Goal: Task Accomplishment & Management: Use online tool/utility

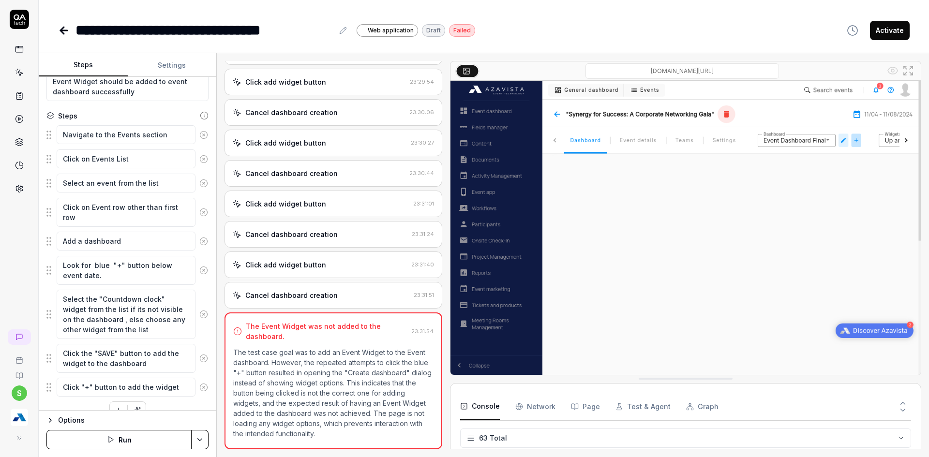
scroll to position [96, 0]
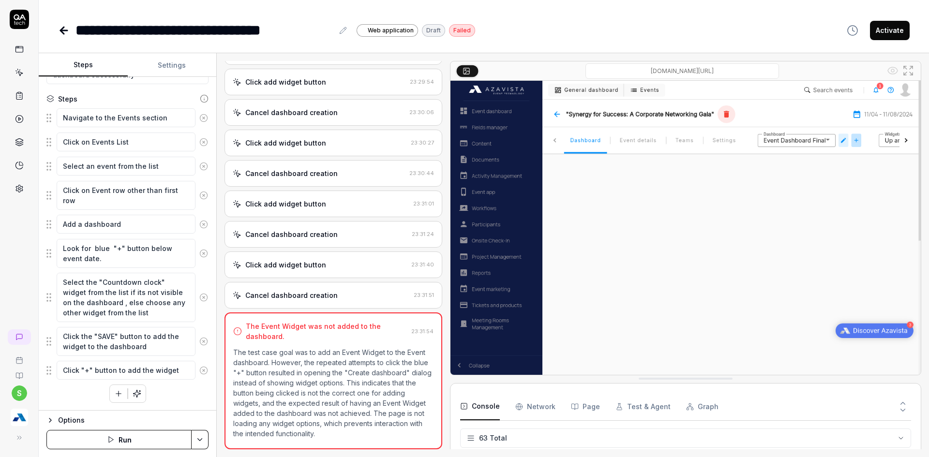
click at [21, 422] on img "button" at bounding box center [19, 417] width 17 height 17
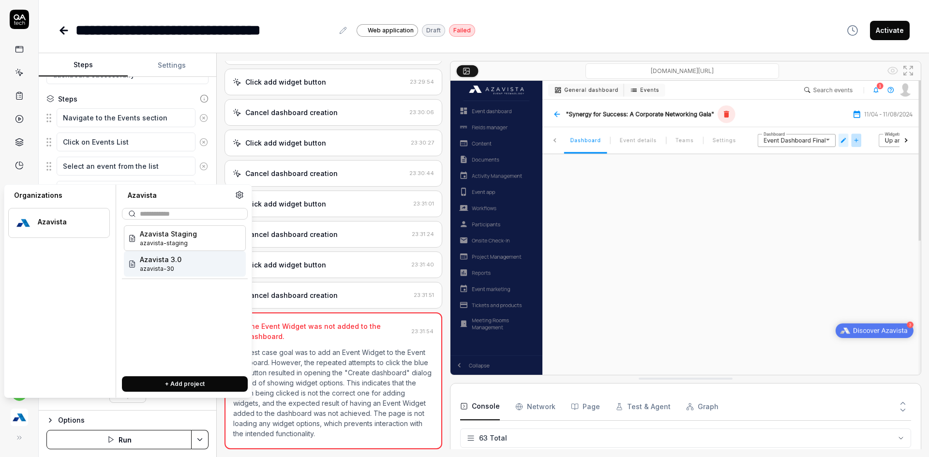
click at [185, 269] on div "Azavista 3.0 azavista-30" at bounding box center [185, 264] width 122 height 26
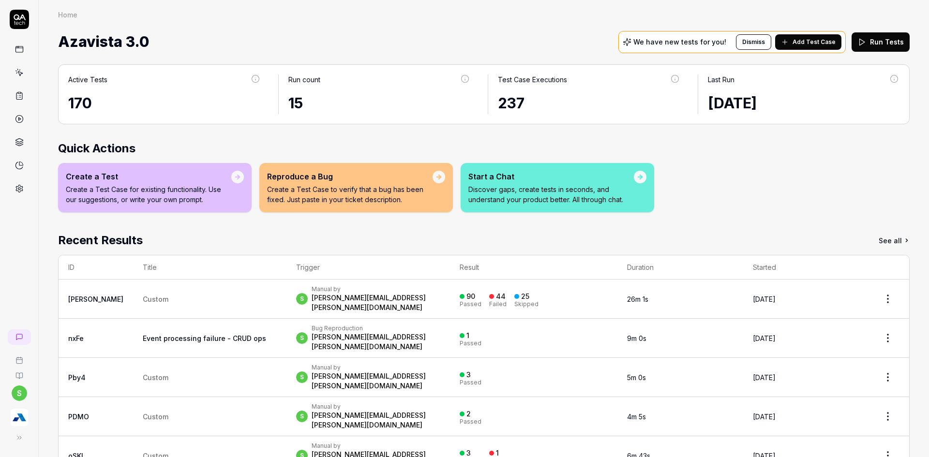
click at [24, 77] on link at bounding box center [19, 72] width 17 height 17
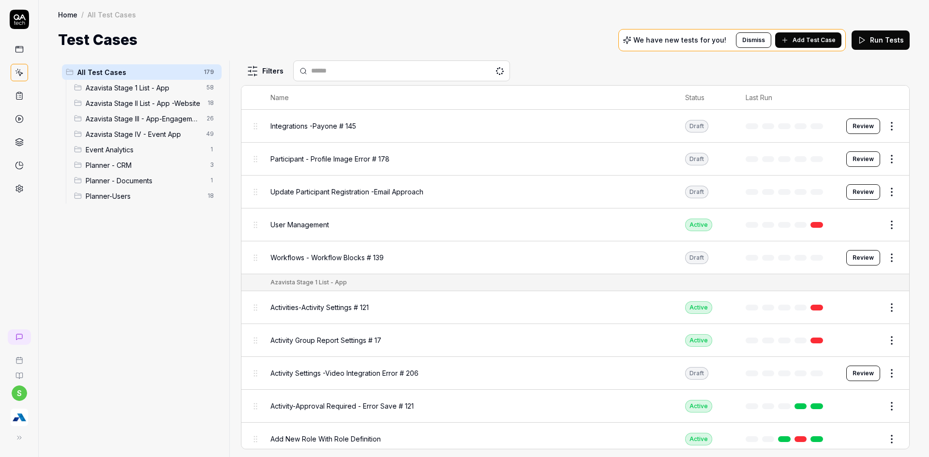
click at [118, 163] on span "Planner - CRM" at bounding box center [145, 165] width 119 height 10
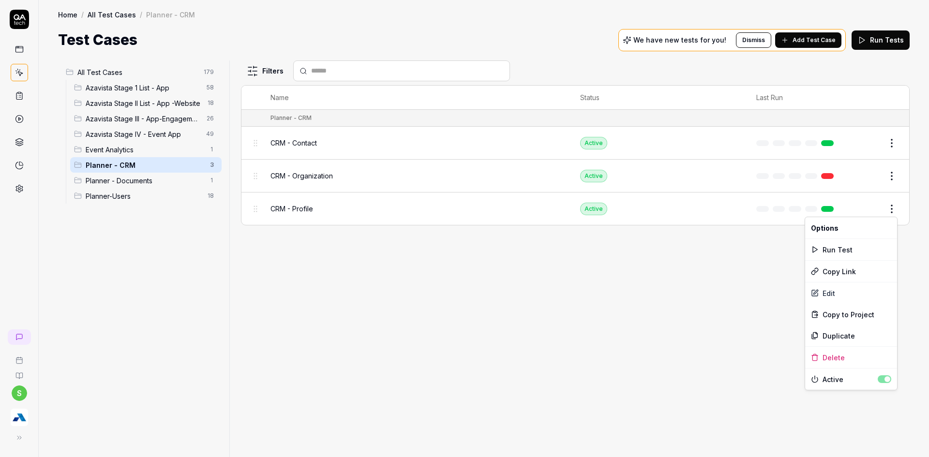
click at [895, 215] on html "s Home / All Test Cases / Planner - CRM Home / All Test Cases / Planner - CRM T…" at bounding box center [464, 234] width 929 height 469
click at [829, 294] on div "Edit" at bounding box center [851, 293] width 92 height 21
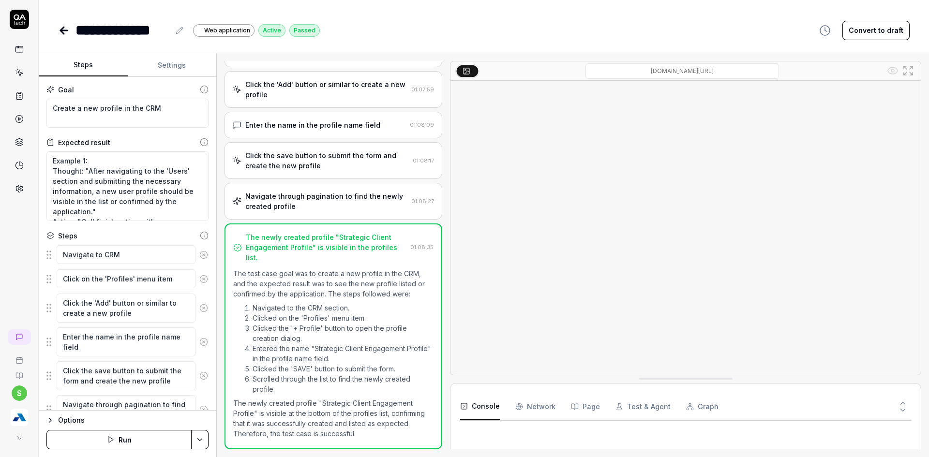
scroll to position [187, 0]
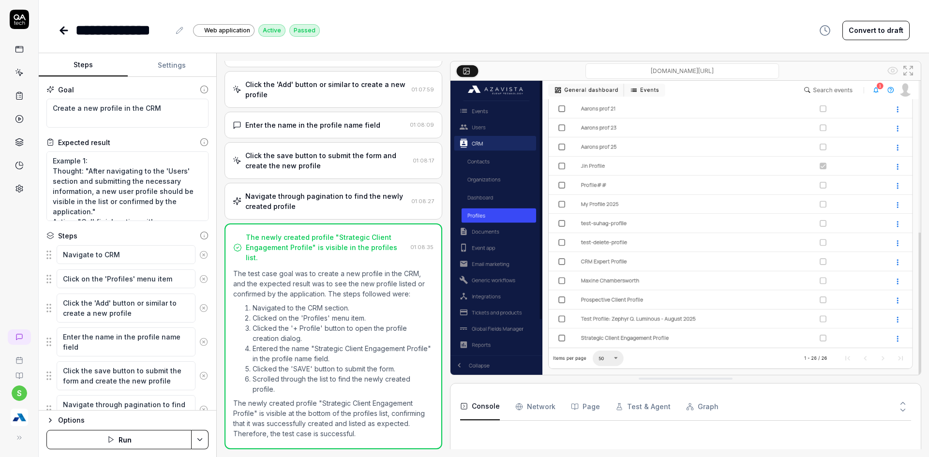
click at [177, 73] on button "Settings" at bounding box center [172, 65] width 89 height 23
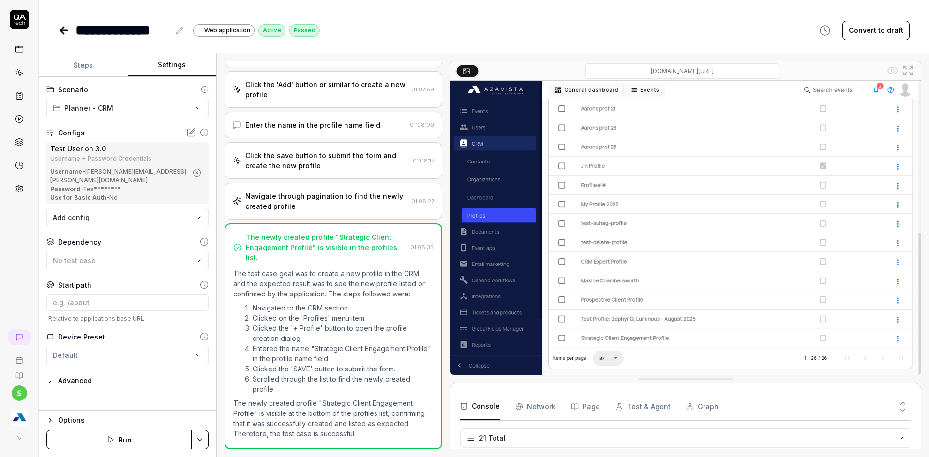
scroll to position [469, 0]
click at [140, 300] on input at bounding box center [127, 302] width 162 height 17
click at [52, 30] on div "**********" at bounding box center [484, 20] width 890 height 41
click at [65, 28] on icon at bounding box center [64, 31] width 12 height 12
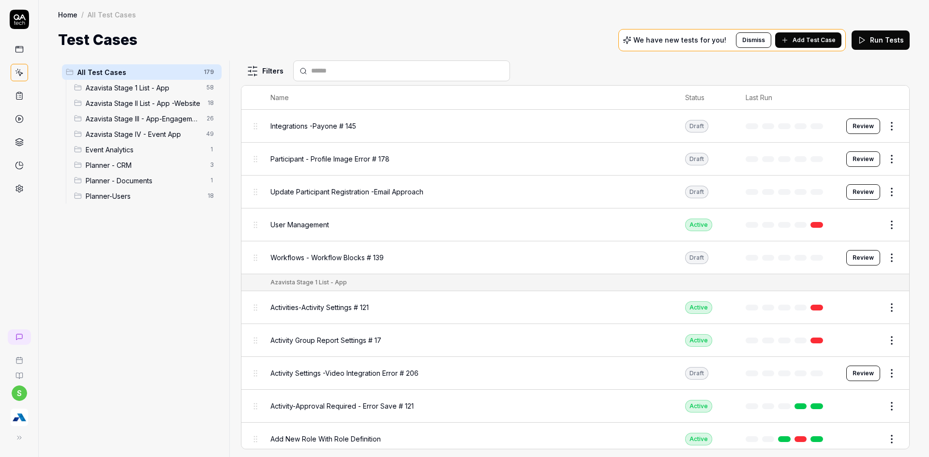
click at [120, 180] on span "Planner - Documents" at bounding box center [145, 181] width 119 height 10
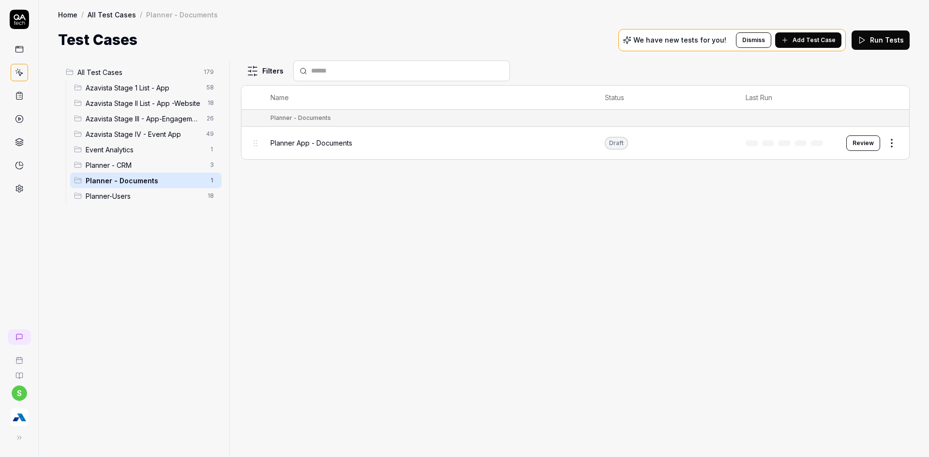
click at [873, 136] on button "Review" at bounding box center [863, 142] width 34 height 15
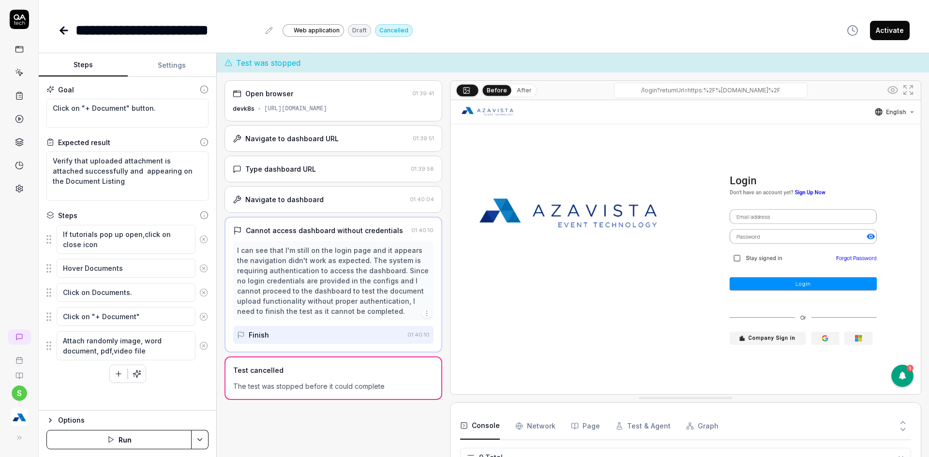
scroll to position [146, 0]
type textarea "*"
click at [177, 66] on button "Settings" at bounding box center [172, 65] width 89 height 23
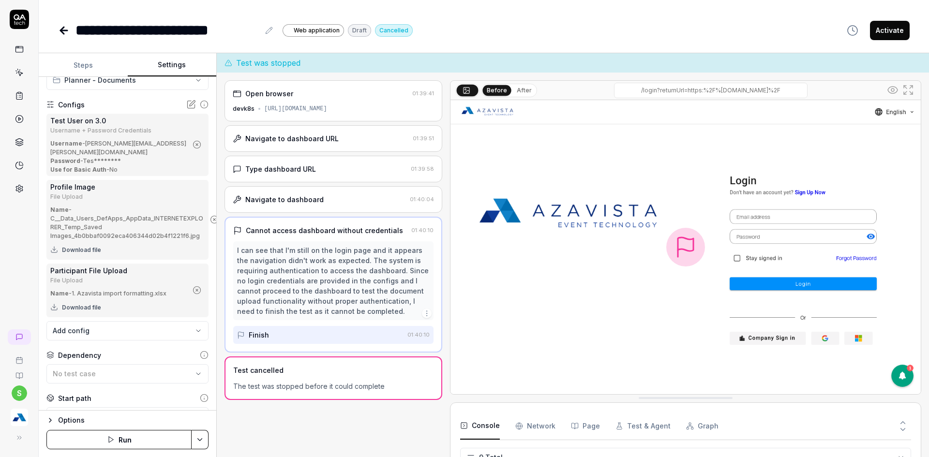
scroll to position [27, 0]
click at [122, 327] on body "**********" at bounding box center [464, 234] width 929 height 469
click at [20, 292] on html "**********" at bounding box center [464, 234] width 929 height 469
click at [20, 188] on circle at bounding box center [19, 189] width 2 height 2
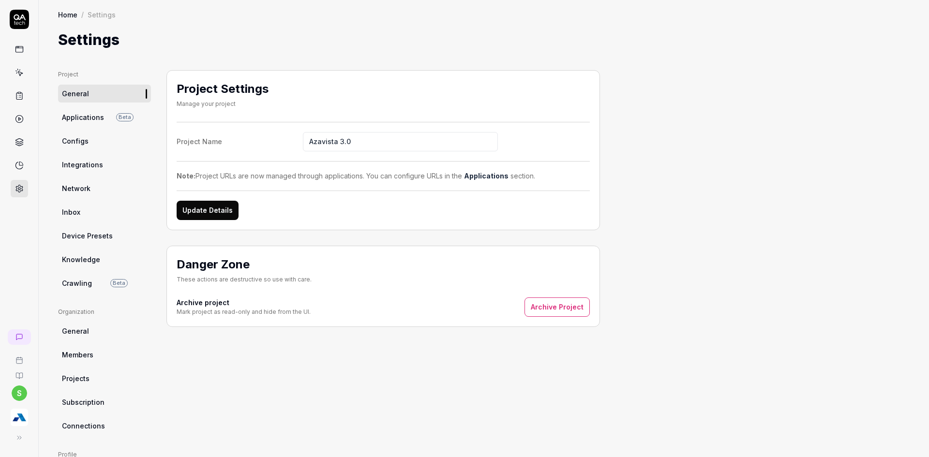
click at [71, 136] on span "Configs" at bounding box center [75, 141] width 27 height 10
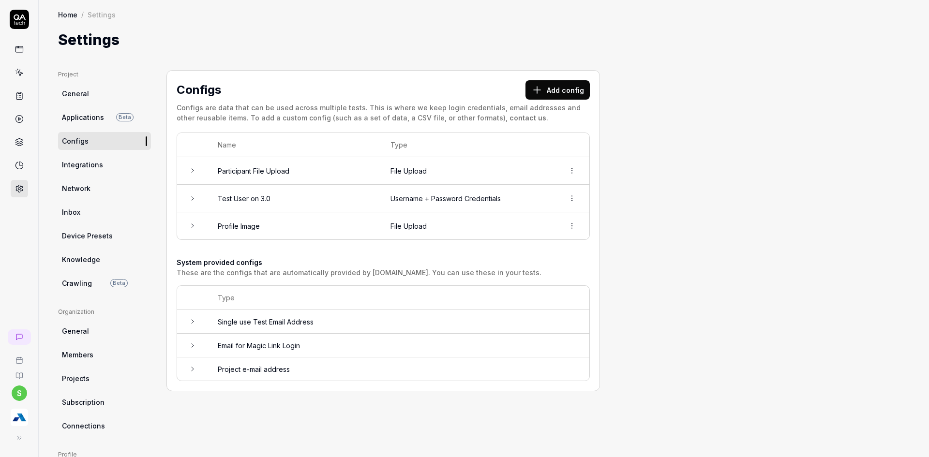
click at [566, 94] on button "Add config" at bounding box center [557, 89] width 64 height 19
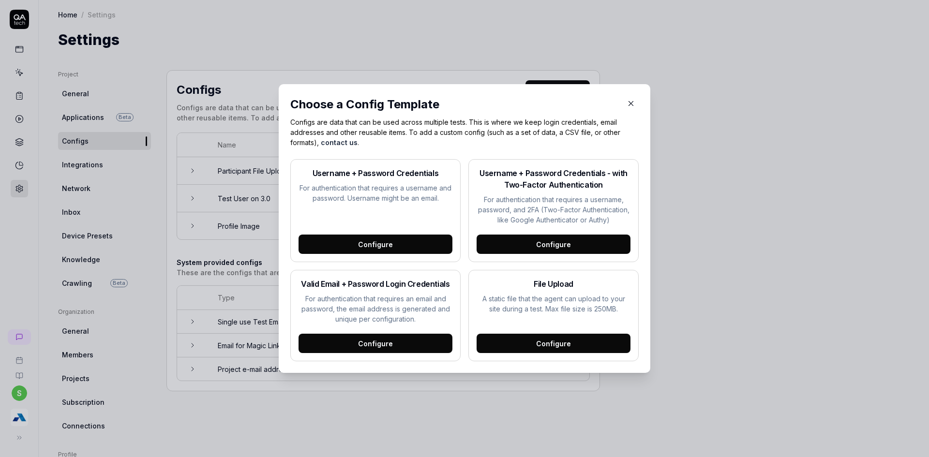
click at [525, 341] on div "Configure" at bounding box center [553, 343] width 154 height 19
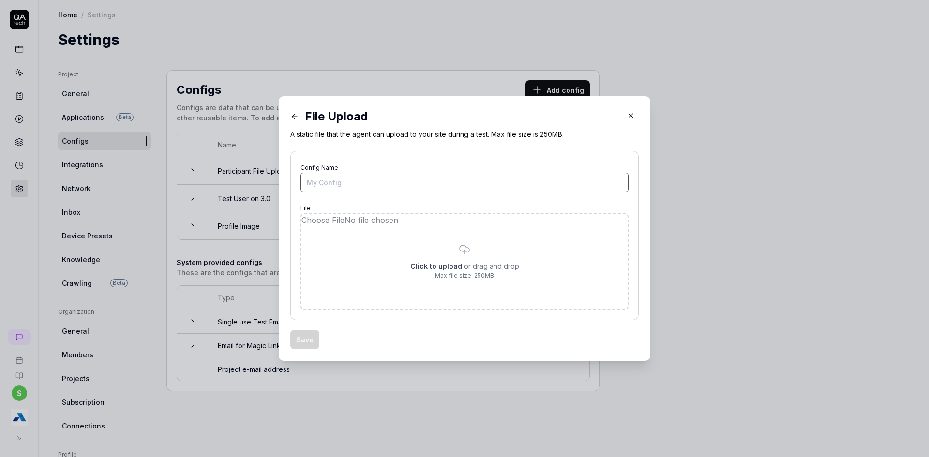
click at [369, 181] on input "Config Name" at bounding box center [464, 182] width 328 height 19
type input "Test Doc File"
click at [460, 268] on input "file" at bounding box center [464, 261] width 326 height 95
type input "**********"
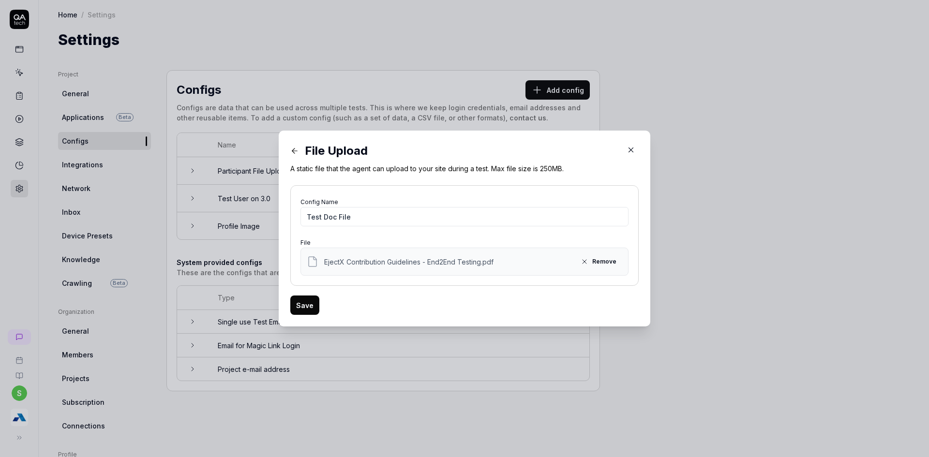
click at [604, 262] on button "Remove" at bounding box center [598, 261] width 47 height 15
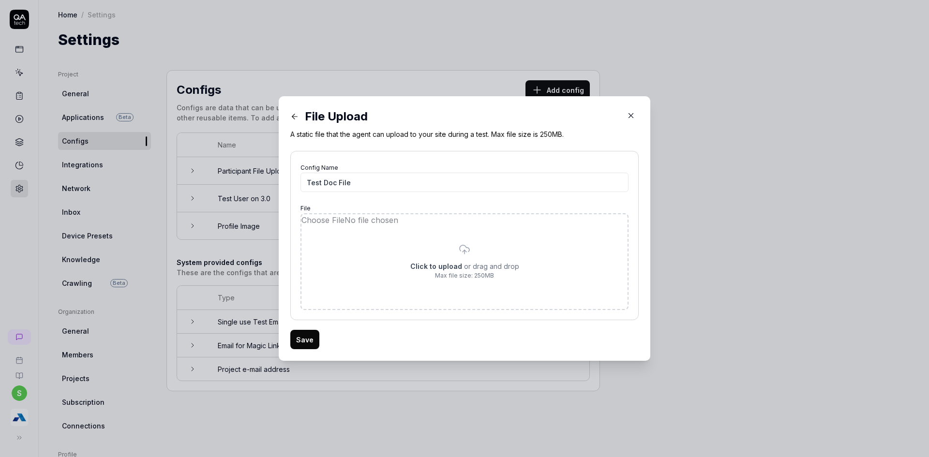
click at [465, 270] on input "file" at bounding box center [464, 261] width 326 height 95
type input "**********"
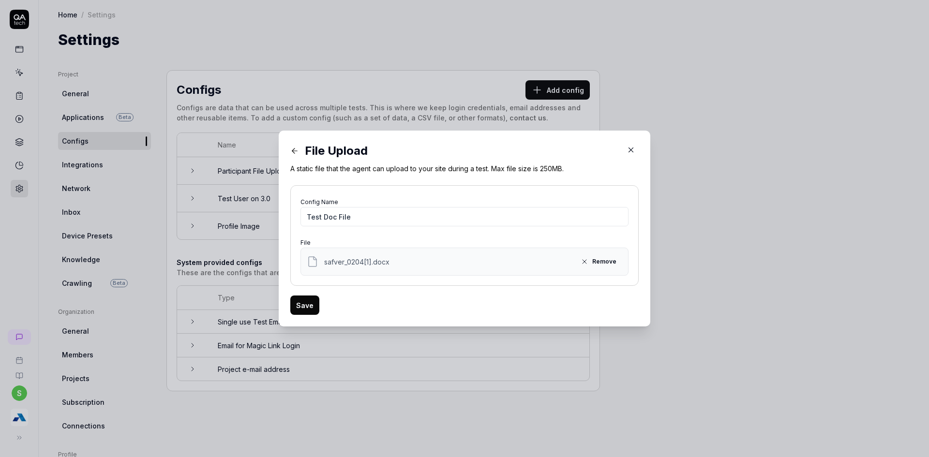
click at [300, 303] on button "Save" at bounding box center [304, 305] width 29 height 19
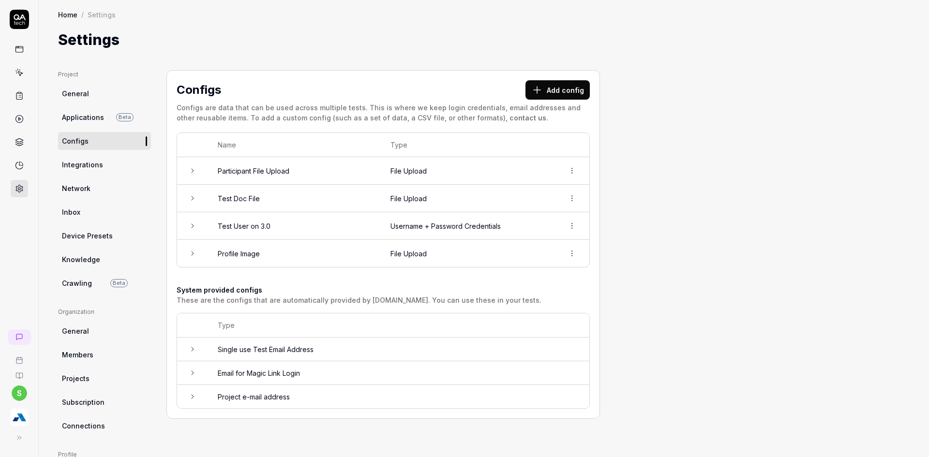
click at [568, 86] on button "Add config" at bounding box center [557, 89] width 64 height 19
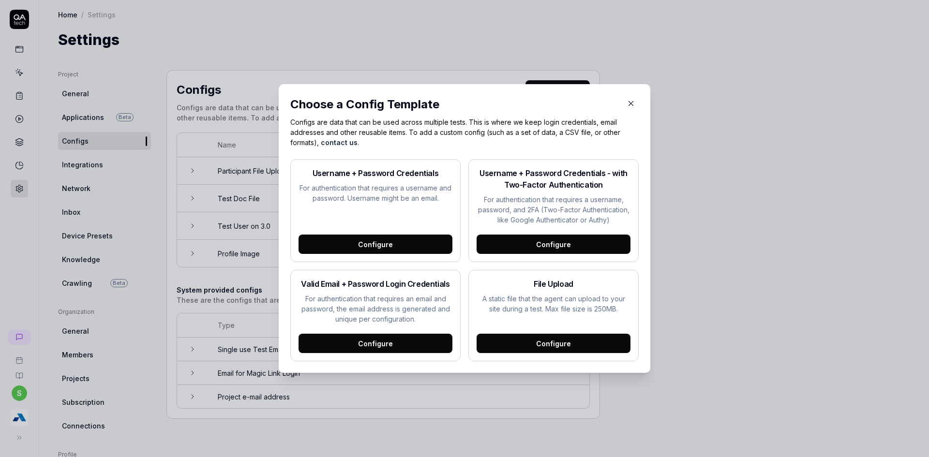
click at [549, 351] on div "Configure" at bounding box center [553, 343] width 154 height 19
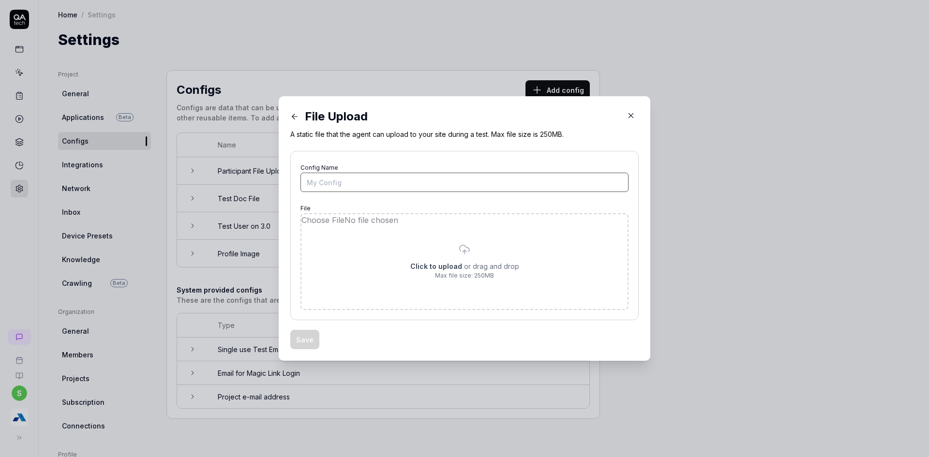
click at [340, 183] on input "Config Name" at bounding box center [464, 182] width 328 height 19
type input "mp4 upload"
click at [469, 244] on input "file" at bounding box center [464, 261] width 326 height 95
type input "**********"
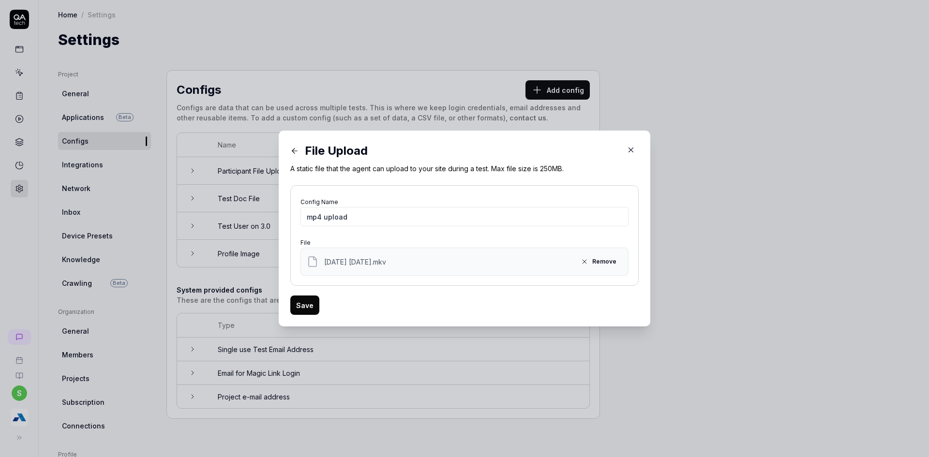
click at [306, 308] on button "Save" at bounding box center [304, 305] width 29 height 19
click at [297, 303] on button "Save" at bounding box center [304, 305] width 29 height 19
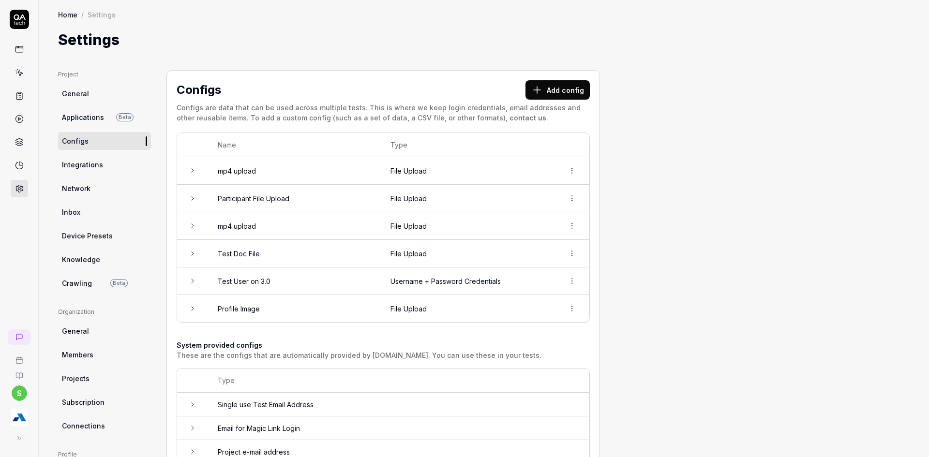
click at [15, 421] on img "button" at bounding box center [19, 417] width 17 height 17
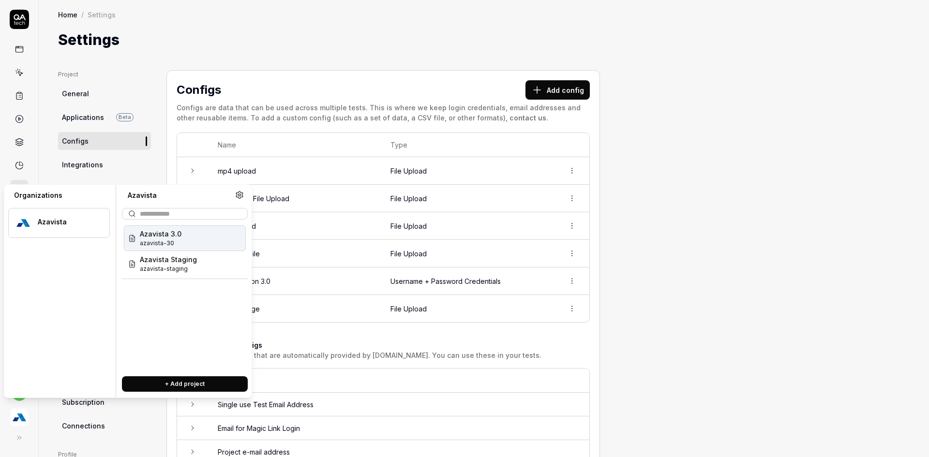
click at [182, 245] on div "Azavista 3.0 azavista-30" at bounding box center [185, 238] width 122 height 26
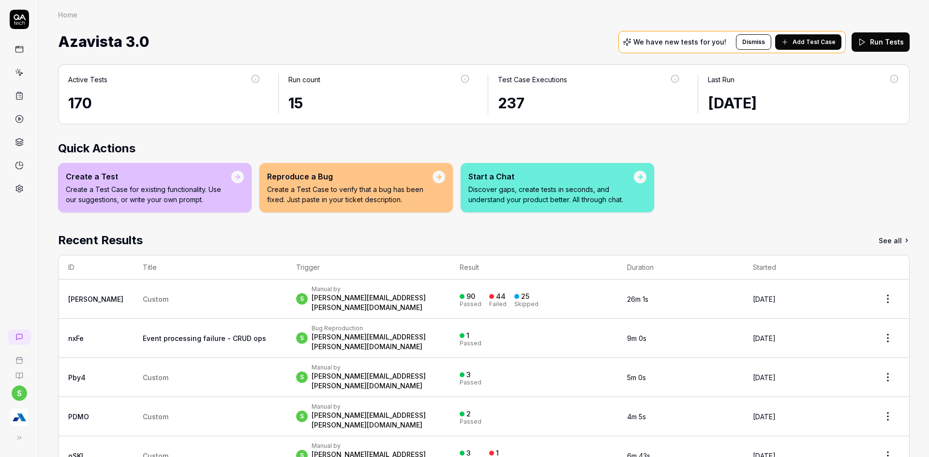
click at [15, 72] on icon at bounding box center [19, 72] width 9 height 9
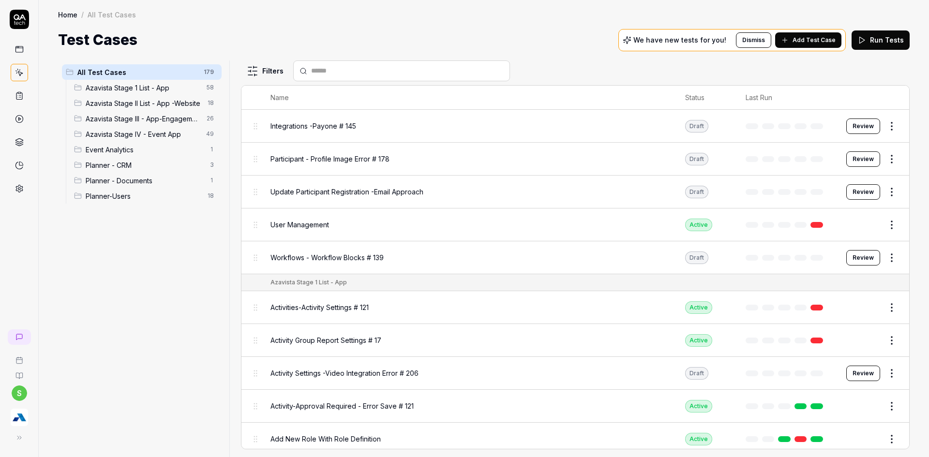
click at [180, 179] on span "Planner - Documents" at bounding box center [145, 181] width 119 height 10
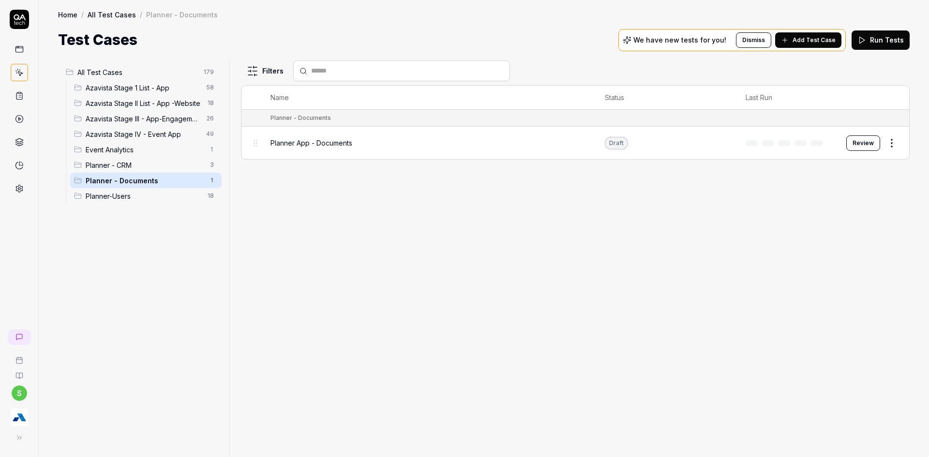
click at [872, 143] on button "Review" at bounding box center [863, 142] width 34 height 15
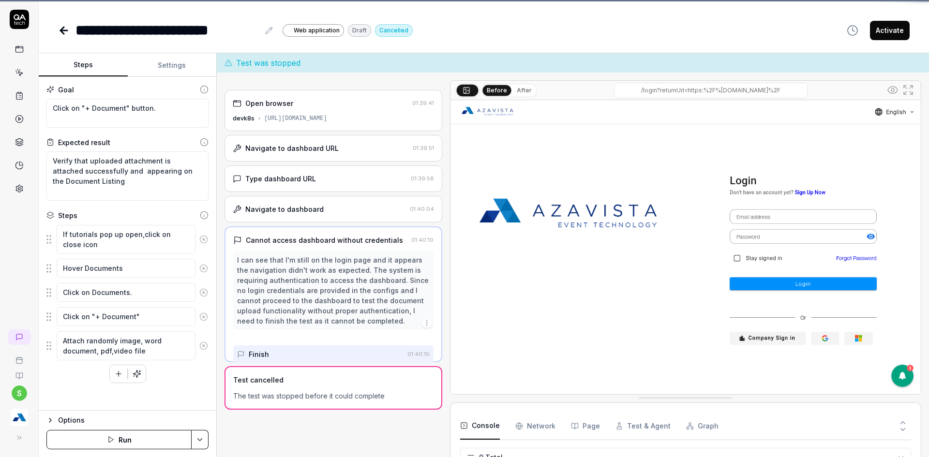
scroll to position [146, 0]
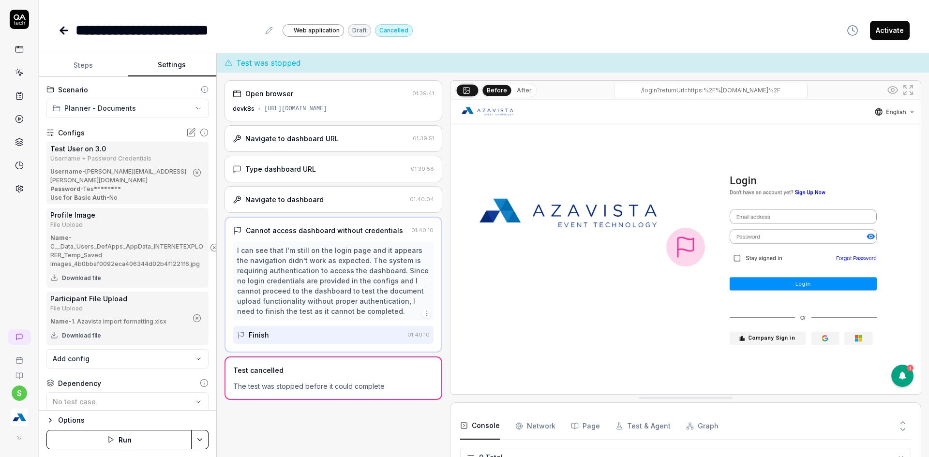
click at [169, 68] on button "Settings" at bounding box center [172, 65] width 89 height 23
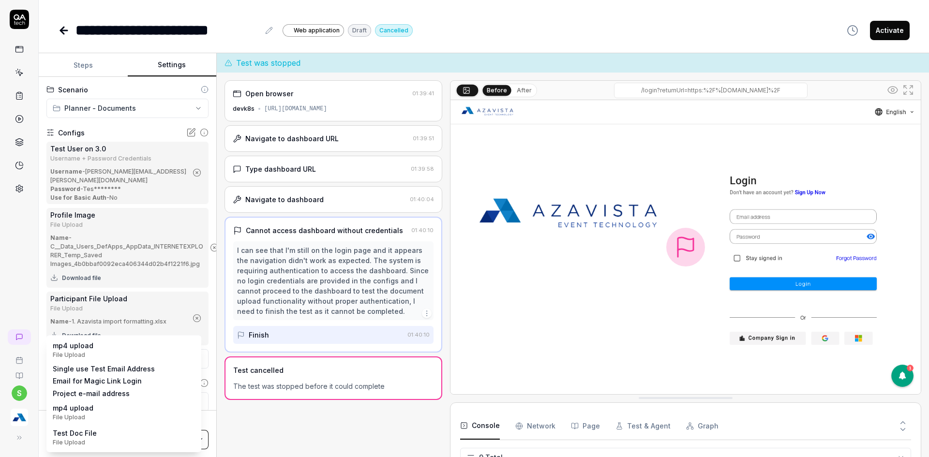
click at [89, 358] on body "**********" at bounding box center [464, 234] width 929 height 469
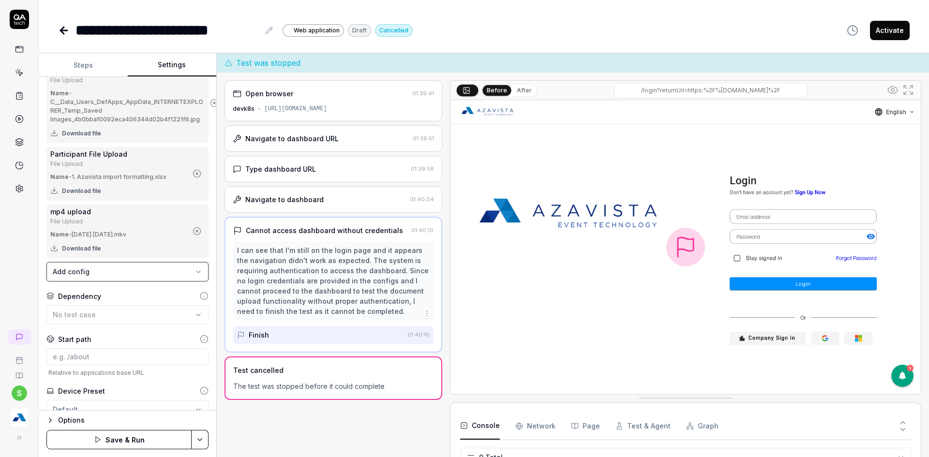
scroll to position [145, 0]
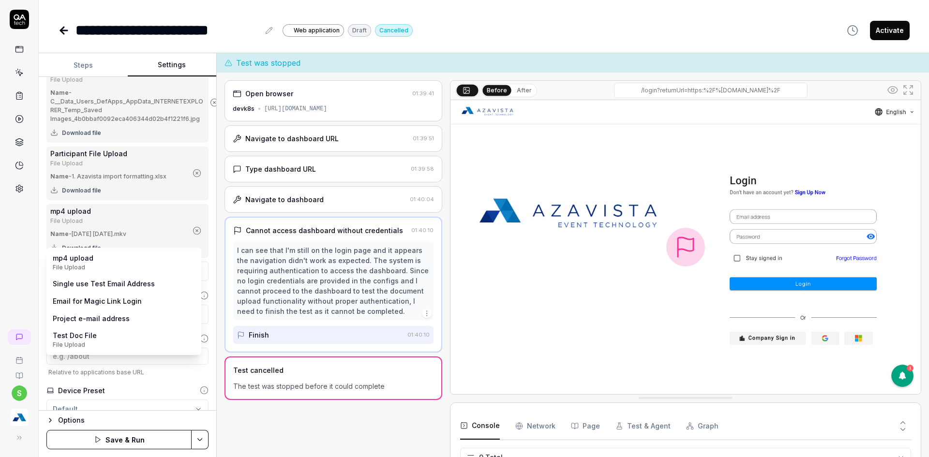
click at [104, 266] on body "**********" at bounding box center [464, 234] width 929 height 469
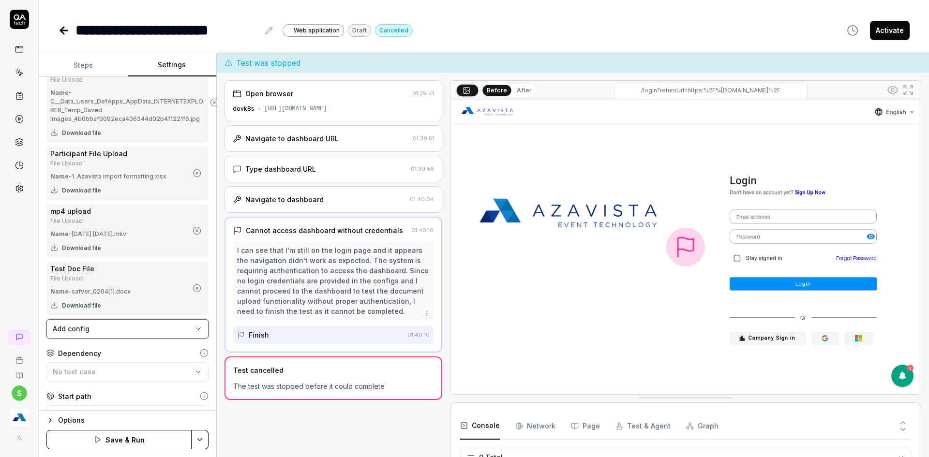
scroll to position [0, 0]
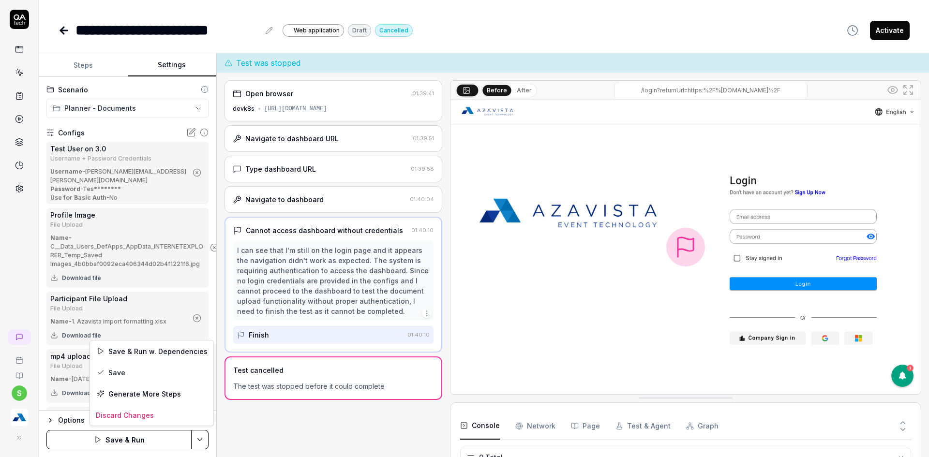
click at [200, 439] on html "**********" at bounding box center [464, 234] width 929 height 469
click at [120, 371] on div "Save" at bounding box center [151, 372] width 123 height 21
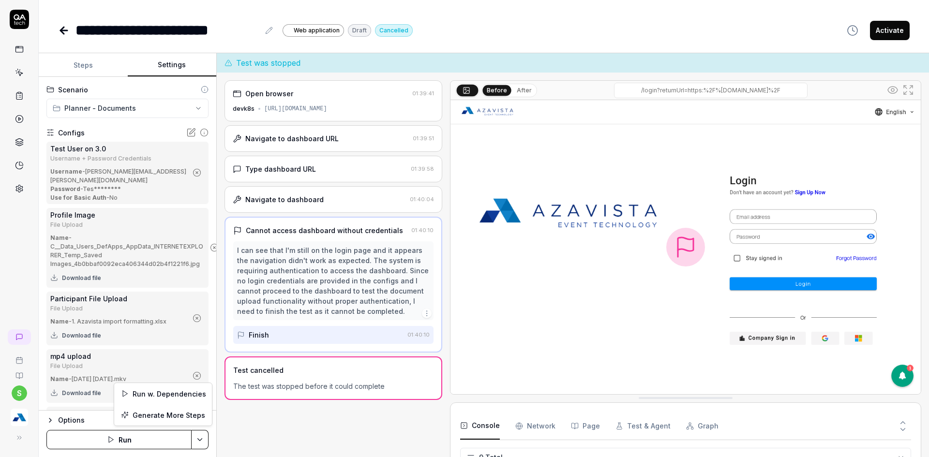
click at [206, 437] on html "**********" at bounding box center [464, 234] width 929 height 469
click at [110, 446] on html "**********" at bounding box center [464, 234] width 929 height 469
click at [110, 446] on button "Run" at bounding box center [118, 439] width 145 height 19
click at [86, 65] on button "Steps" at bounding box center [83, 65] width 89 height 23
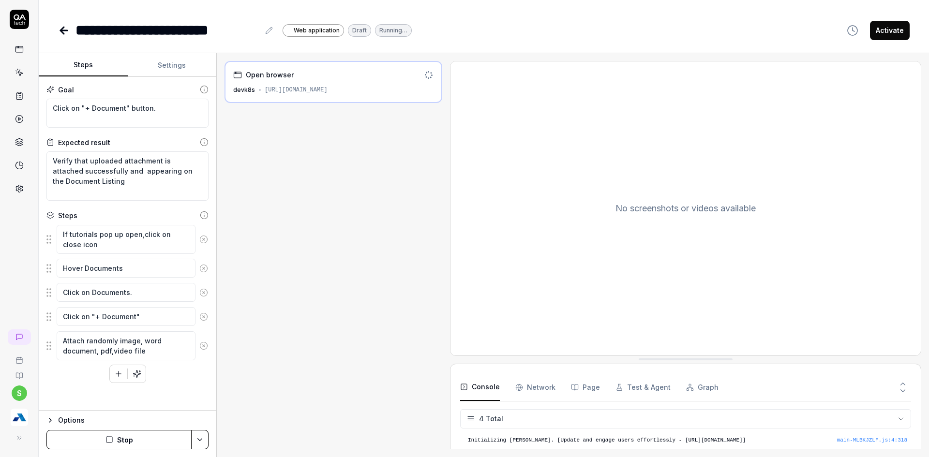
scroll to position [24, 0]
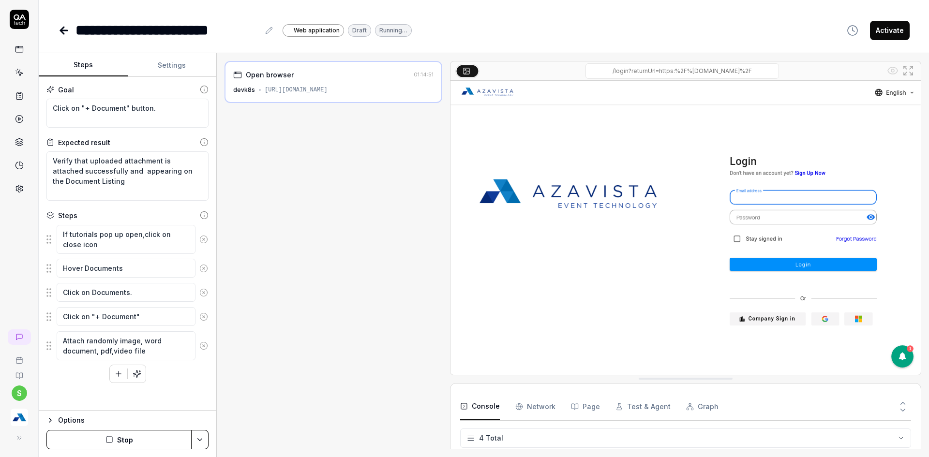
click at [125, 432] on button "Stop" at bounding box center [118, 439] width 145 height 19
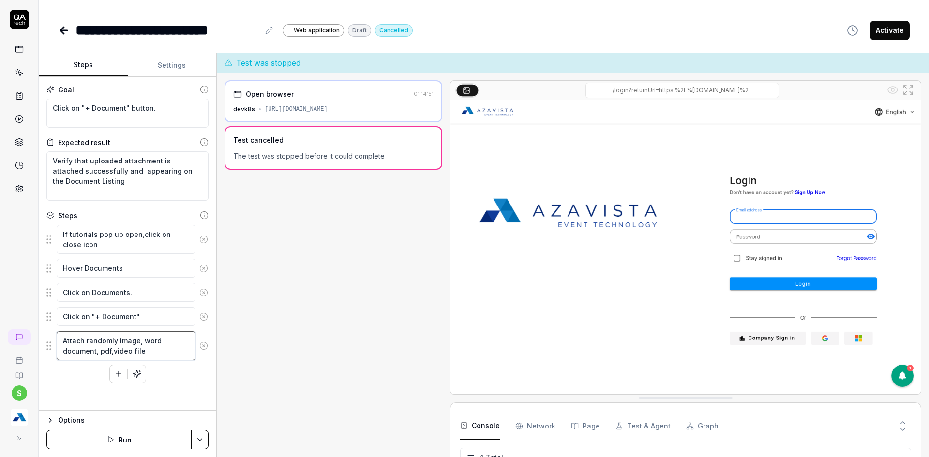
drag, startPoint x: 150, startPoint y: 351, endPoint x: 63, endPoint y: 340, distance: 87.8
click at [63, 340] on textarea "Attach randomly image, word document, pdf,video file" at bounding box center [126, 345] width 139 height 29
type textarea "*"
type textarea "U"
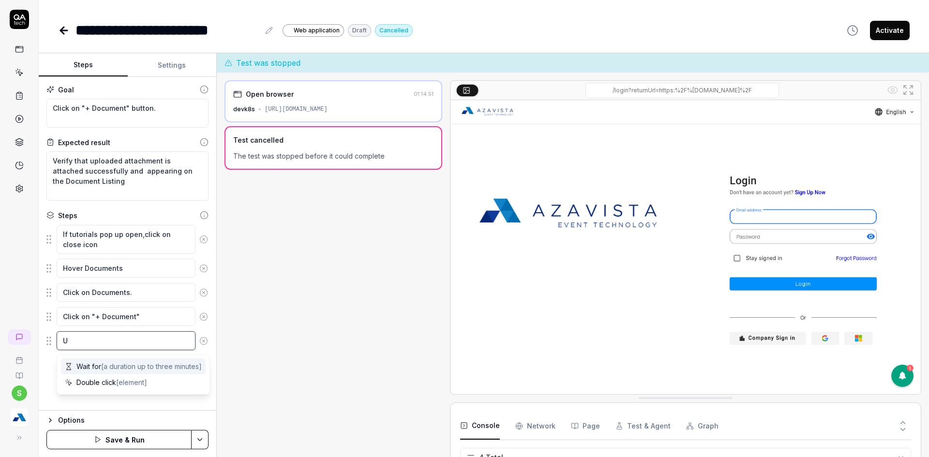
type textarea "*"
type textarea "Up"
type textarea "*"
type textarea "Upl"
type textarea "*"
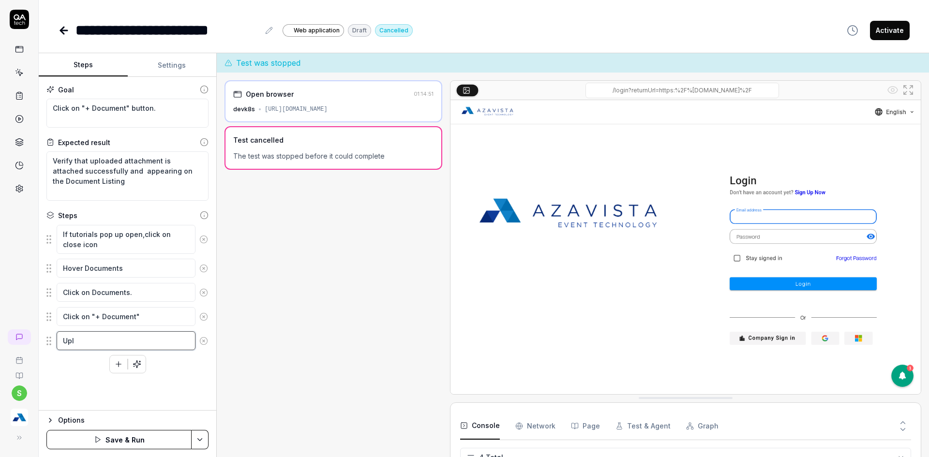
type textarea "Uplo"
type textarea "*"
type textarea "Uploa"
type textarea "*"
type textarea "Uplo"
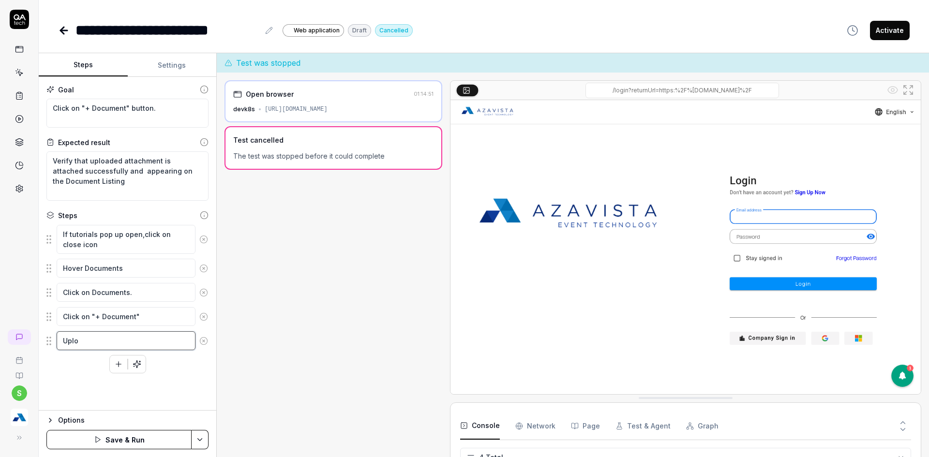
type textarea "*"
type textarea "Upl"
type textarea "*"
type textarea "Up"
type textarea "*"
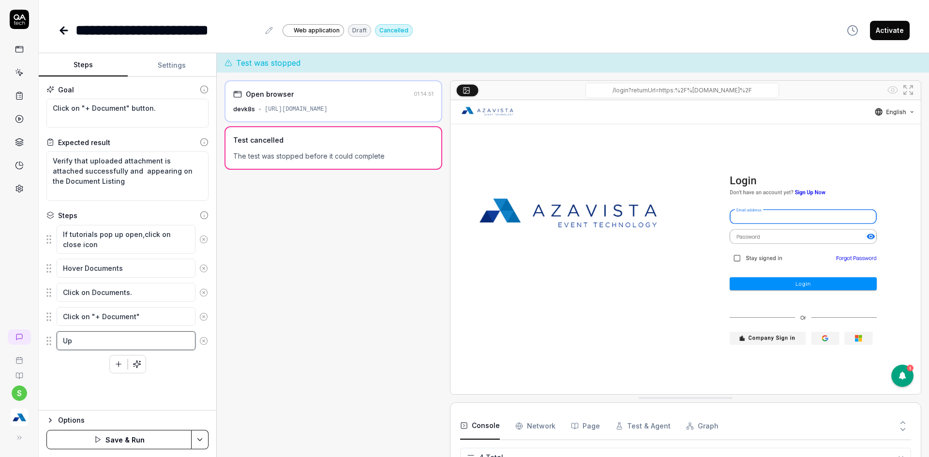
type textarea "U"
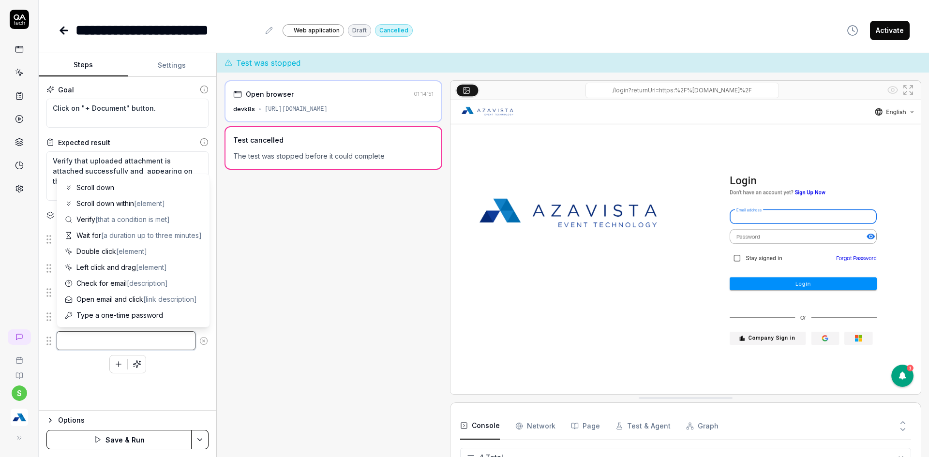
scroll to position [94, 0]
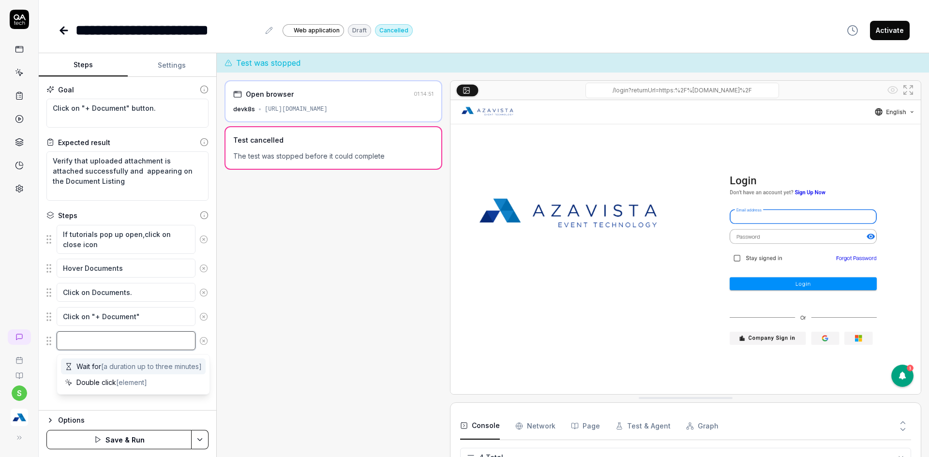
type textarea "*"
type textarea "U"
type textarea "*"
type textarea "Up"
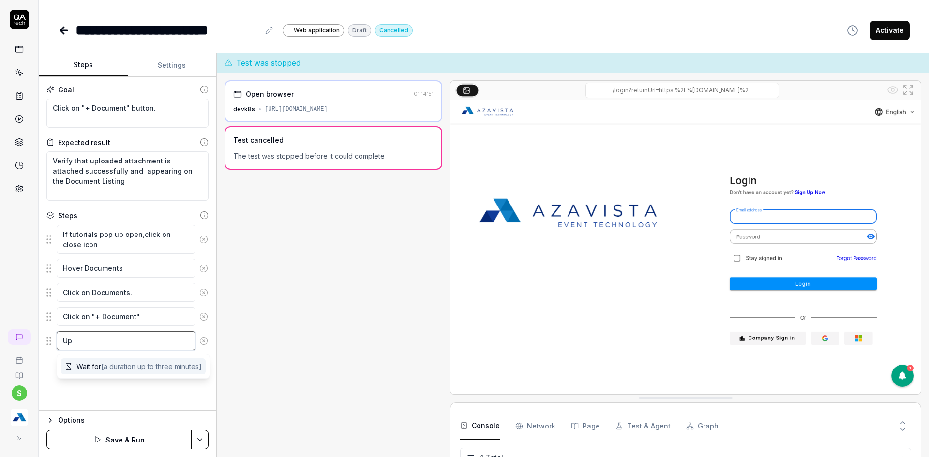
type textarea "*"
type textarea "Upl"
type textarea "*"
type textarea "Uplo"
type textarea "*"
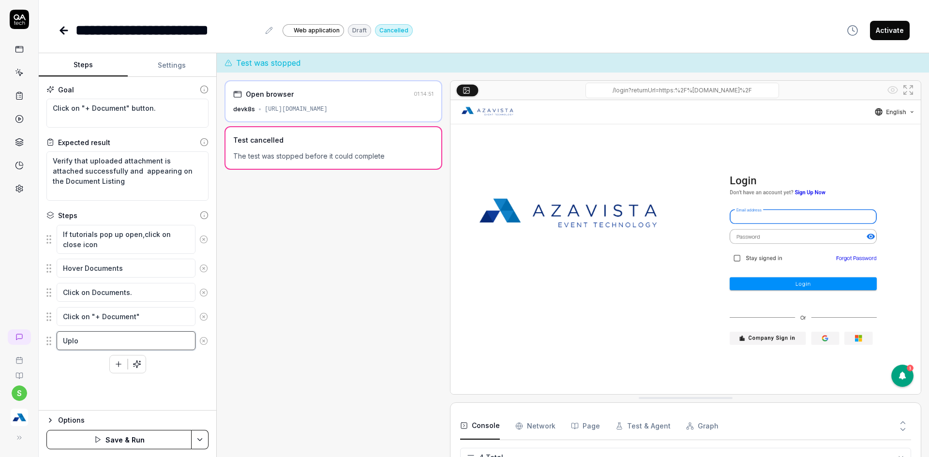
type textarea "Uploa"
type textarea "*"
type textarea "Upload"
type textarea "*"
type textarea "Upload"
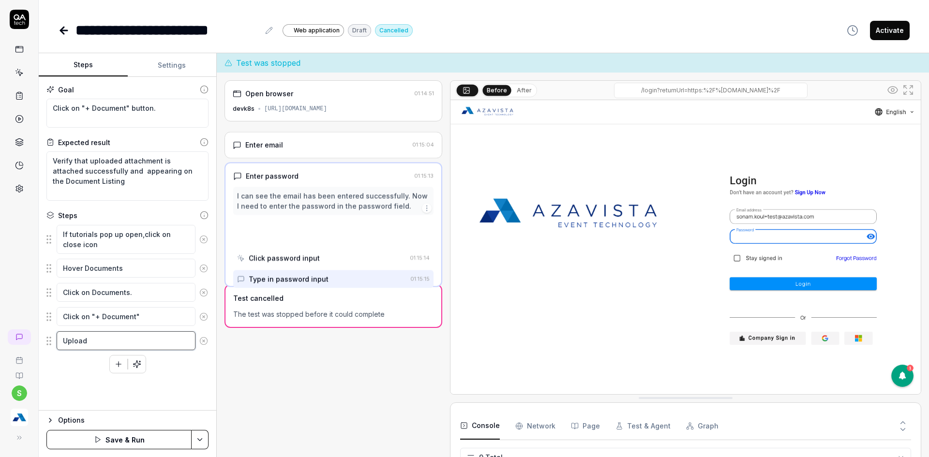
scroll to position [146, 0]
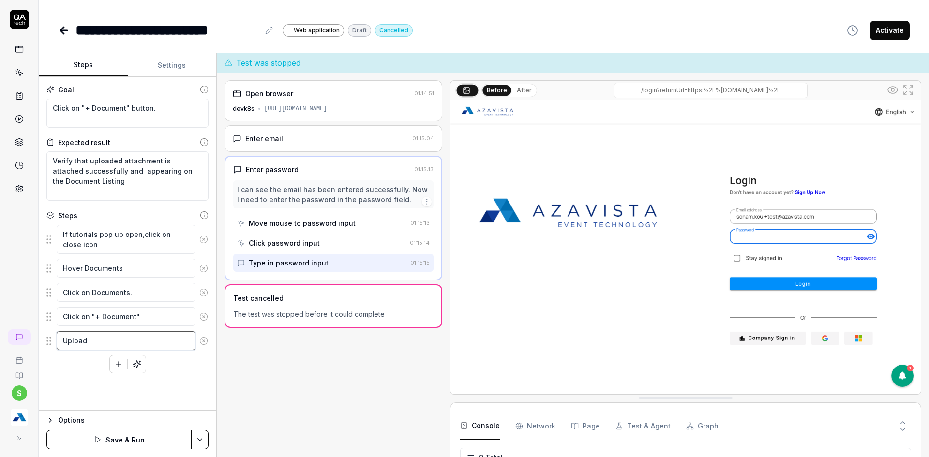
click at [117, 342] on textarea "Upload" at bounding box center [126, 340] width 139 height 19
type textarea "*"
type textarea "Upload"
type textarea "*"
type textarea "Upload ""
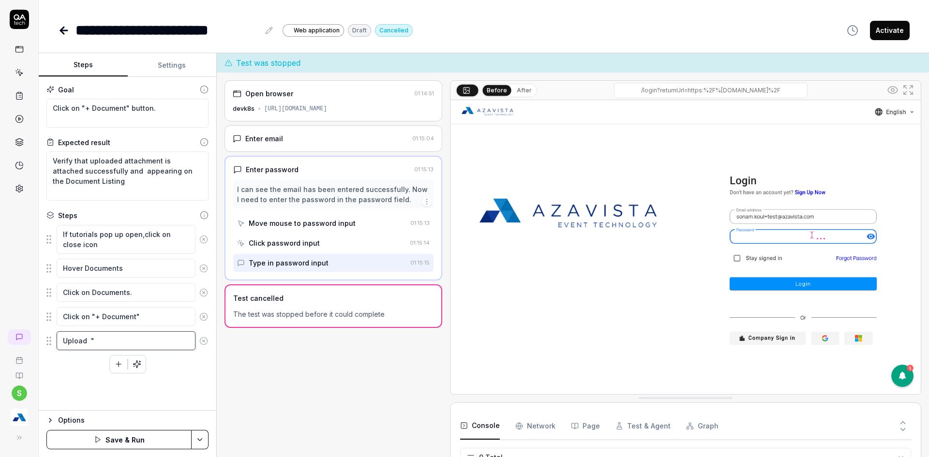
type textarea "*"
type textarea "Upload """
type textarea "*"
type textarea "Upload "T""
type textarea "*"
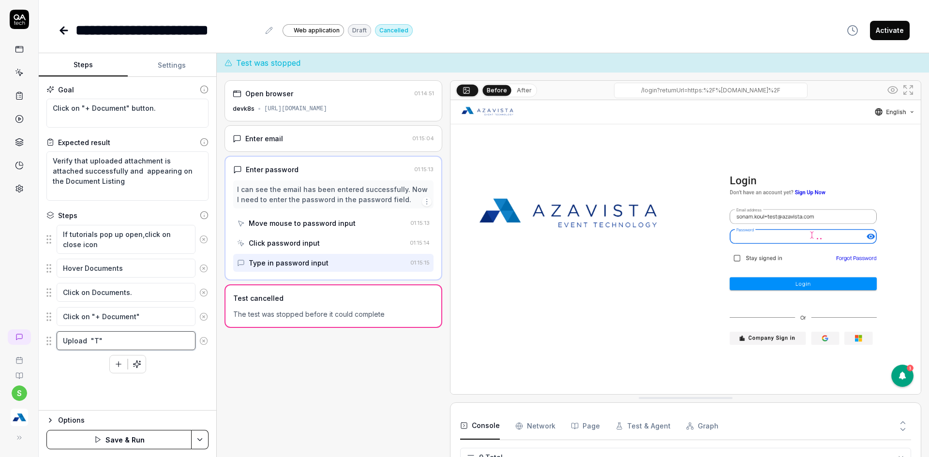
type textarea "Upload "Te""
type textarea "*"
type textarea "Upload "Tes""
type textarea "*"
type textarea "Upload "Test""
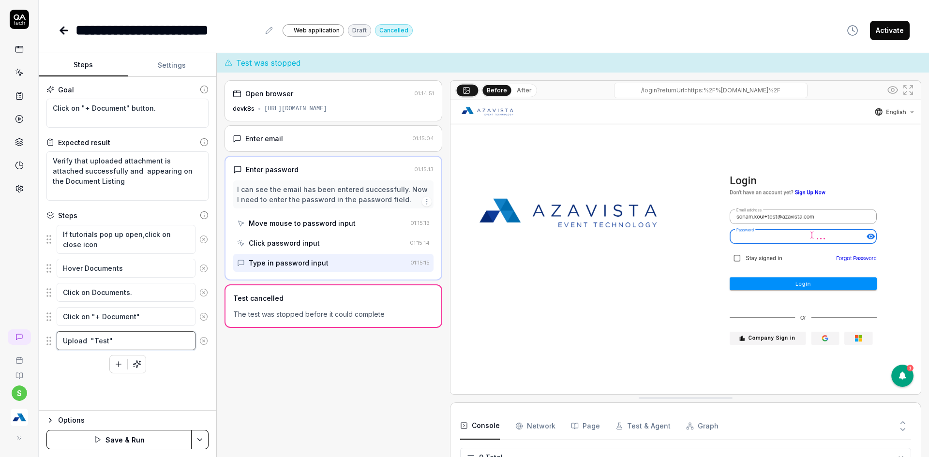
type textarea "*"
type textarea "Upload "Test ""
type textarea "*"
type textarea "Upload "Test F""
type textarea "*"
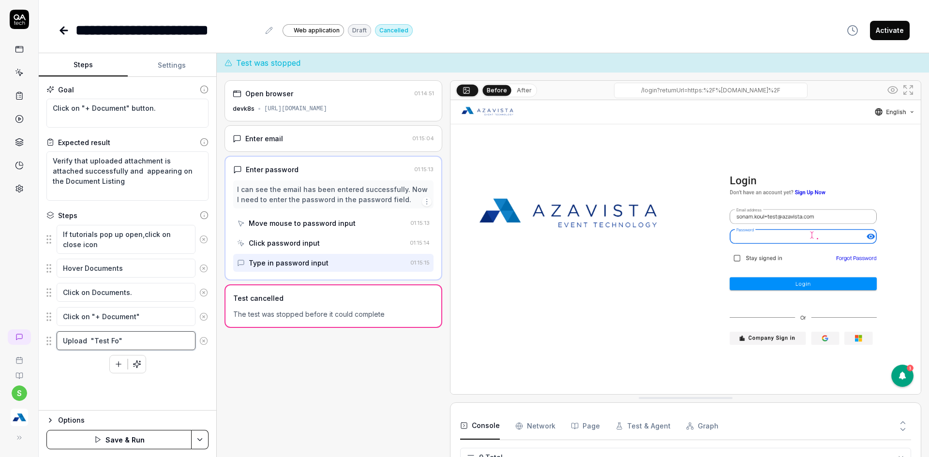
type textarea "Upload "Test Foc""
type textarea "*"
type textarea "Upload "Test Foc ""
type textarea "*"
type textarea "Upload "Test Foc F""
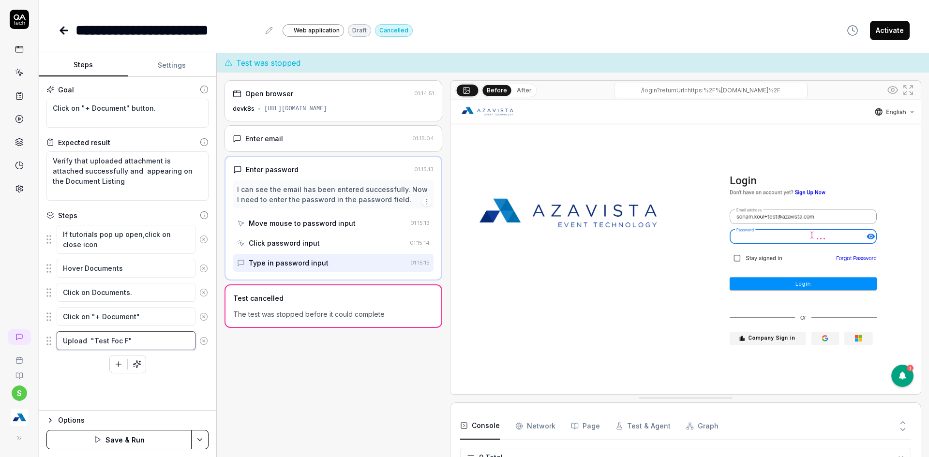
type textarea "*"
type textarea "Upload "Test Foc Fi""
type textarea "*"
type textarea "Upload "Test Foc Fil""
type textarea "*"
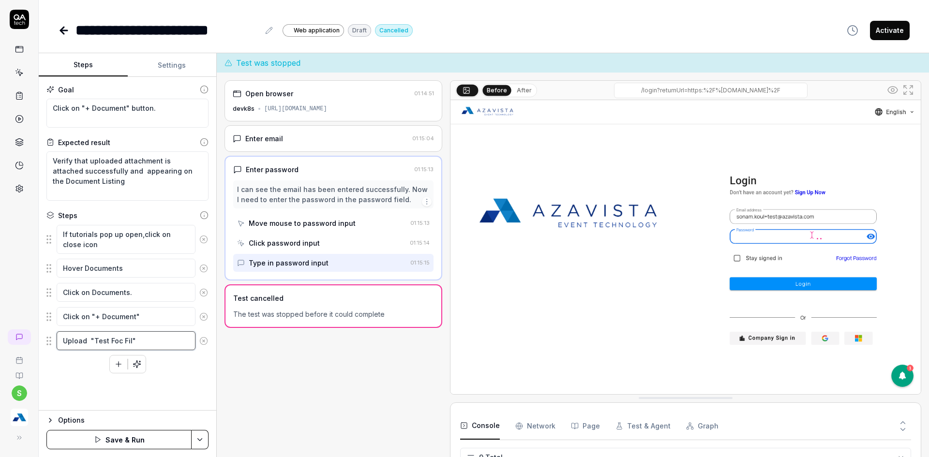
type textarea "Upload "Test Foc Fi""
type textarea "*"
type textarea "Upload "Test Foc F""
type textarea "*"
type textarea "Upload "Test Foc ""
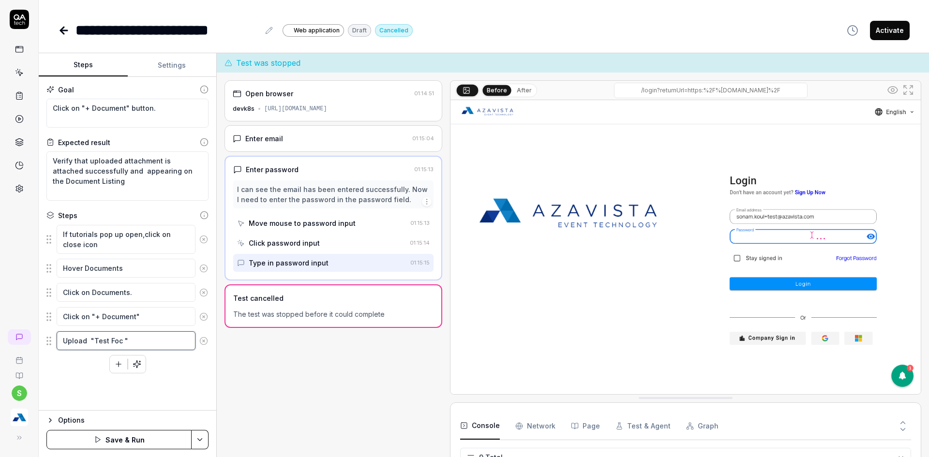
type textarea "*"
type textarea "Upload "Test Foc""
type textarea "*"
type textarea "Upload "Test Fo""
type textarea "*"
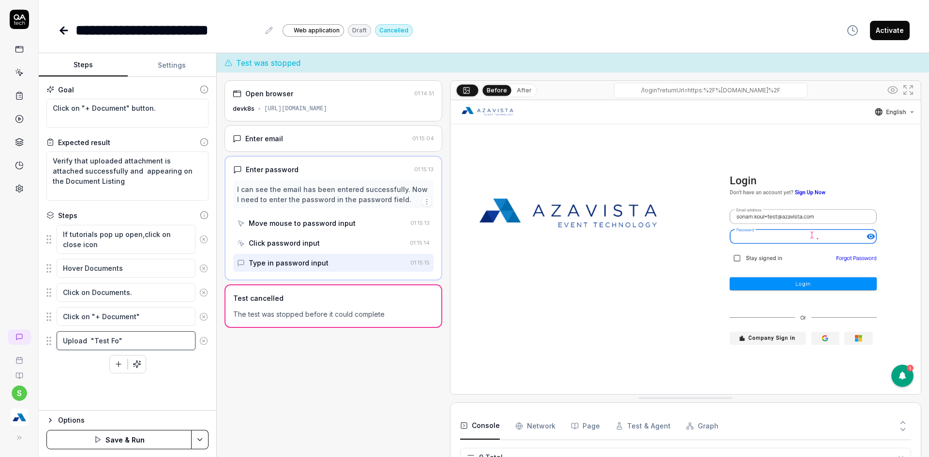
type textarea "Upload "Test F""
type textarea "*"
type textarea "Upload "Test ""
type textarea "*"
type textarea "Upload "Test ""
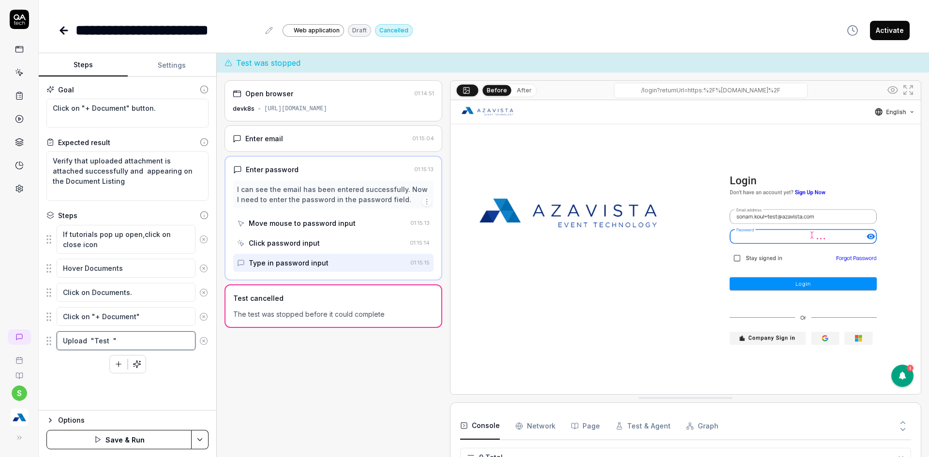
type textarea "*"
type textarea "Upload "Test D""
type textarea "*"
type textarea "Upload "Test Dc""
type textarea "*"
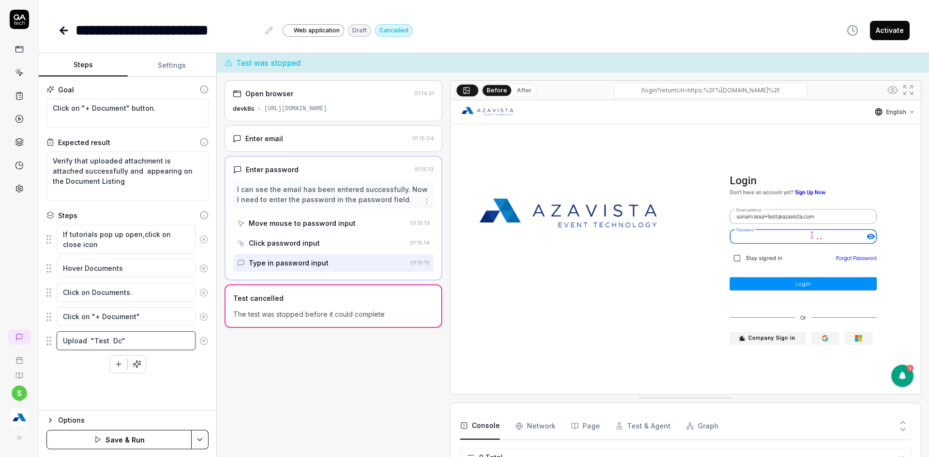
type textarea "Upload "Test D""
type textarea "*"
type textarea "Upload "Test ""
type textarea "*"
type textarea "Upload "Test ""
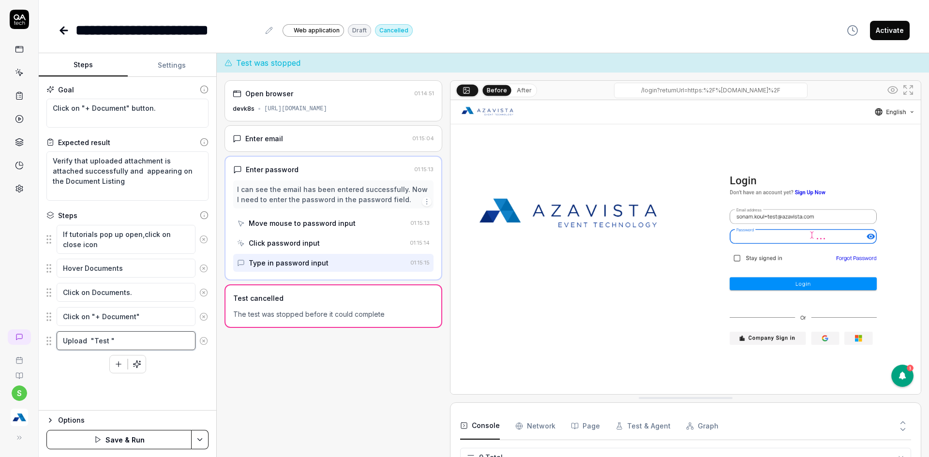
type textarea "*"
type textarea "Upload "Test ""
type textarea "*"
type textarea "Upload "Test D""
type textarea "*"
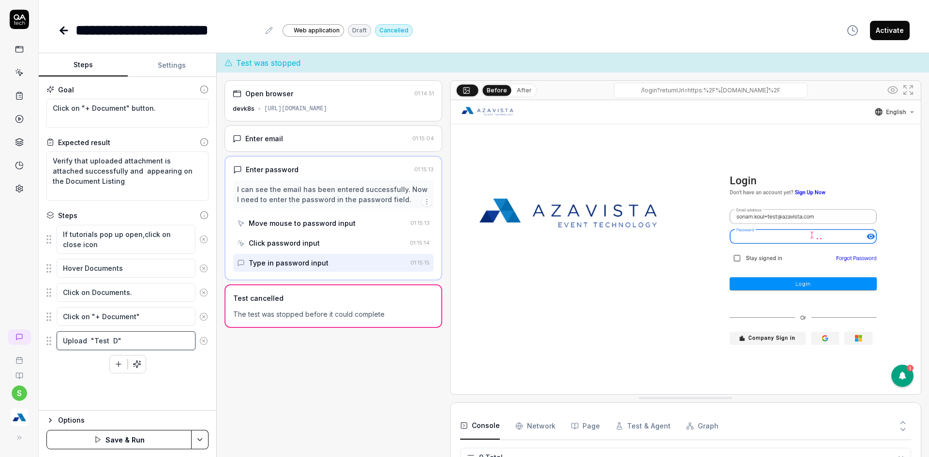
type textarea "Upload "Test Do""
type textarea "*"
type textarea "Upload "Test Doc""
type textarea "*"
type textarea "Upload "Test Doc ""
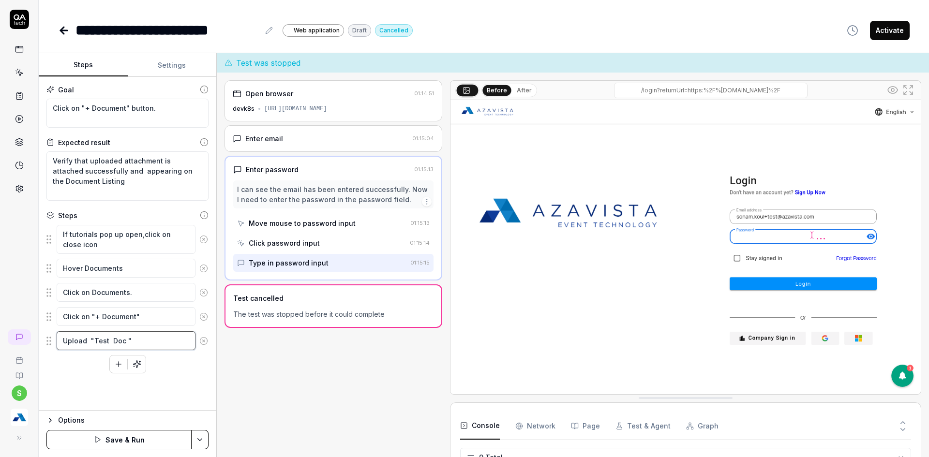
type textarea "*"
type textarea "Upload "Test Doc F""
type textarea "*"
type textarea "Upload "Test Doc Fi""
type textarea "*"
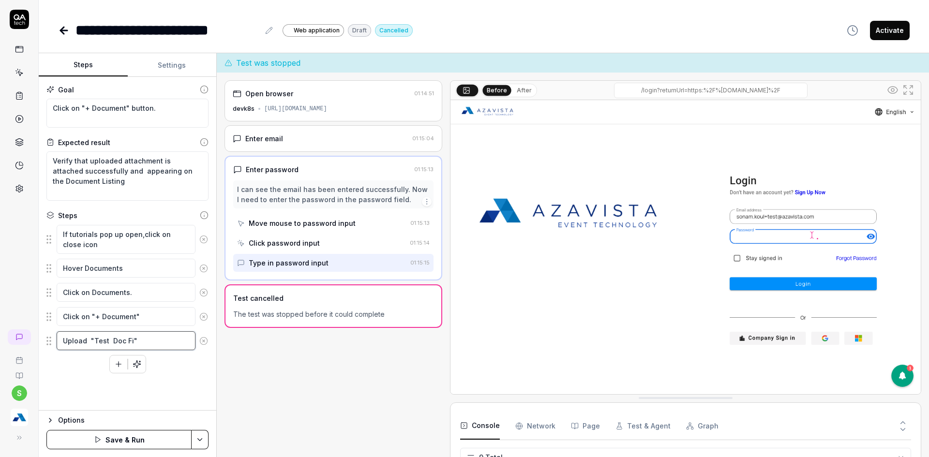
type textarea "Upload "Test Doc Fil""
type textarea "*"
click at [177, 337] on textarea "Upload "Test Doc File"" at bounding box center [126, 340] width 139 height 19
type textarea "Upload "Test Doc File""
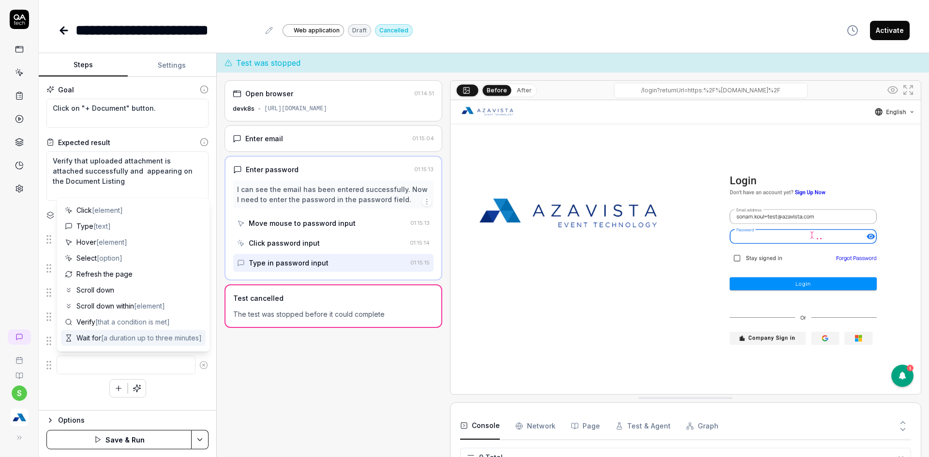
click at [12, 273] on div "s" at bounding box center [19, 228] width 39 height 457
click at [82, 365] on textarea at bounding box center [126, 365] width 139 height 19
type textarea "*"
type textarea "C"
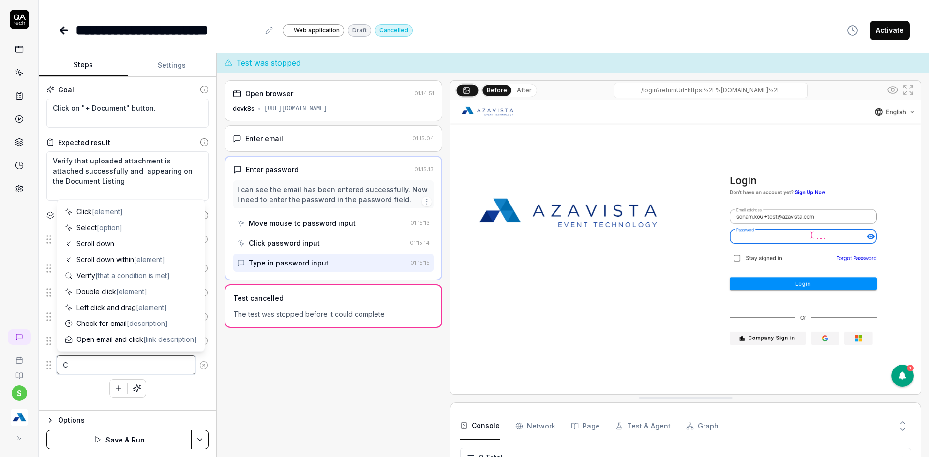
type textarea "*"
type textarea "Cl"
type textarea "*"
type textarea "Cli"
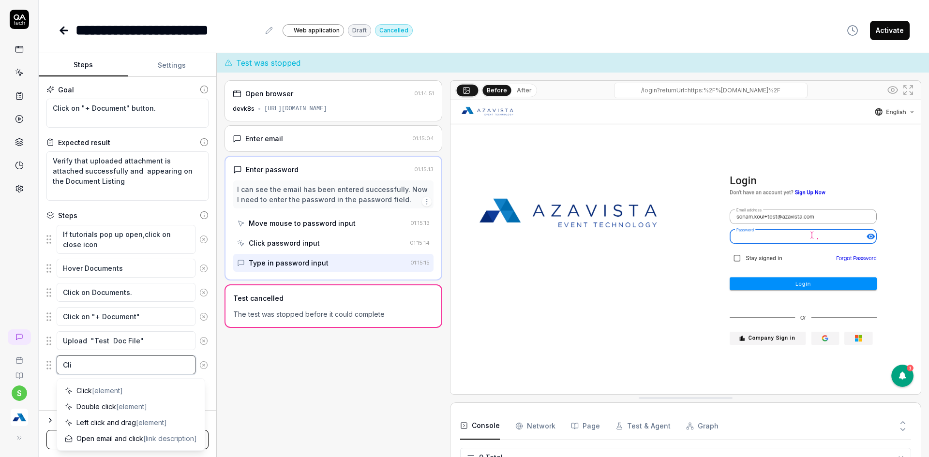
type textarea "*"
type textarea "Clic"
type textarea "*"
type textarea "Clic"
type textarea "*"
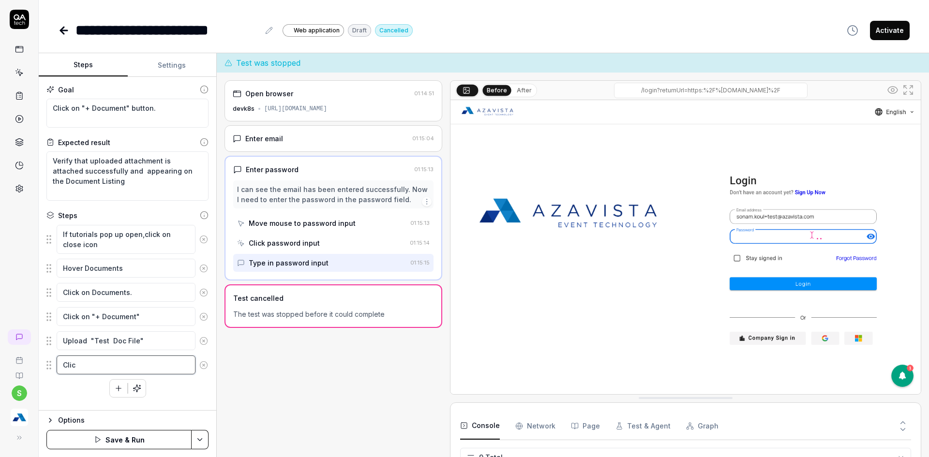
type textarea "Clic"
type textarea "*"
type textarea "Click"
type textarea "*"
type textarea "Click"
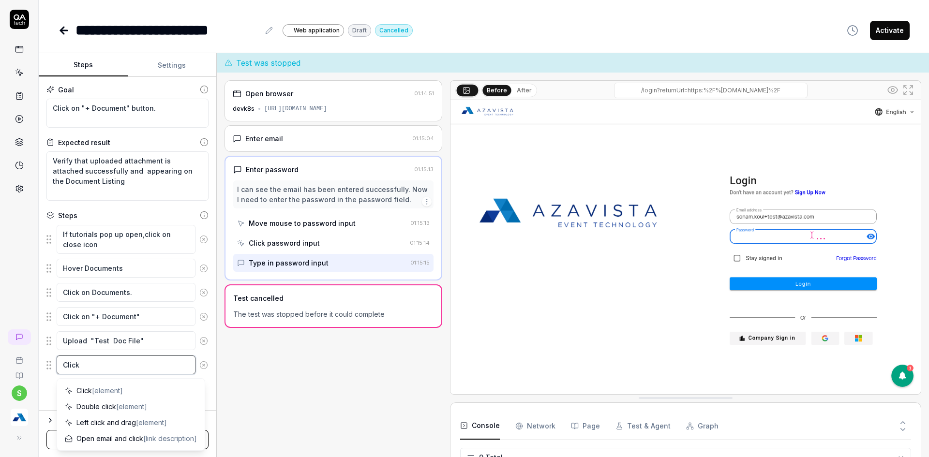
type textarea "*"
type textarea "Click o"
type textarea "*"
type textarea "Click on"
type textarea "*"
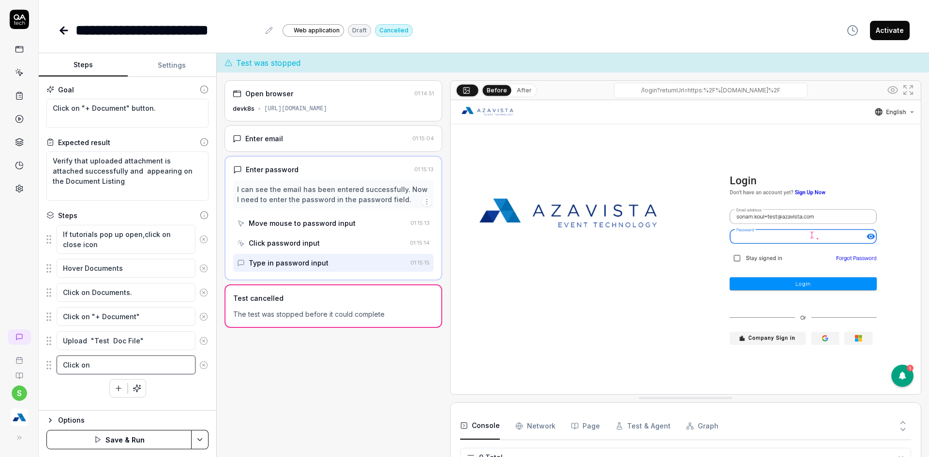
type textarea "Click on"
click at [100, 317] on textarea "Click on "+ Document"" at bounding box center [126, 316] width 139 height 19
click at [80, 367] on textarea "Click on" at bounding box center [126, 365] width 139 height 19
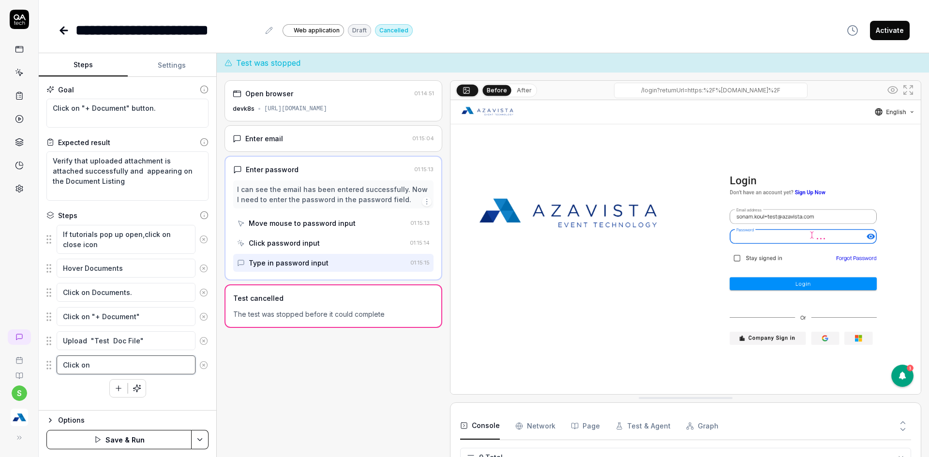
click at [80, 367] on textarea "Click on" at bounding box center [126, 365] width 139 height 19
paste textarea ""+ Document""
type textarea "*"
type textarea "Click on "+ Document""
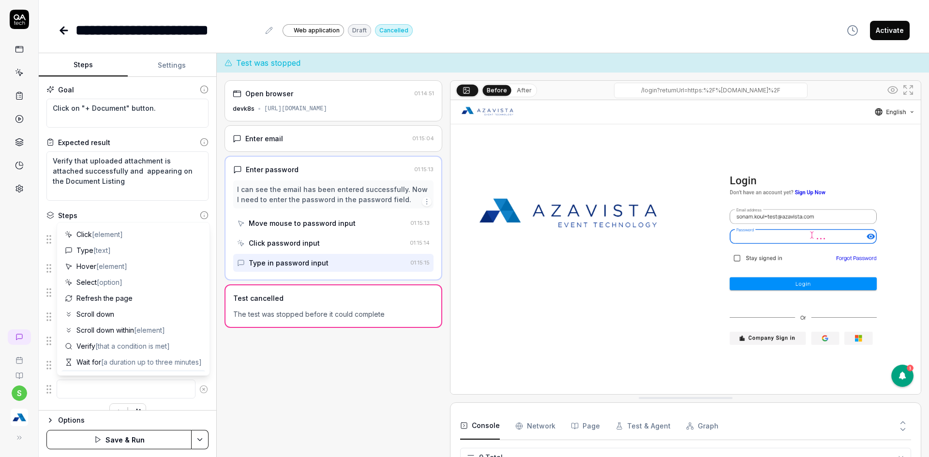
type textarea "*"
type textarea "U"
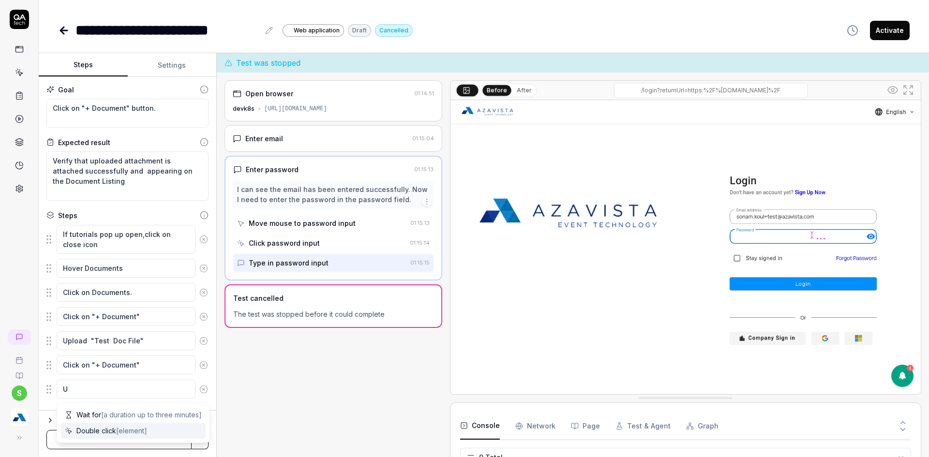
type textarea "*"
type textarea "Up"
type textarea "*"
type textarea "Upl"
type textarea "*"
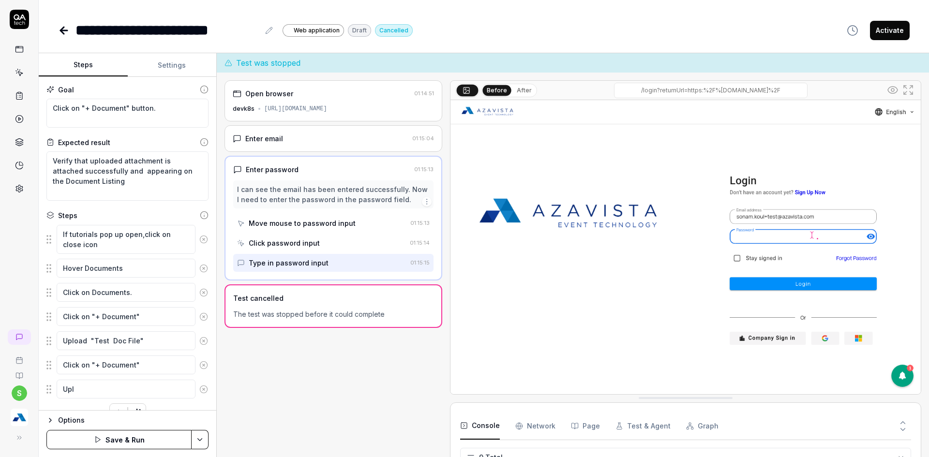
type textarea "Uplo"
type textarea "*"
type textarea "Uploa"
type textarea "*"
type textarea "Upload"
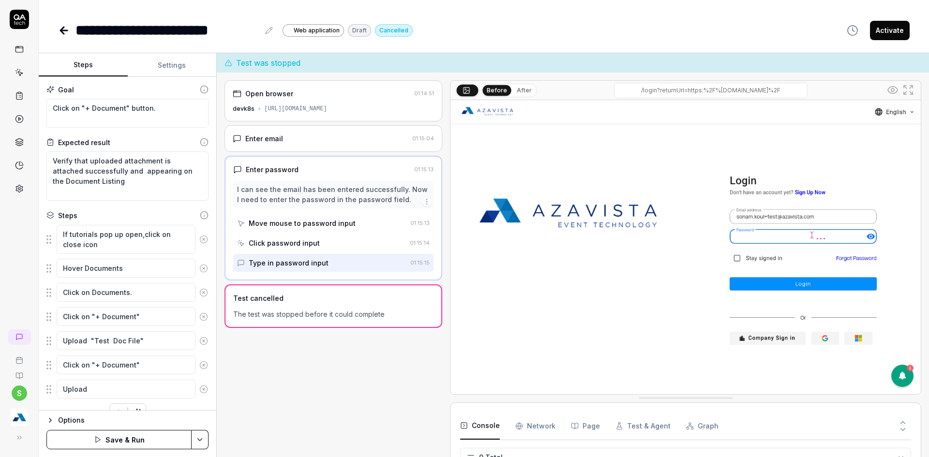
type textarea "*"
type textarea "Upload"
click at [90, 347] on textarea "Upload "Test Doc File"" at bounding box center [126, 340] width 139 height 19
type textarea "*"
type textarea "Upload f"Test Doc File""
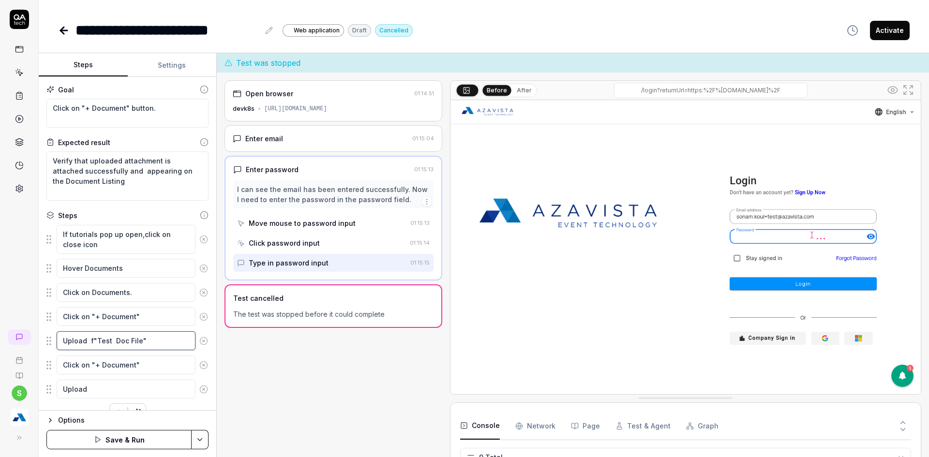
type textarea "*"
type textarea "Upload fi"Test Doc File""
type textarea "*"
type textarea "Upload fil"Test Doc File""
type textarea "*"
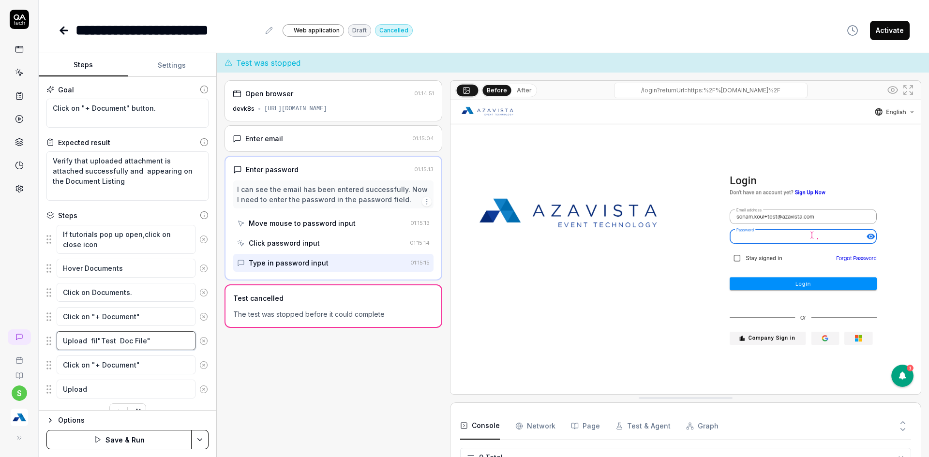
type textarea "Upload file"Test Doc File""
type textarea "*"
type textarea "Upload file "Test Doc File""
click at [107, 390] on textarea "Upload" at bounding box center [126, 389] width 139 height 19
type textarea "*"
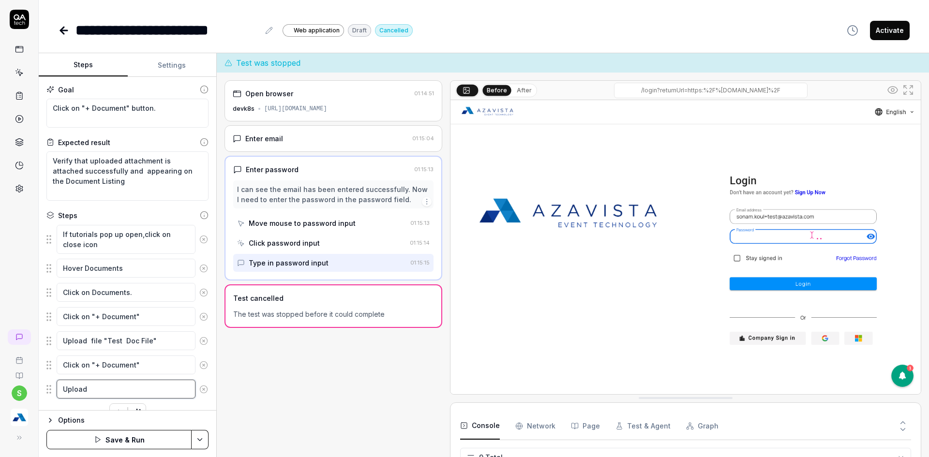
type textarea "Upload f"
type textarea "*"
type textarea "Upload fi"
type textarea "*"
type textarea "Upload fil"
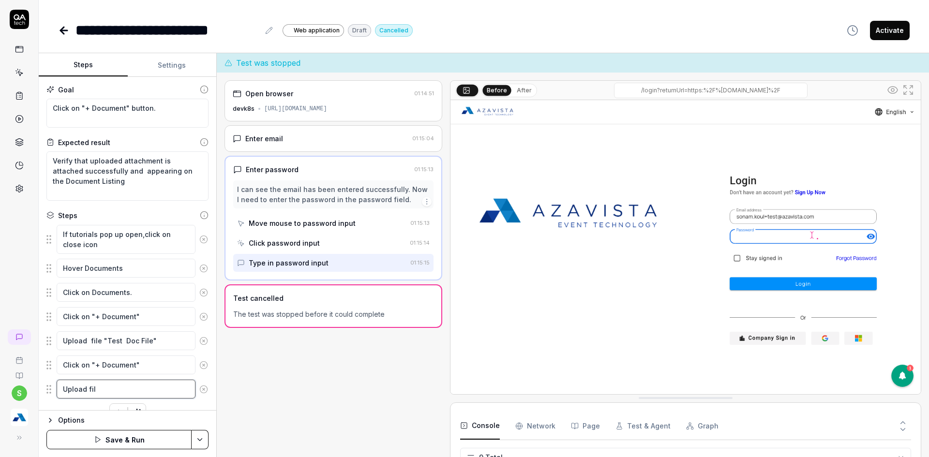
type textarea "*"
type textarea "Upload file"
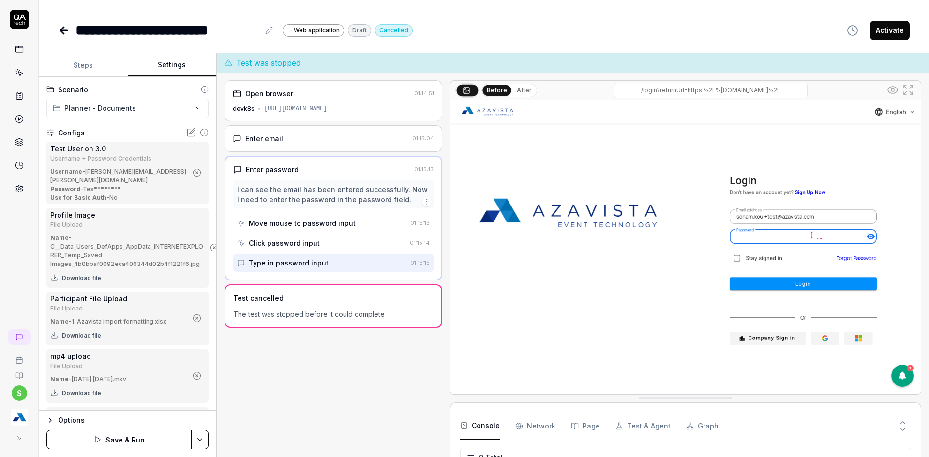
click at [185, 61] on button "Settings" at bounding box center [172, 65] width 89 height 23
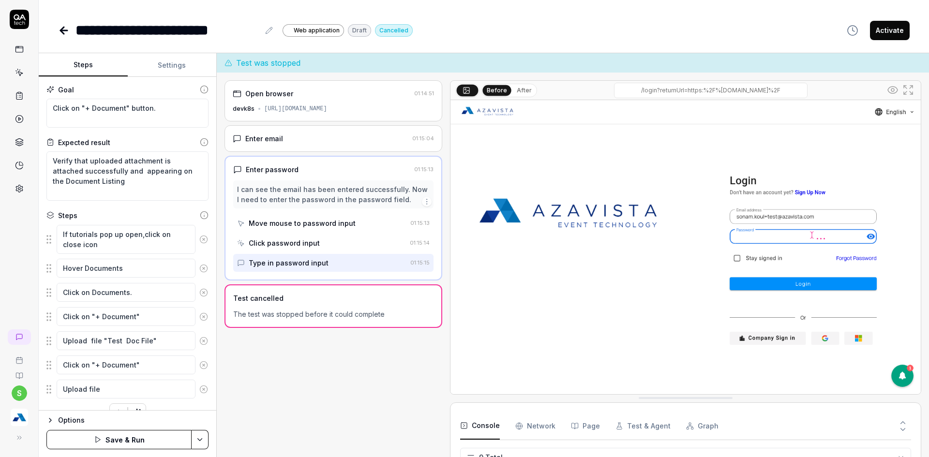
click at [85, 63] on button "Steps" at bounding box center [83, 65] width 89 height 23
click at [147, 382] on div "Add a single step manually" at bounding box center [114, 391] width 97 height 22
click at [163, 387] on div "Add a single step manually" at bounding box center [114, 391] width 97 height 22
click at [173, 393] on textarea "Upload file" at bounding box center [126, 389] width 139 height 19
type textarea "*"
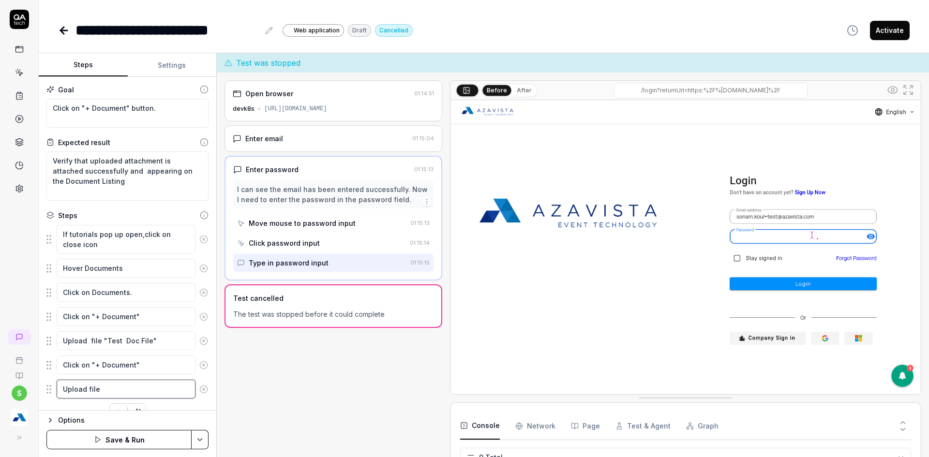
type textarea "Upload file"
type textarea "*"
type textarea "Upload file ""
type textarea "*"
type textarea "Upload file """
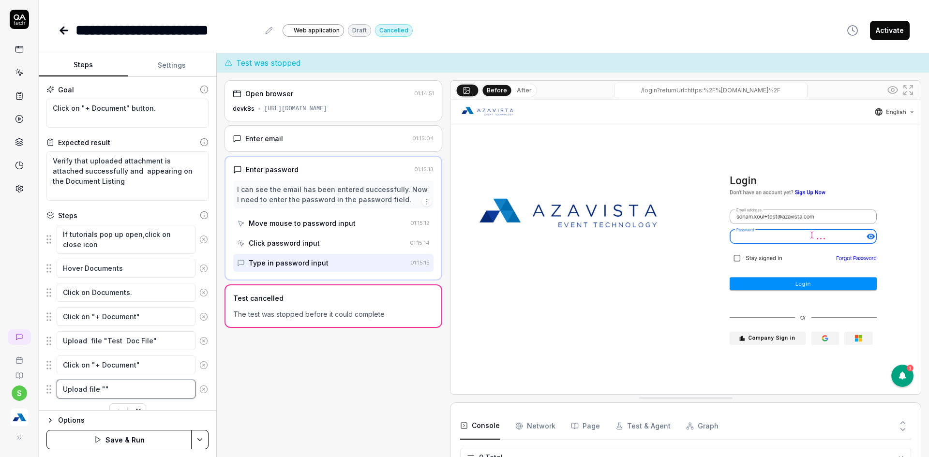
type textarea "*"
type textarea "Upload file "m""
type textarea "*"
type textarea "Upload file "mp""
type textarea "*"
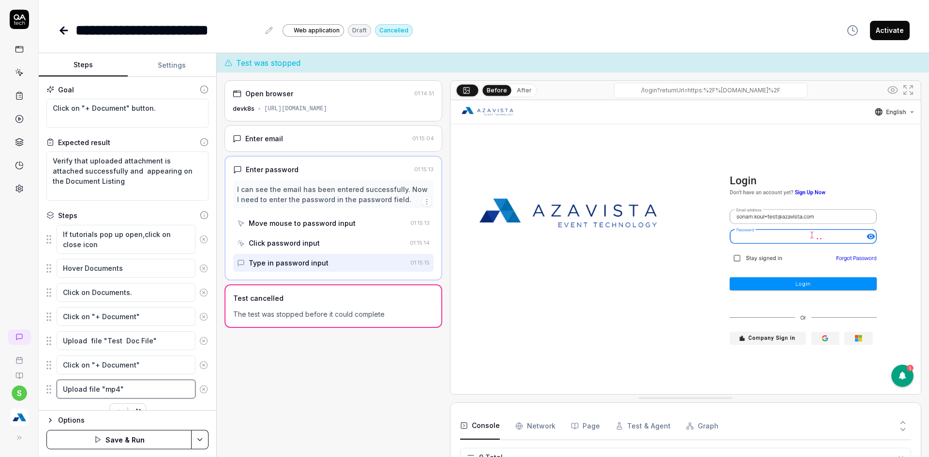
type textarea "Upload file "mp4 ""
type textarea "*"
type textarea "Upload file "mp4 u""
type textarea "*"
type textarea "Upload file "mp4 up""
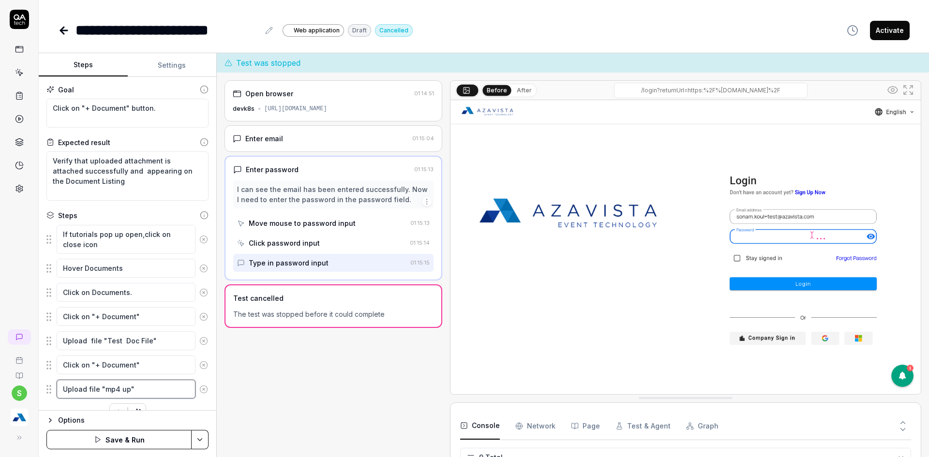
type textarea "*"
type textarea "Upload file "mp4 upa""
type textarea "*"
type textarea "Upload file "mp4 upao""
type textarea "*"
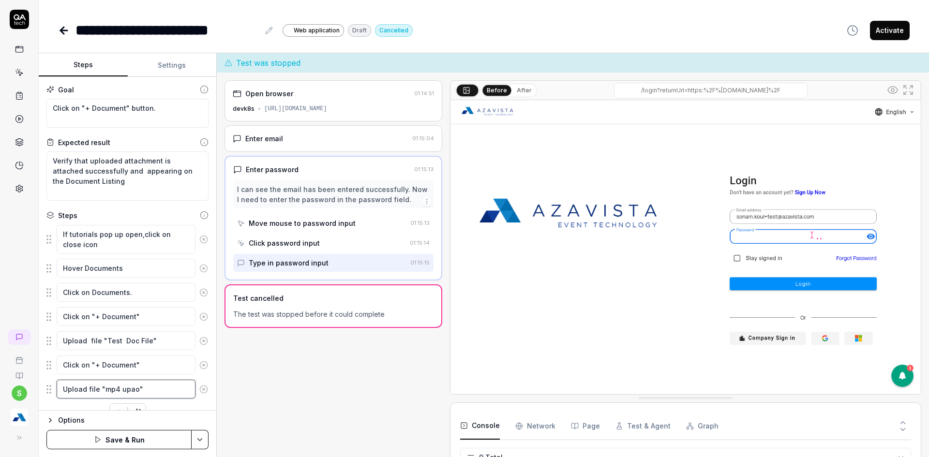
type textarea "Upload file "mp4 upa""
type textarea "*"
type textarea "Upload file "mp4 up""
type textarea "*"
type textarea "Upload file "mp4 upl""
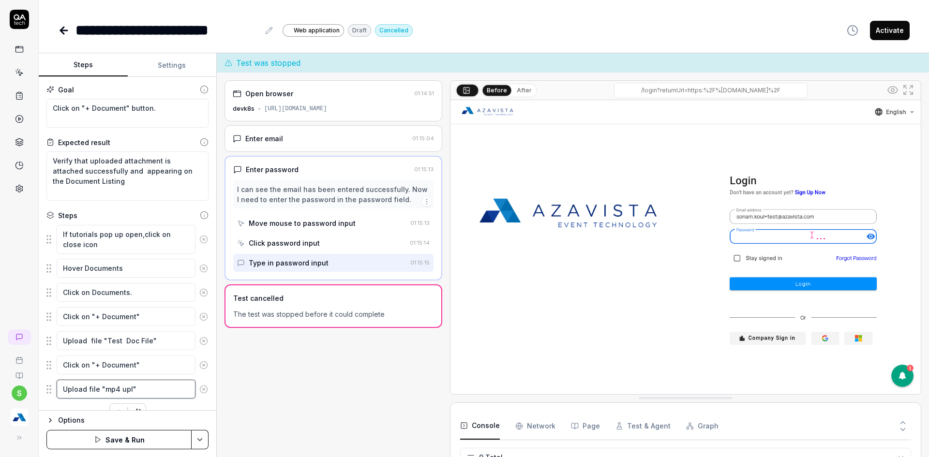
type textarea "*"
type textarea "Upload file "mp4 uplo""
type textarea "*"
type textarea "Upload file "mp4 uploa""
type textarea "*"
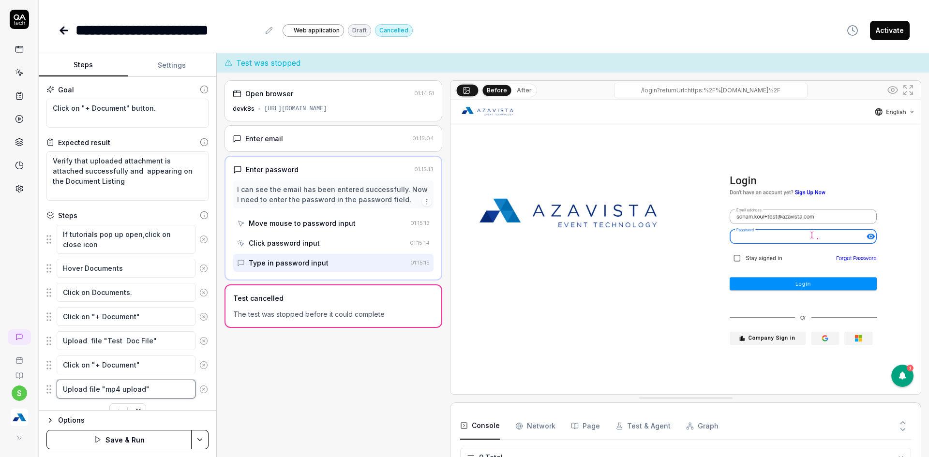
type textarea "Upload file "mp4 upload""
click at [207, 446] on html "**********" at bounding box center [464, 234] width 929 height 469
click at [148, 433] on html "**********" at bounding box center [464, 234] width 929 height 469
click at [138, 434] on button "Save & Run" at bounding box center [118, 439] width 145 height 19
type textarea "*"
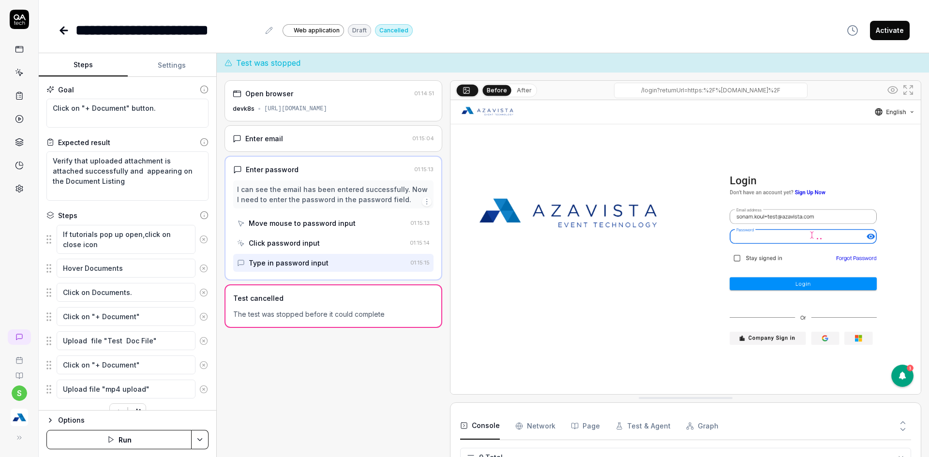
scroll to position [146, 0]
click at [194, 433] on html "**********" at bounding box center [464, 234] width 929 height 469
click at [173, 397] on div "Run w. Dependencies" at bounding box center [163, 393] width 98 height 21
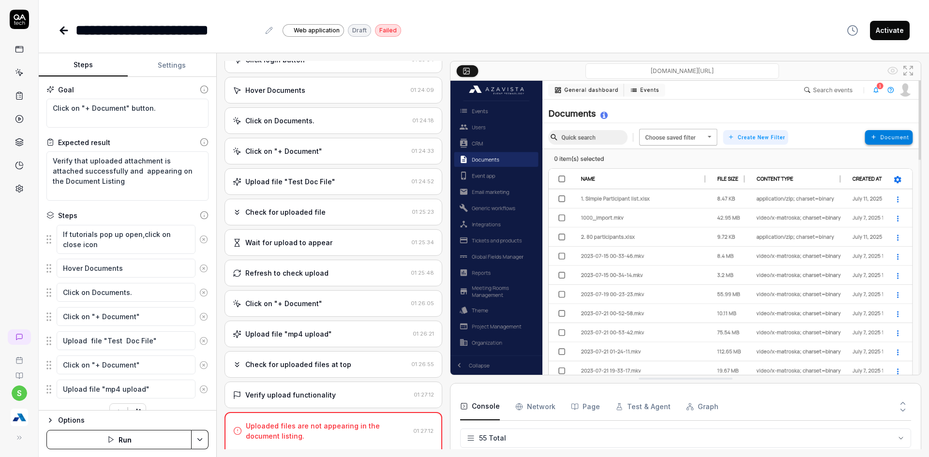
scroll to position [1390, 0]
click at [277, 370] on div "Check for uploaded files at top 01:26:55" at bounding box center [333, 364] width 218 height 27
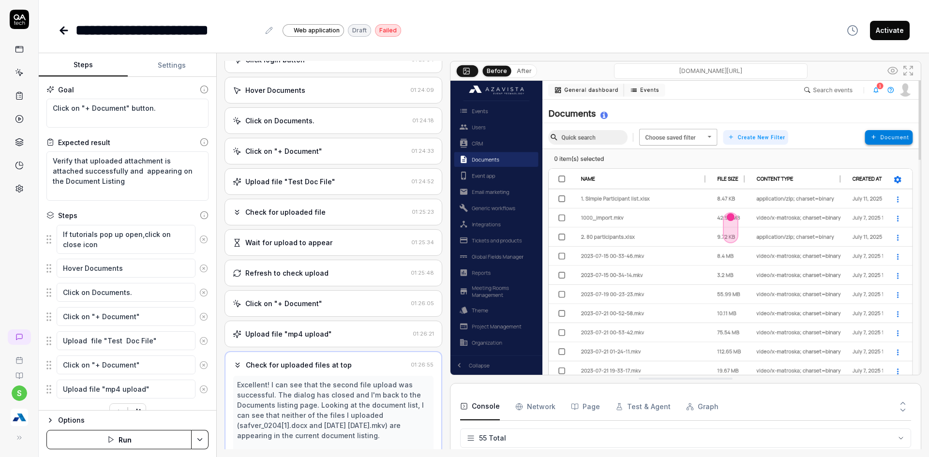
scroll to position [219, 0]
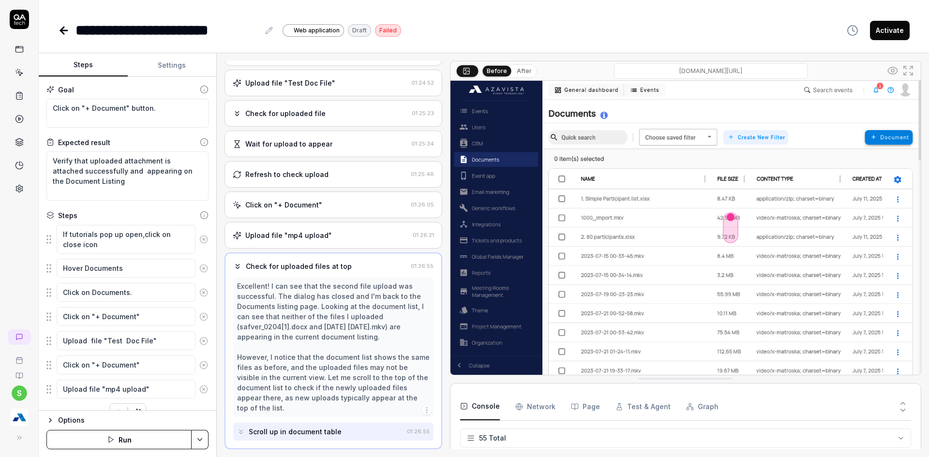
click at [303, 206] on div "Click on "+ Document"" at bounding box center [283, 205] width 77 height 10
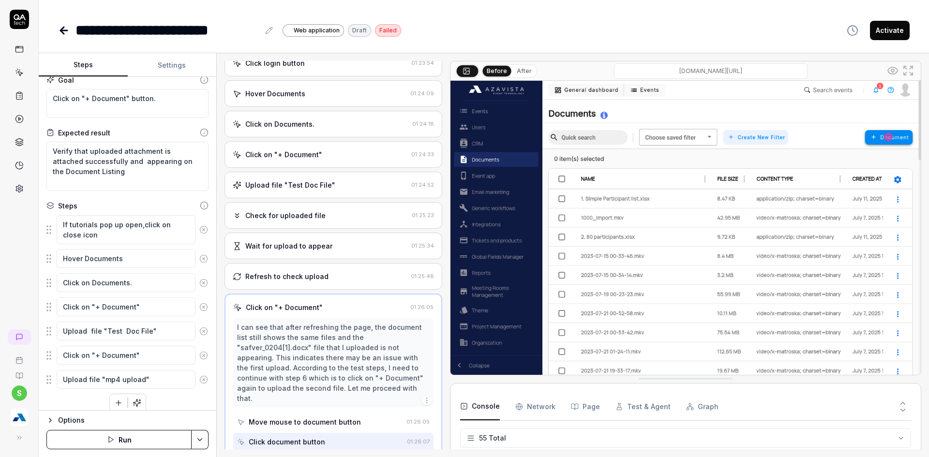
scroll to position [19, 0]
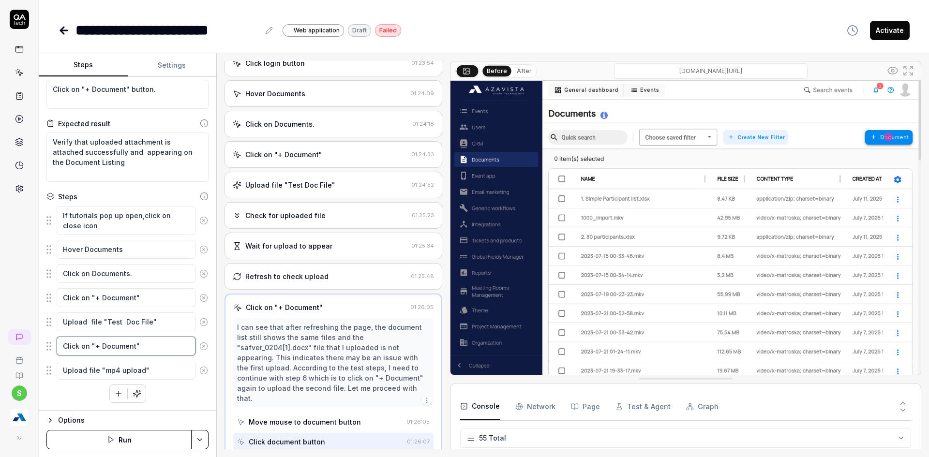
click at [153, 347] on textarea "Click on "+ Document"" at bounding box center [126, 346] width 139 height 19
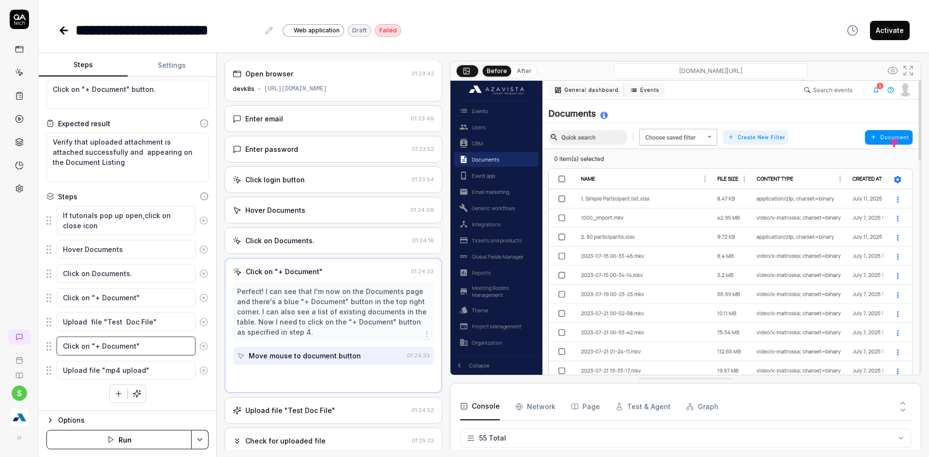
scroll to position [0, 0]
click at [173, 324] on textarea "Upload file "Test Doc File"" at bounding box center [126, 321] width 139 height 19
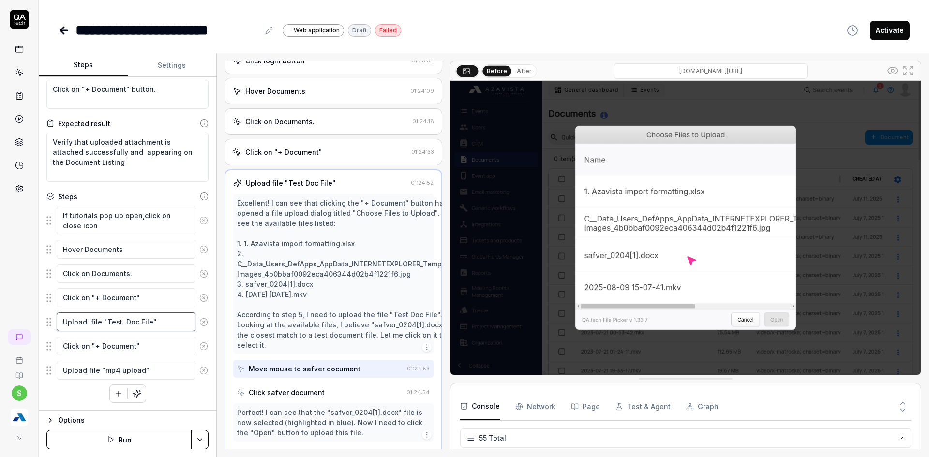
scroll to position [154, 0]
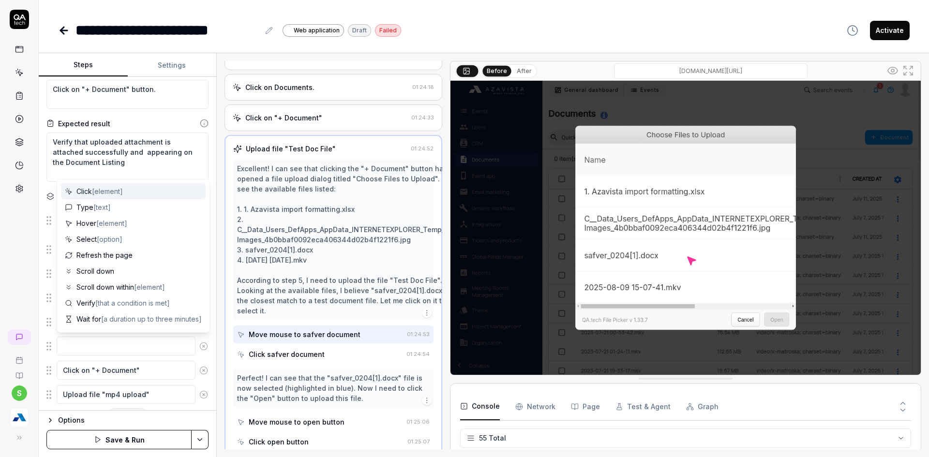
type textarea "*"
type textarea "C"
type textarea "*"
type textarea "Cl"
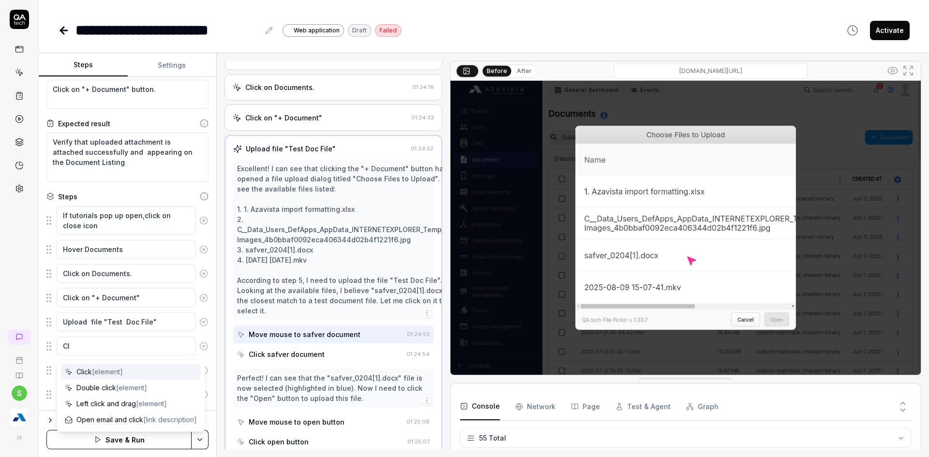
type textarea "*"
type textarea "Cli"
type textarea "*"
type textarea "Clic"
type textarea "*"
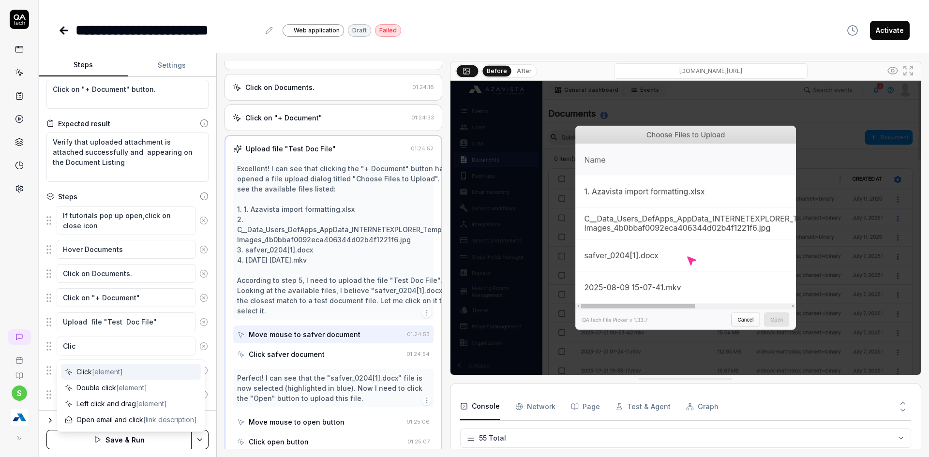
type textarea "Click"
type textarea "*"
type textarea "Click"
type textarea "*"
type textarea "Click o"
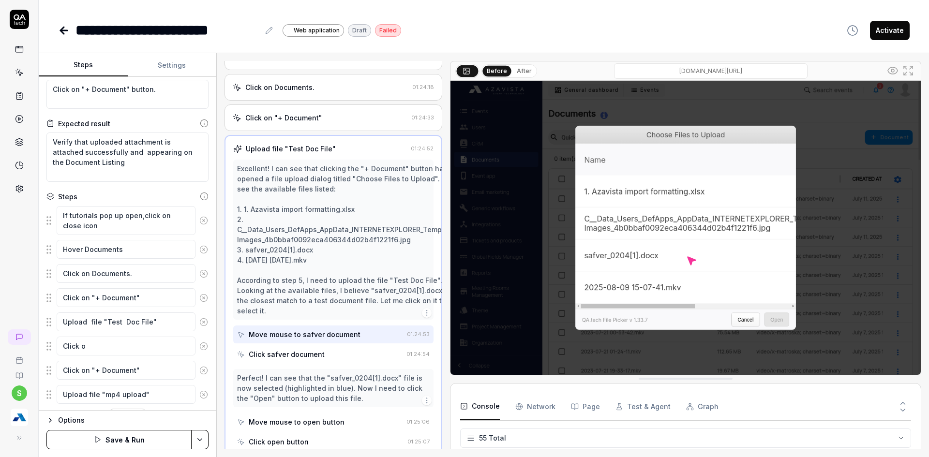
type textarea "*"
type textarea "Click on"
type textarea "*"
type textarea "Click on"
type textarea "*"
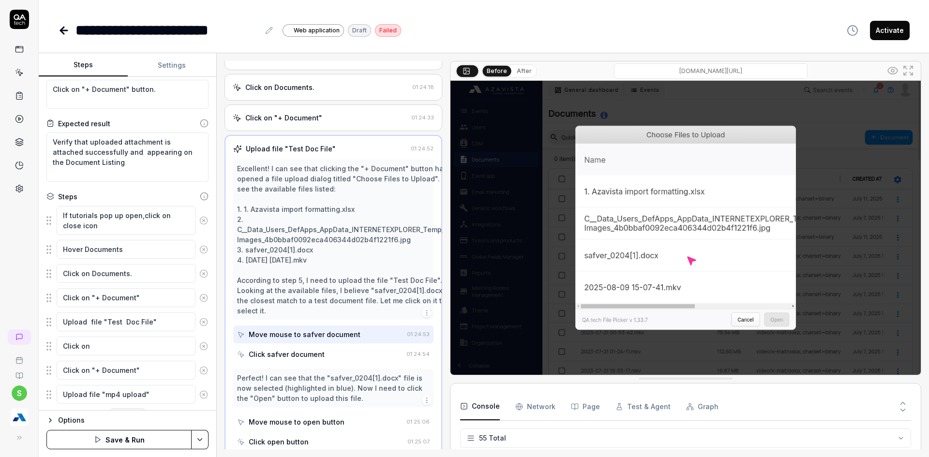
type textarea "Click on C"
type textarea "*"
type textarea "Click on Cr"
type textarea "*"
type textarea "Click on Cre"
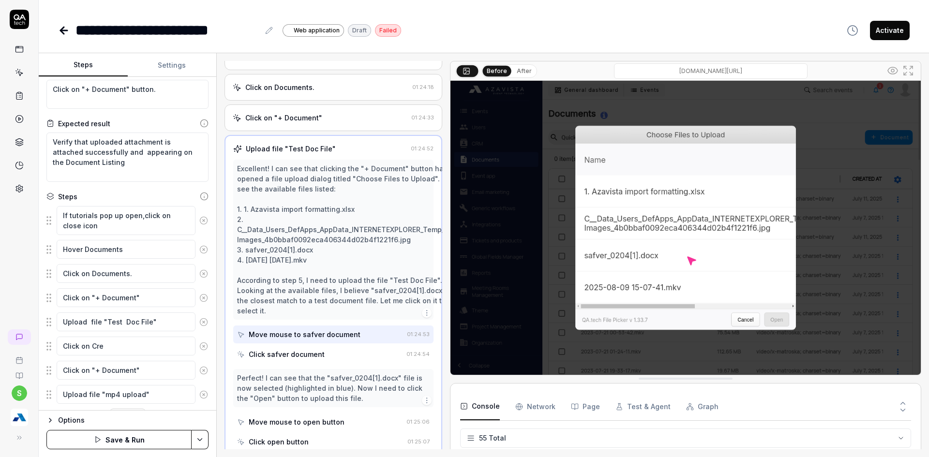
type textarea "*"
type textarea "Click on Crea"
type textarea "*"
type textarea "Click on Creat"
type textarea "*"
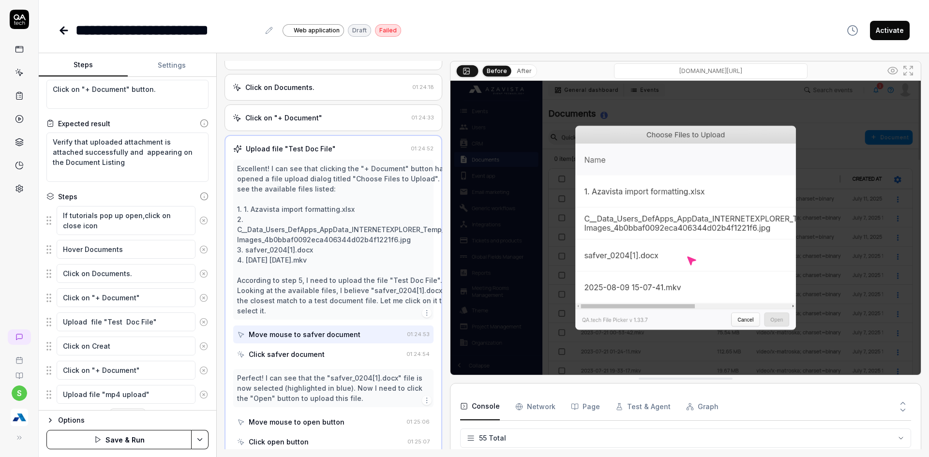
type textarea "Click on Create"
type textarea "*"
type textarea "Click on Created"
type textarea "*"
type textarea "Click on Created"
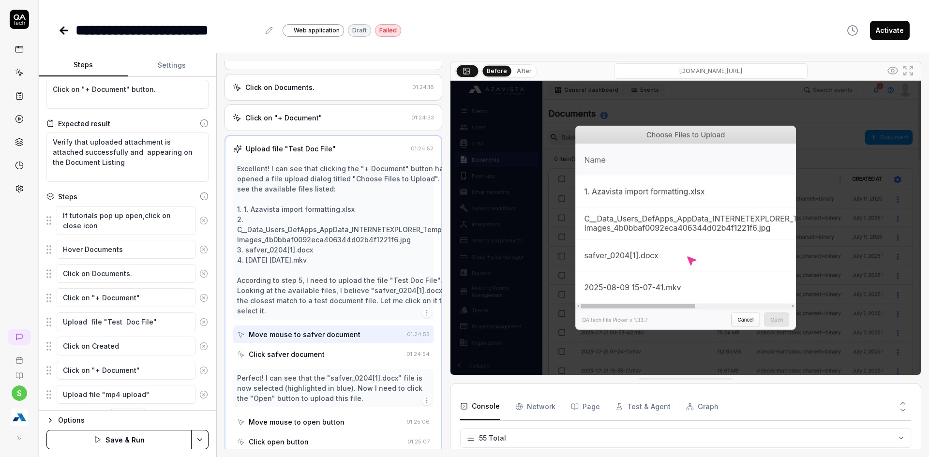
type textarea "*"
type textarea "Click on Created A"
type textarea "*"
type textarea "Click on Created AT"
type textarea "*"
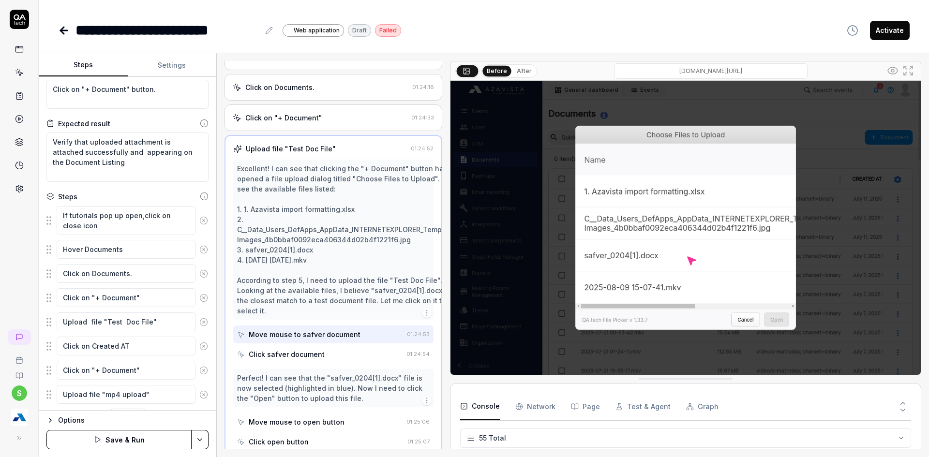
type textarea "Click on Created AT"
type textarea "*"
type textarea "Click on Created AT"
type textarea "*"
type textarea "Click on Created A"
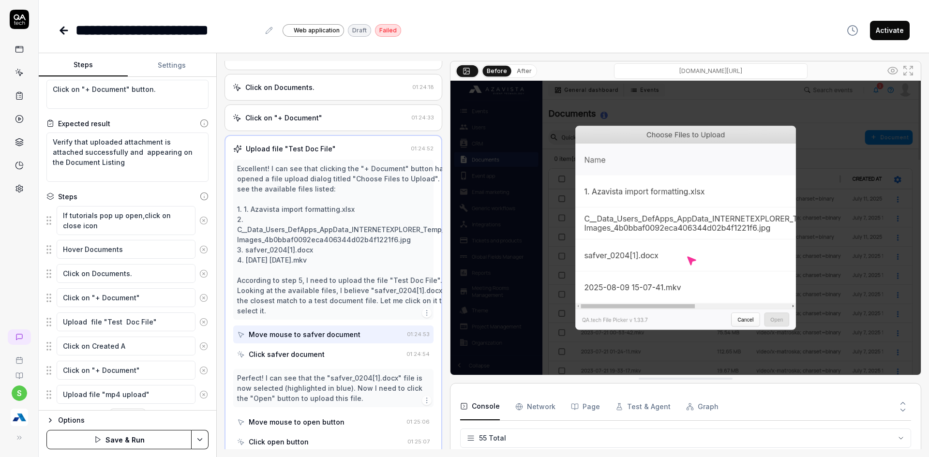
type textarea "*"
type textarea "Click on Created At"
type textarea "*"
type textarea "Click on Created At"
type textarea "*"
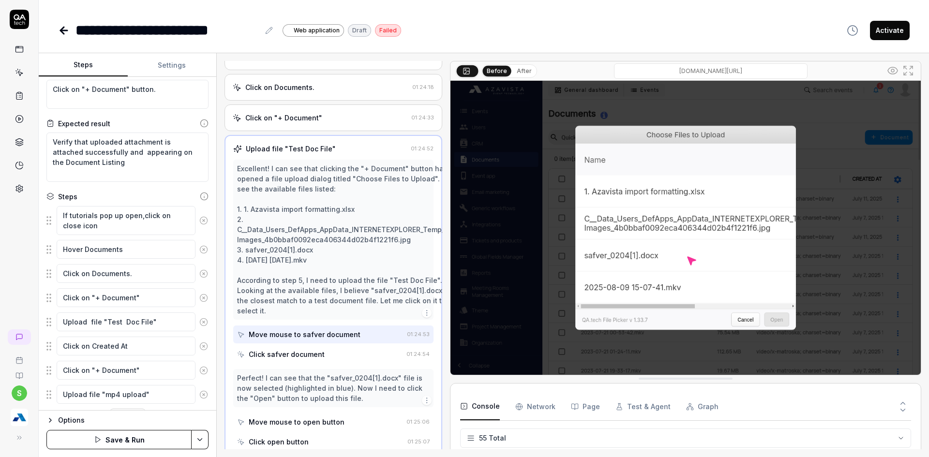
type textarea "Click on Created At o"
type textarea "*"
type textarea "Click on Created At on"
type textarea "*"
type textarea "Click on Created At on"
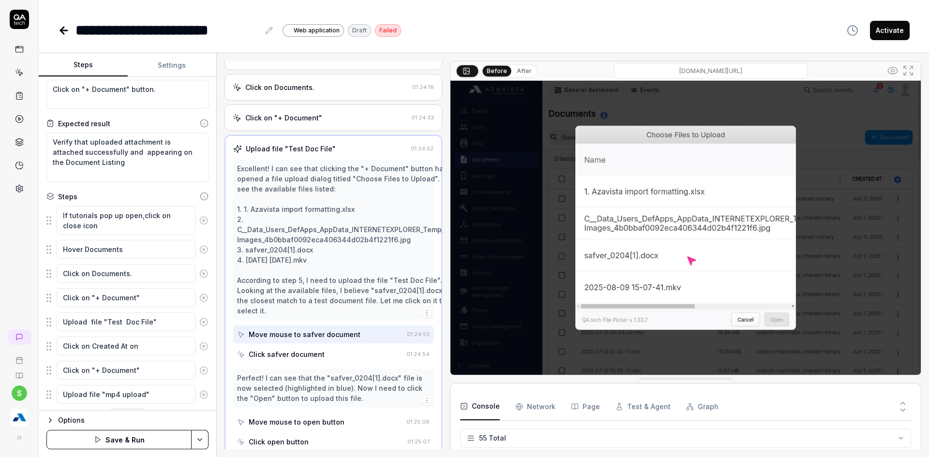
type textarea "*"
type textarea "Click on Created At on t"
type textarea "*"
type textarea "Click on Created At on th"
type textarea "*"
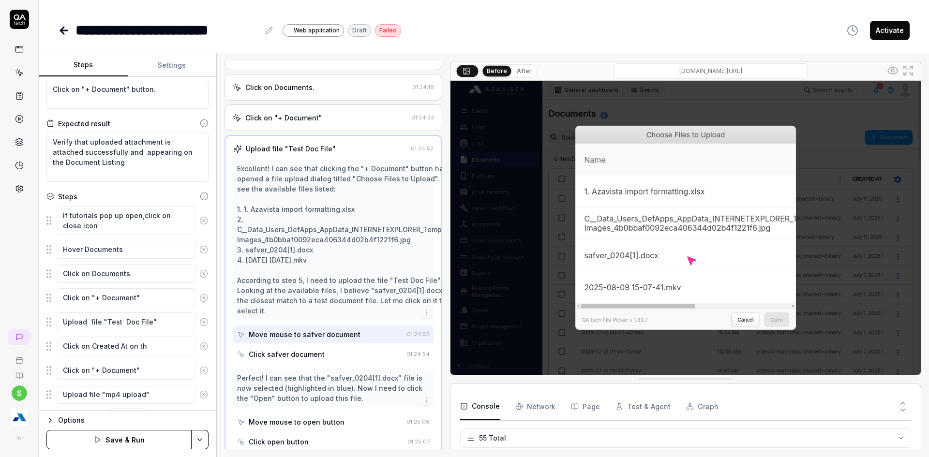
type textarea "Click on Created At on the"
type textarea "*"
type textarea "Click on Created At on the"
type textarea "*"
type textarea "Click on Created At on the g"
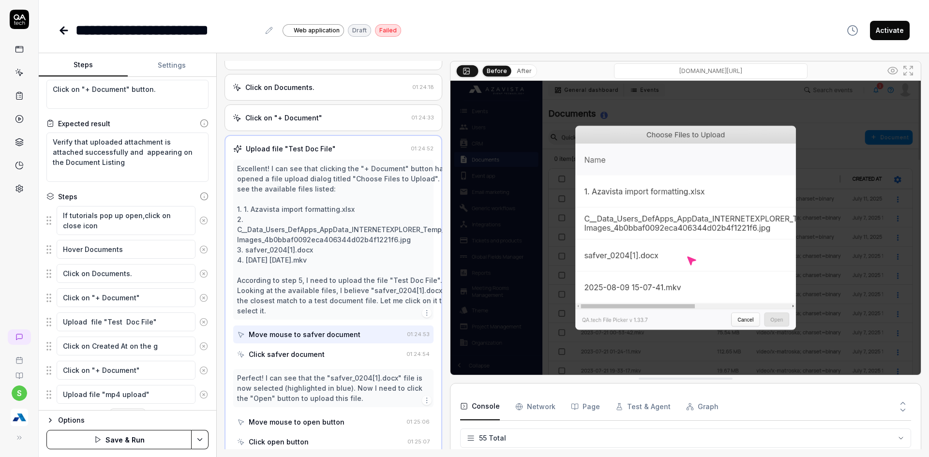
type textarea "*"
type textarea "Click on Created At on the gr"
type textarea "*"
type textarea "Click on Created At on the gri"
type textarea "*"
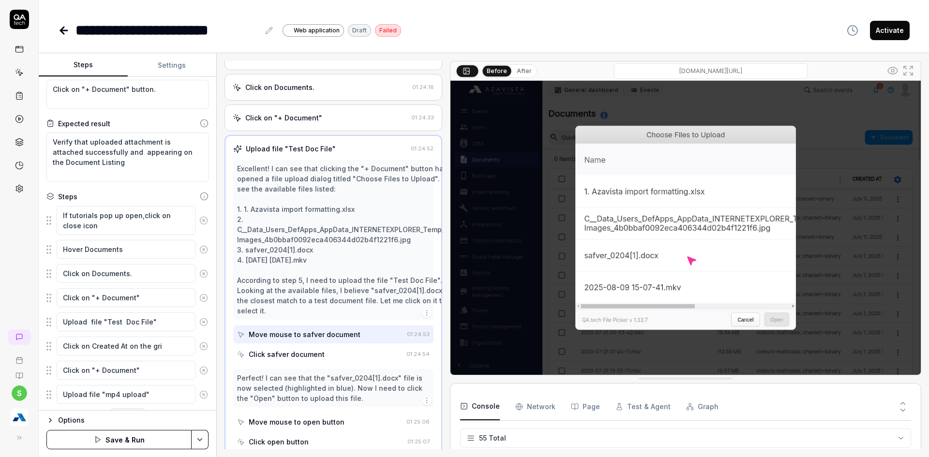
type textarea "Click on Created At on the grid"
type textarea "*"
type textarea "Click on Created At on the grid"
type textarea "*"
type textarea "Click on Created At on the grid h"
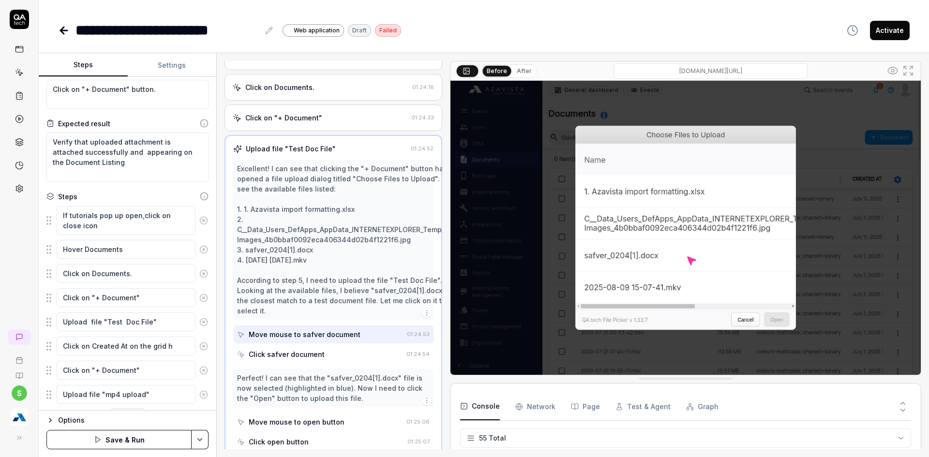
type textarea "*"
type textarea "Click on Created At on the grid he"
type textarea "*"
type textarea "Click on Created At on the grid hea"
type textarea "*"
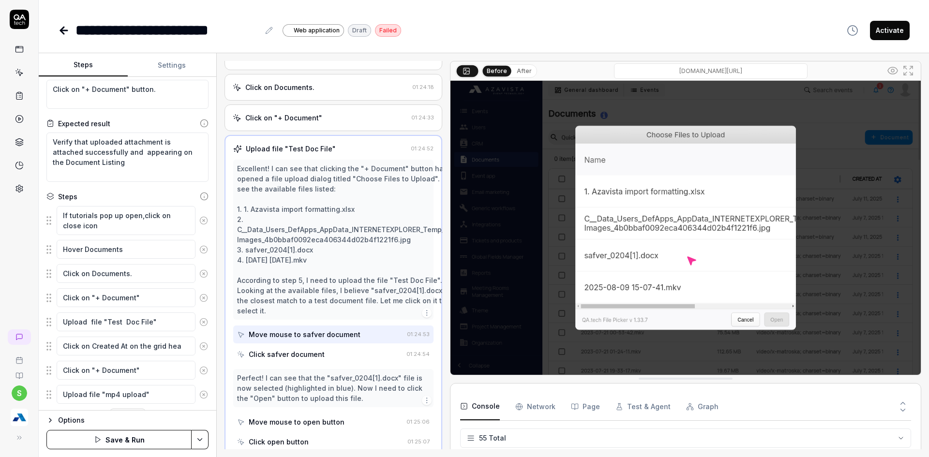
type textarea "Click on Created At on the grid head"
type textarea "*"
type textarea "Click on Created At on the grid heade"
type textarea "*"
type textarea "Click on Created At on the grid header"
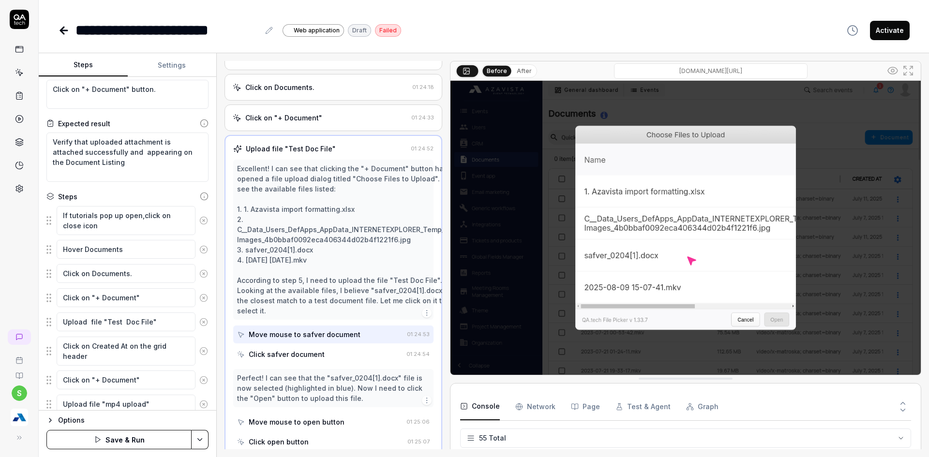
type textarea "*"
type textarea "Click on Created At on the grid header t"
type textarea "*"
type textarea "Click on Created At on the grid header to"
type textarea "*"
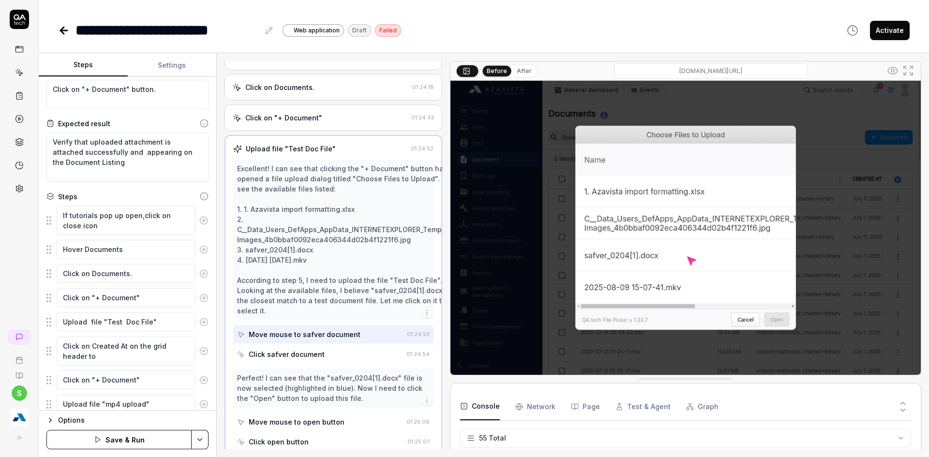
type textarea "Click on Created At on the grid header to"
type textarea "*"
type textarea "Click on Created At on the grid header to so"
type textarea "*"
type textarea "Click on Created At on the grid header to sor"
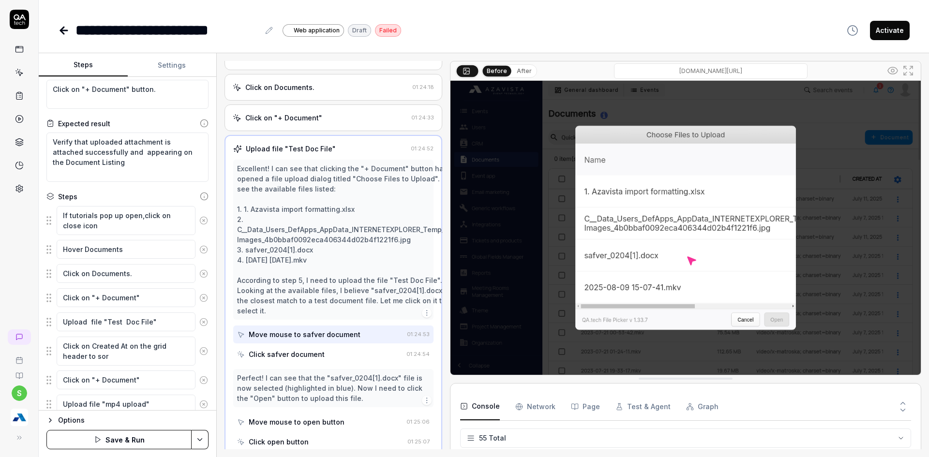
type textarea "*"
type textarea "Click on Created At on the grid header to sort"
type textarea "*"
type textarea "Click on Created At on the grid header to sort"
type textarea "*"
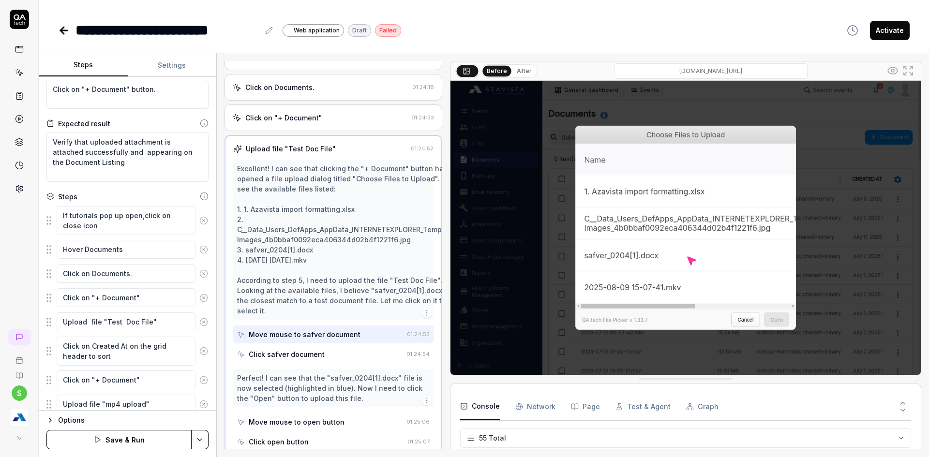
type textarea "Click on Created At on the grid header to sort l"
type textarea "*"
type textarea "Click on Created At on the grid header to sort li"
type textarea "*"
type textarea "Click on Created At on the grid header to sort lis"
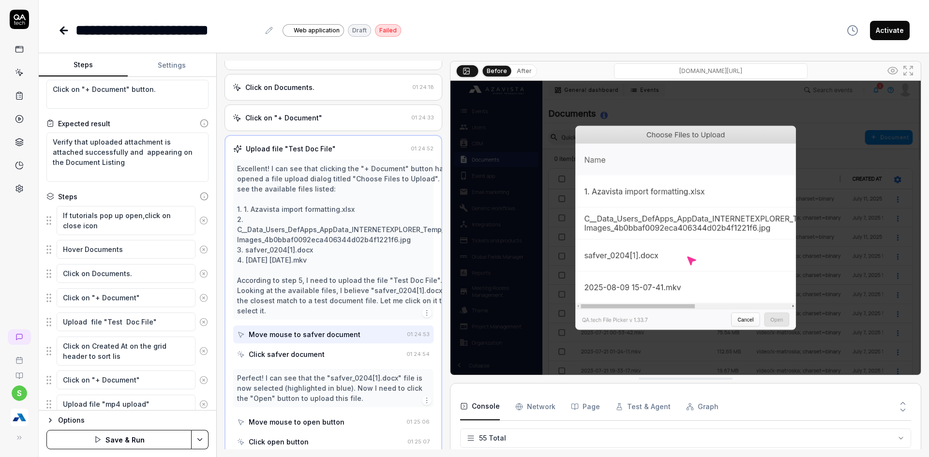
type textarea "*"
type textarea "Click on Created At on the grid header to sort list"
type textarea "*"
type textarea "Click on Created At on the grid header to sort listi"
type textarea "*"
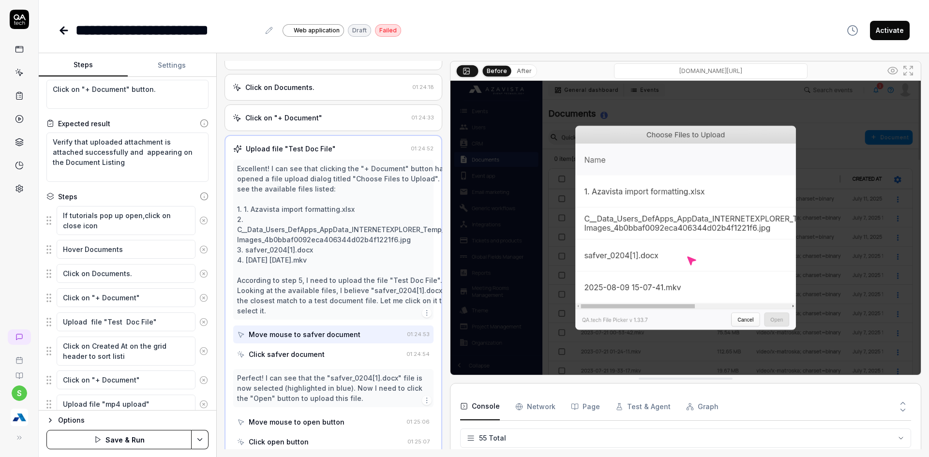
type textarea "Click on Created At on the grid header to sort listin"
type textarea "*"
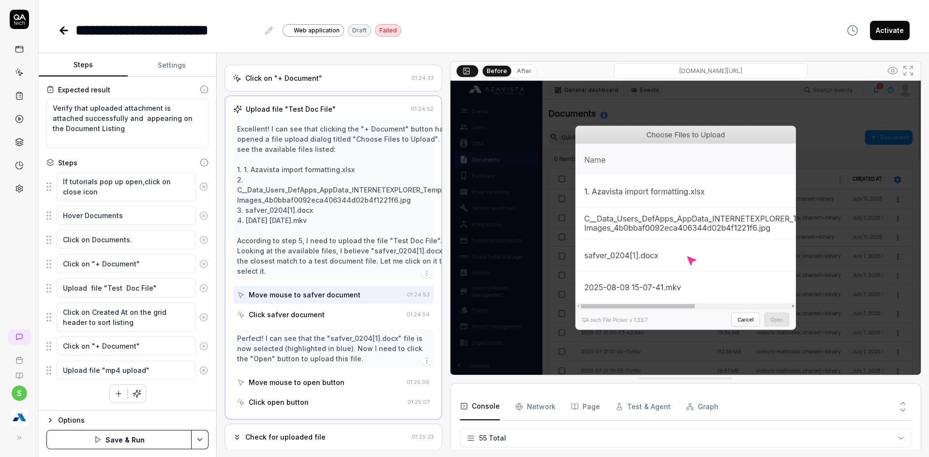
scroll to position [387, 0]
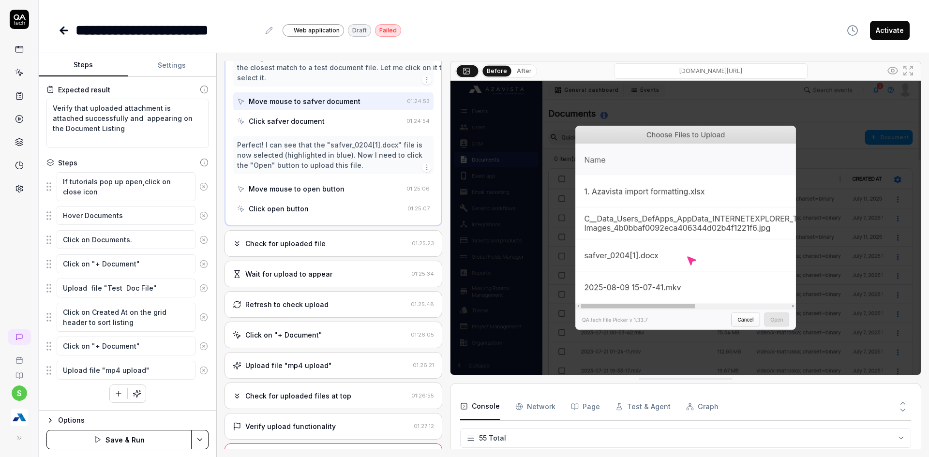
type textarea "Click on Created At on the grid header to sort listing"
click at [298, 303] on div "Refresh to check upload 01:25:48" at bounding box center [333, 304] width 218 height 27
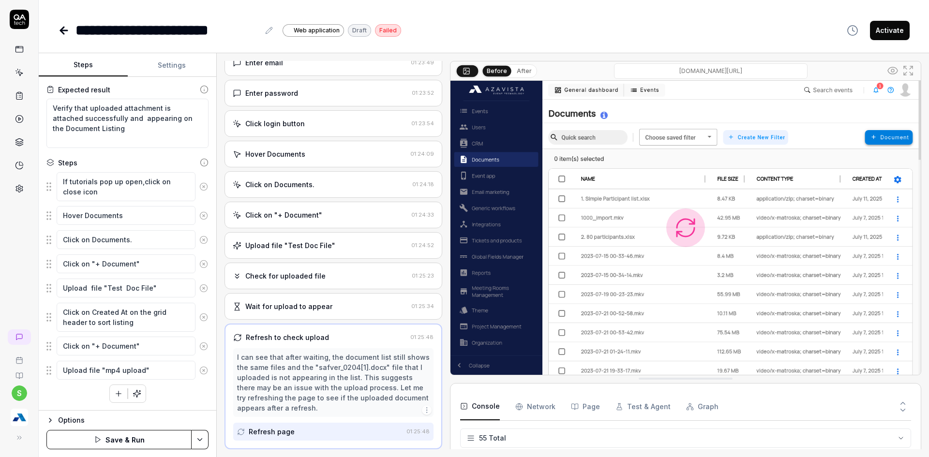
scroll to position [153, 0]
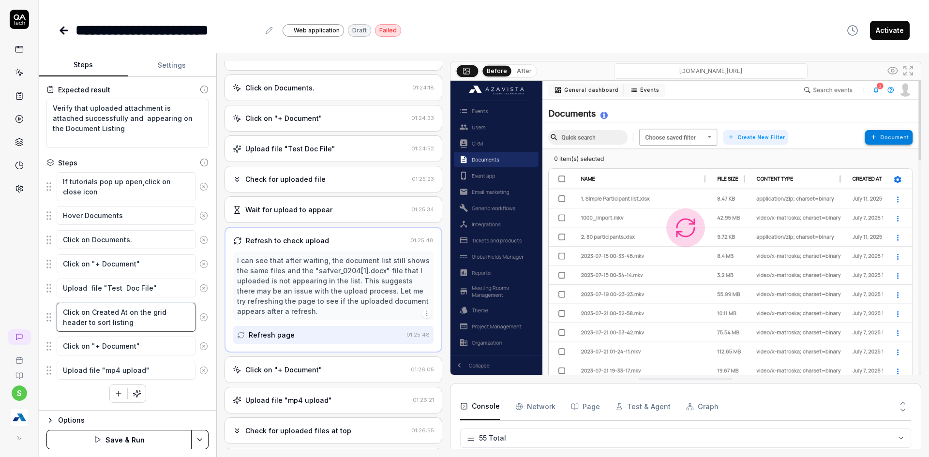
drag, startPoint x: 121, startPoint y: 321, endPoint x: 38, endPoint y: 300, distance: 85.3
click at [38, 300] on div "**********" at bounding box center [464, 228] width 929 height 457
click at [143, 323] on textarea "Click on Created At on the grid header to sort listing" at bounding box center [126, 317] width 139 height 29
type textarea "*"
type textarea "Click on Created At on the grid header to sort listing"
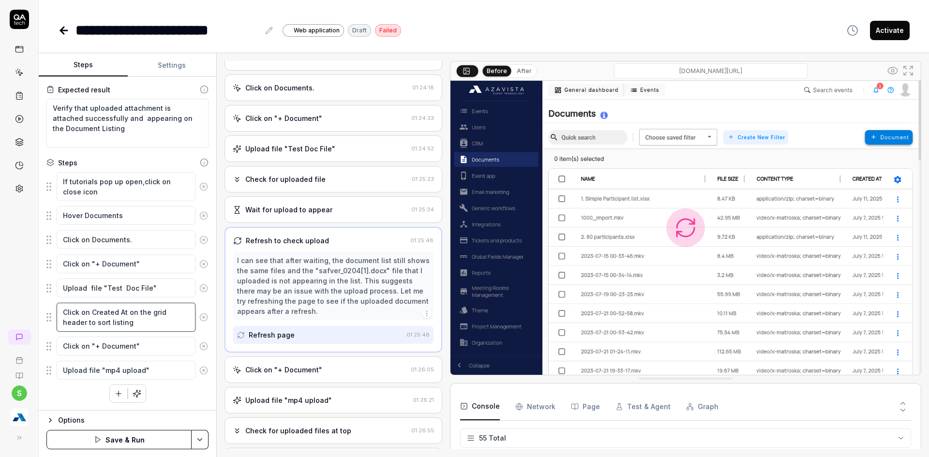
type textarea "*"
type textarea "Click on Created At on the grid header to sort listing i"
type textarea "*"
type textarea "Click on Created At on the grid header to sort listing in"
type textarea "*"
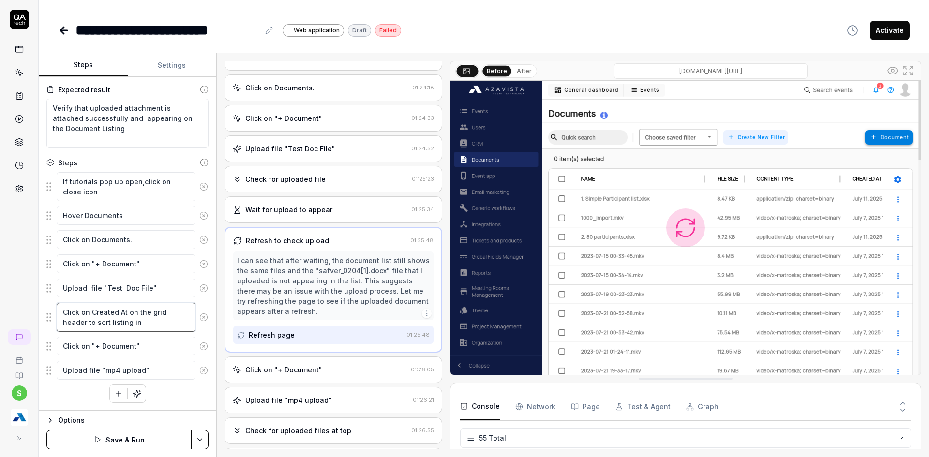
type textarea "Click on Created At on the grid header to sort listing in"
type textarea "*"
type textarea "Click on Created At on the grid header to sort listing in d"
type textarea "*"
type textarea "Click on Created At on the grid header to sort listing in de"
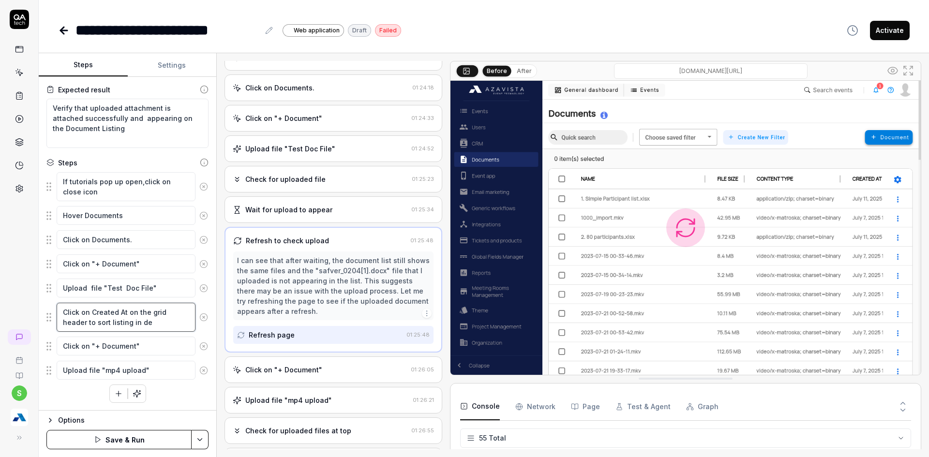
type textarea "*"
type textarea "Click on Created At on the grid header to sort listing in des"
type textarea "*"
type textarea "Click on Created At on the grid header to sort listing in desce"
type textarea "*"
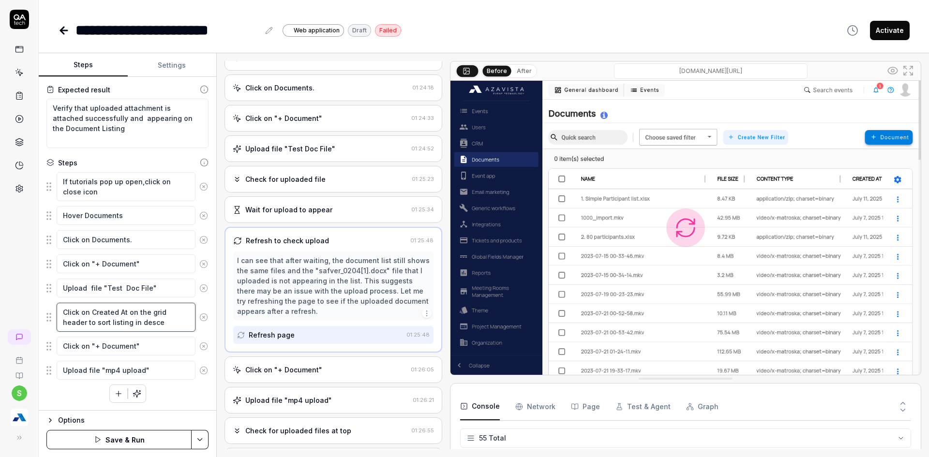
type textarea "Click on Created At on the grid header to sort listing in descen"
type textarea "*"
type textarea "Click on Created At on the grid header to sort listing in descend"
type textarea "*"
type textarea "Click on Created At on the grid header to sort listing in descendi"
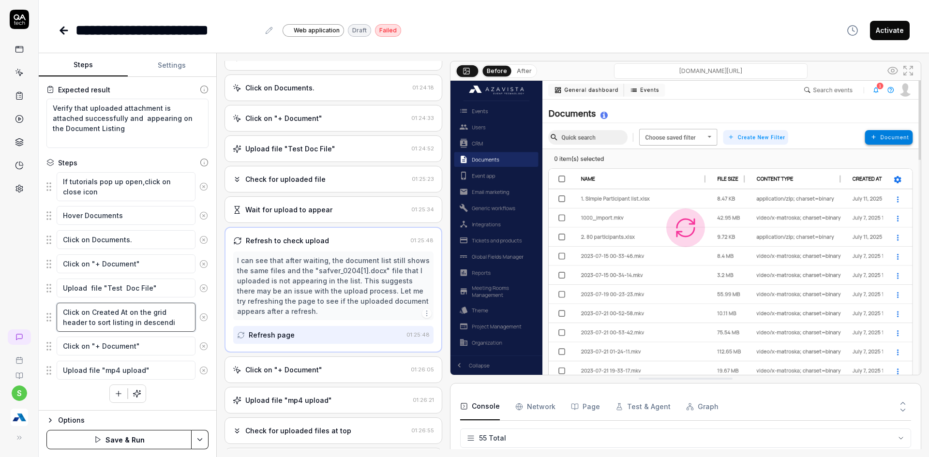
type textarea "*"
type textarea "Click on Created At on the grid header to sort listing in descendin"
type textarea "*"
type textarea "Click on Created At on the grid header to sort listing in descending"
type textarea "*"
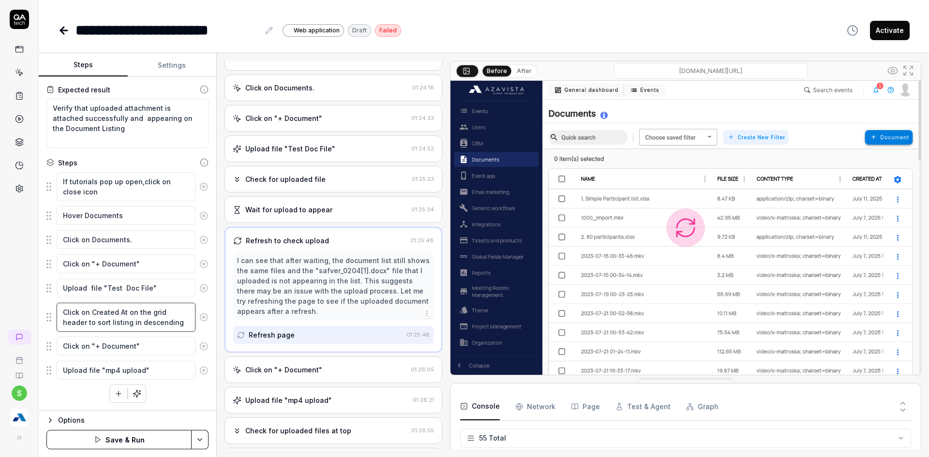
type textarea "Click on Created At on the grid header to sort listing in descending"
type textarea "*"
type textarea "Click on Created At on the grid header to sort listing in descending O"
type textarea "*"
type textarea "Click on Created At on the grid header to sort listing in descending Or"
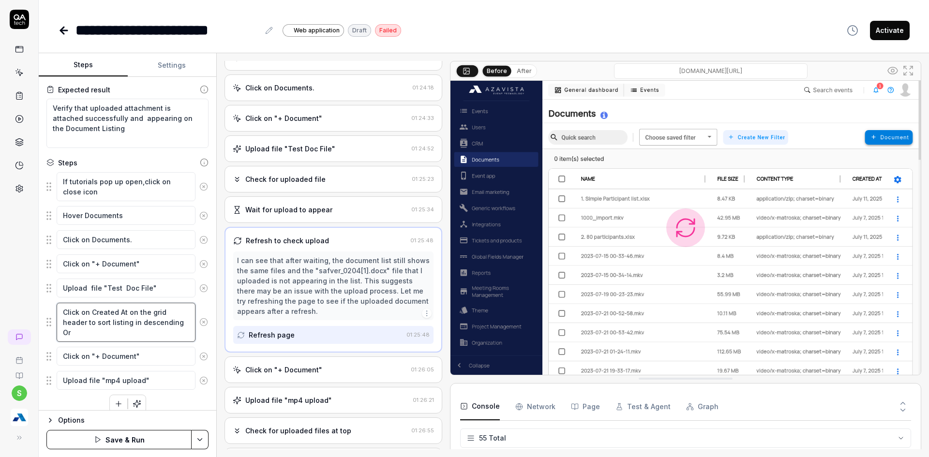
type textarea "*"
type textarea "Click on Created At on the grid header to sort listing in descending Ord"
type textarea "*"
type textarea "Click on Created At on the grid header to sort listing in descending Orde"
type textarea "*"
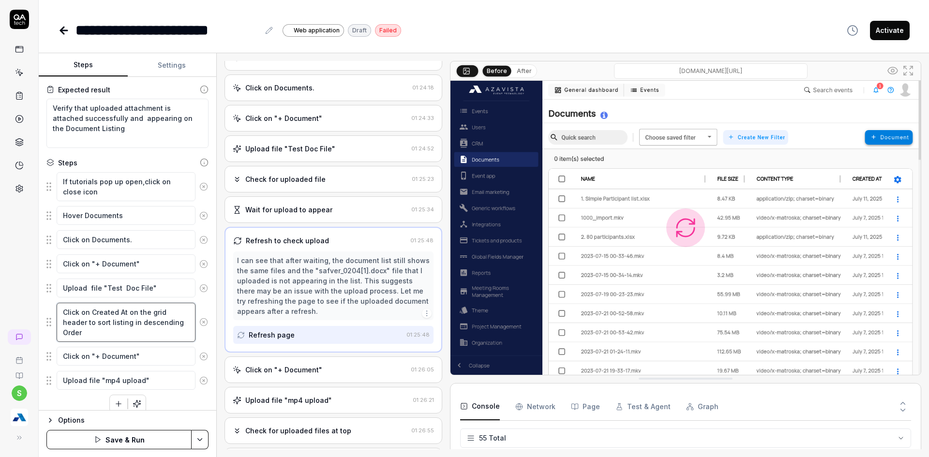
type textarea "Click on Created At on the grid header to sort listing in descending Order"
click at [164, 383] on textarea "Upload file "mp4 upload"" at bounding box center [126, 380] width 139 height 19
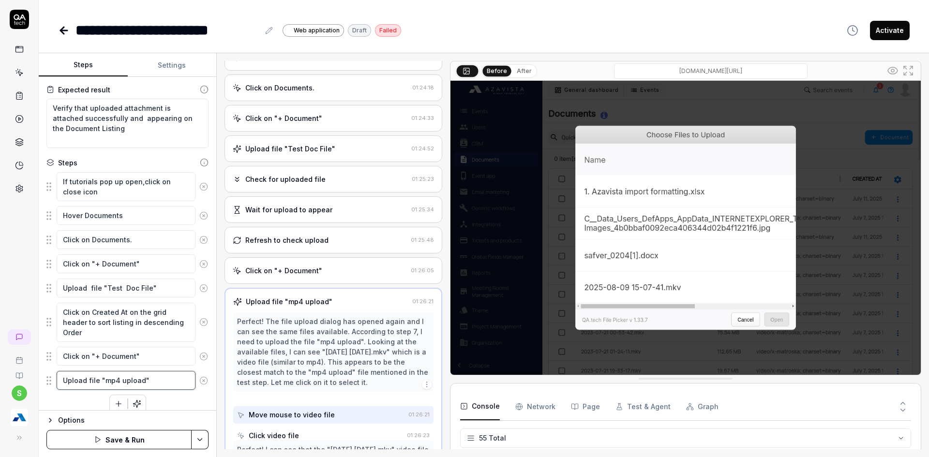
scroll to position [235, 0]
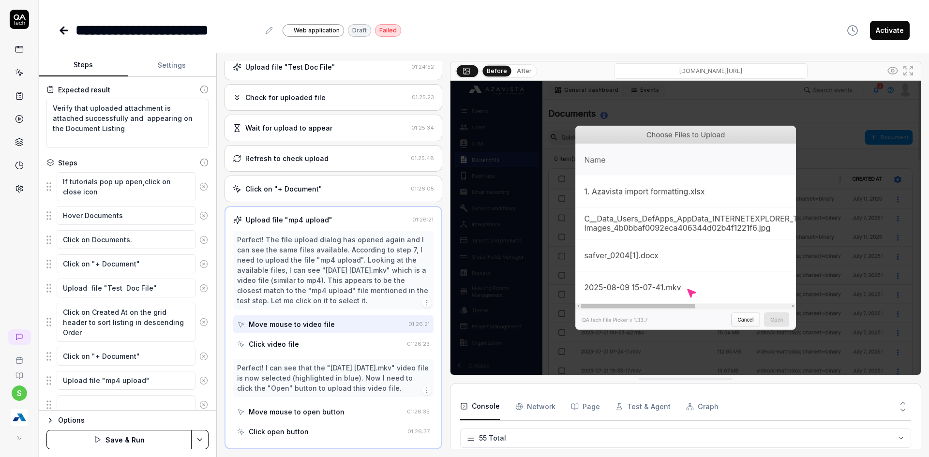
drag, startPoint x: 8, startPoint y: 294, endPoint x: 10, endPoint y: 301, distance: 8.1
click at [8, 294] on div "s" at bounding box center [19, 228] width 39 height 457
click at [115, 329] on textarea "Click on Created At on the grid header to sort listing in descending Order" at bounding box center [126, 322] width 139 height 39
drag, startPoint x: 101, startPoint y: 327, endPoint x: 65, endPoint y: 320, distance: 36.0
click at [65, 320] on textarea "Click on Created At on the grid header to sort listing in descending Order" at bounding box center [126, 322] width 139 height 39
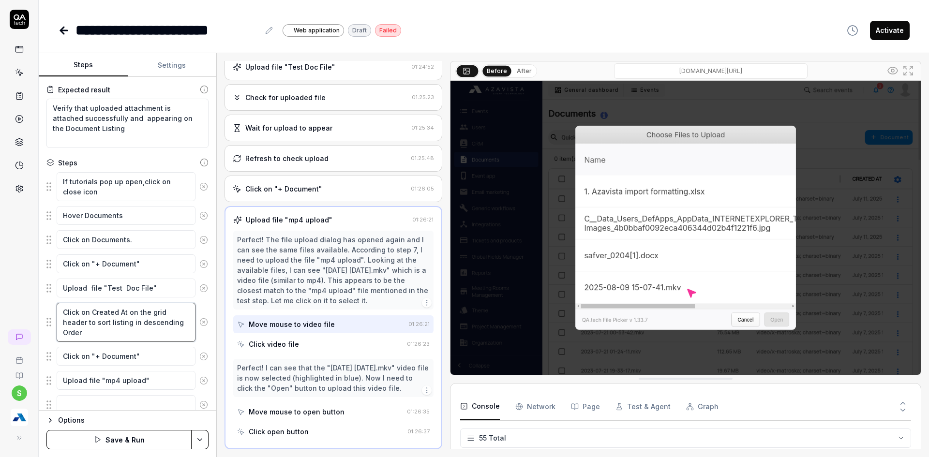
click at [76, 329] on textarea "Click on Created At on the grid header to sort listing in descending Order" at bounding box center [126, 322] width 139 height 39
drag, startPoint x: 77, startPoint y: 338, endPoint x: 59, endPoint y: 324, distance: 23.5
click at [59, 324] on textarea "Click on Created At on the grid header to sort listing in descending Order" at bounding box center [126, 322] width 139 height 39
drag, startPoint x: 84, startPoint y: 336, endPoint x: 59, endPoint y: 313, distance: 33.9
click at [59, 313] on textarea "Click on Created At on the grid header to sort listing in descending Order" at bounding box center [126, 322] width 139 height 39
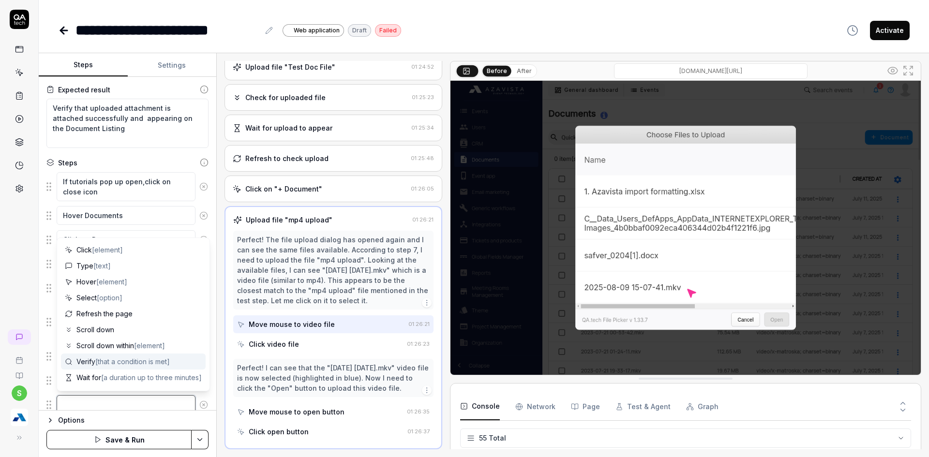
click at [90, 406] on textarea at bounding box center [126, 404] width 139 height 19
paste textarea "Click on Created At on the grid header to sort listing in descending Order"
type textarea "*"
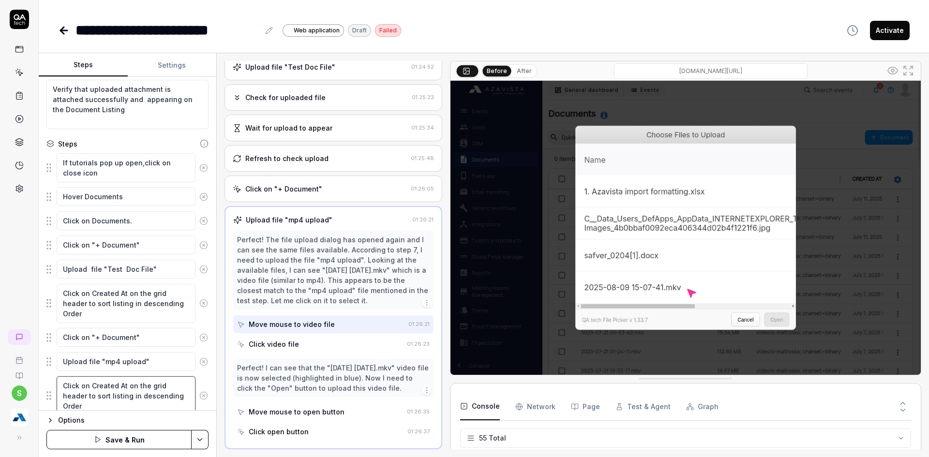
type textarea "Click on Created At on the grid header to sort listing in descending Order"
click at [199, 437] on html "**********" at bounding box center [464, 234] width 929 height 469
click at [111, 378] on div "Save" at bounding box center [151, 372] width 123 height 21
click at [138, 434] on button "Run" at bounding box center [118, 439] width 145 height 19
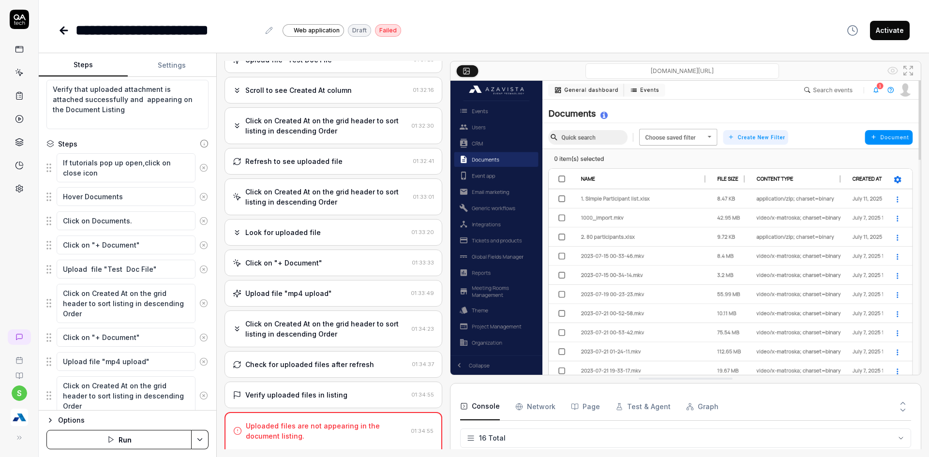
scroll to position [339, 0]
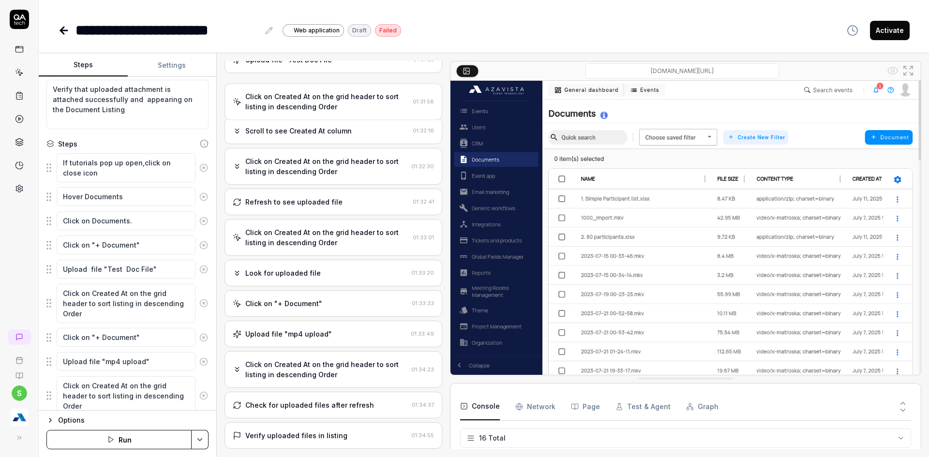
click at [329, 335] on div "Upload file "mp4 upload"" at bounding box center [320, 334] width 174 height 10
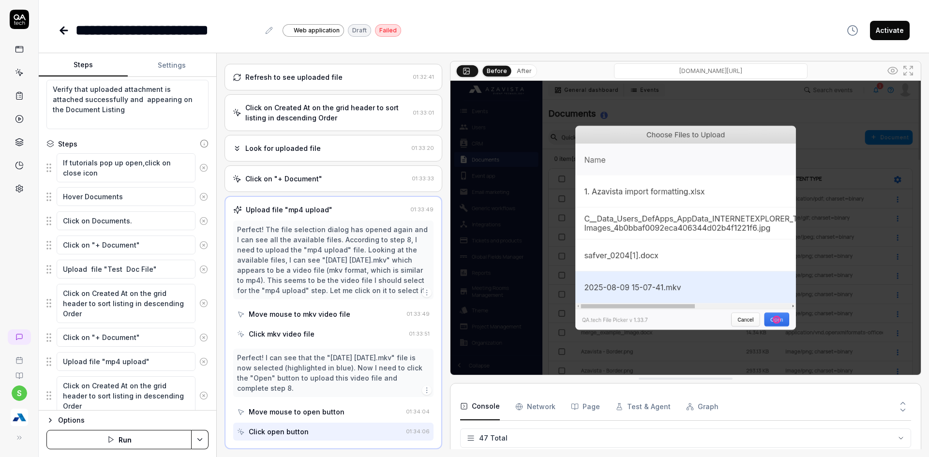
scroll to position [1154, 0]
click at [519, 66] on button "After" at bounding box center [524, 71] width 23 height 11
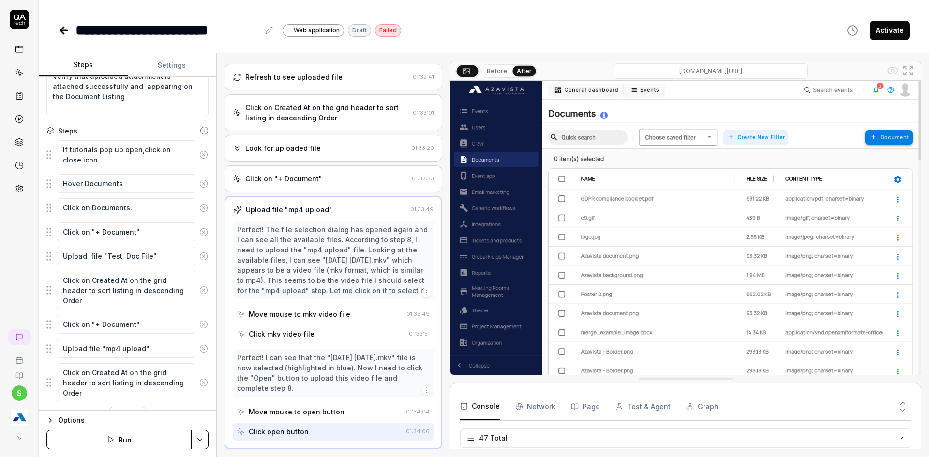
scroll to position [107, 0]
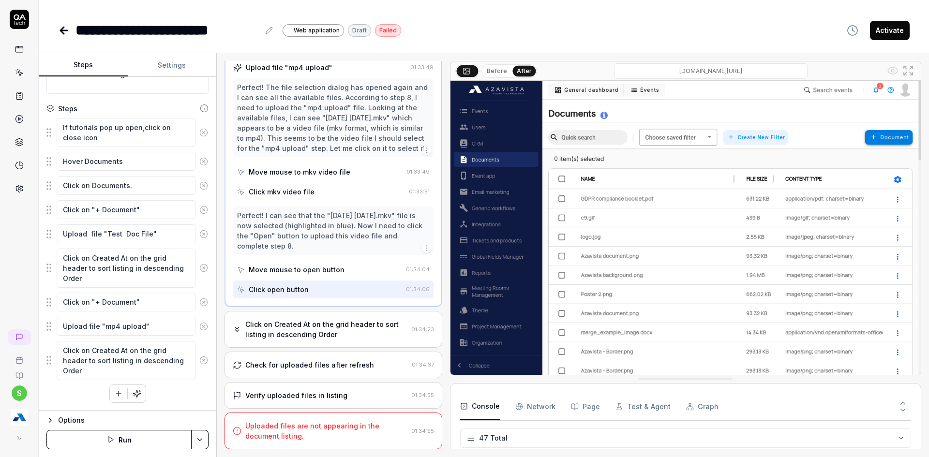
click at [357, 357] on div "Check for uploaded files after refresh 01:34:37" at bounding box center [333, 365] width 218 height 27
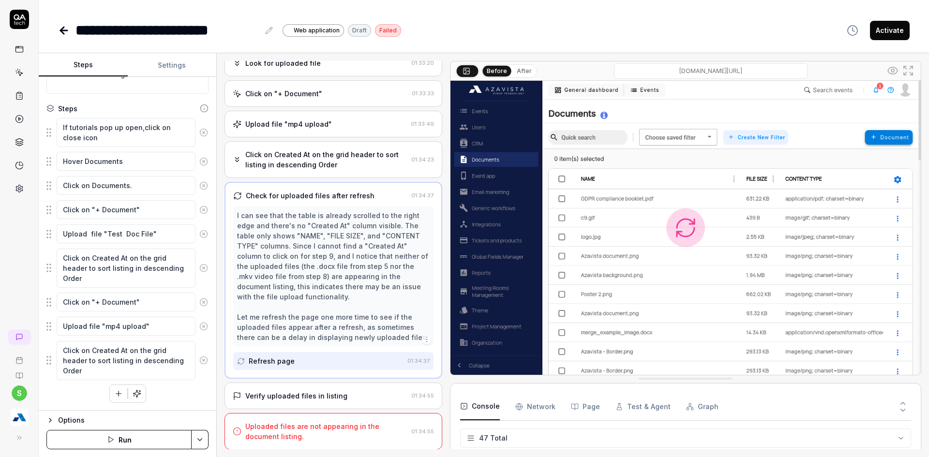
scroll to position [422, 0]
click at [315, 159] on div "Click on Created At on the grid header to sort listing in descending Order" at bounding box center [326, 159] width 162 height 20
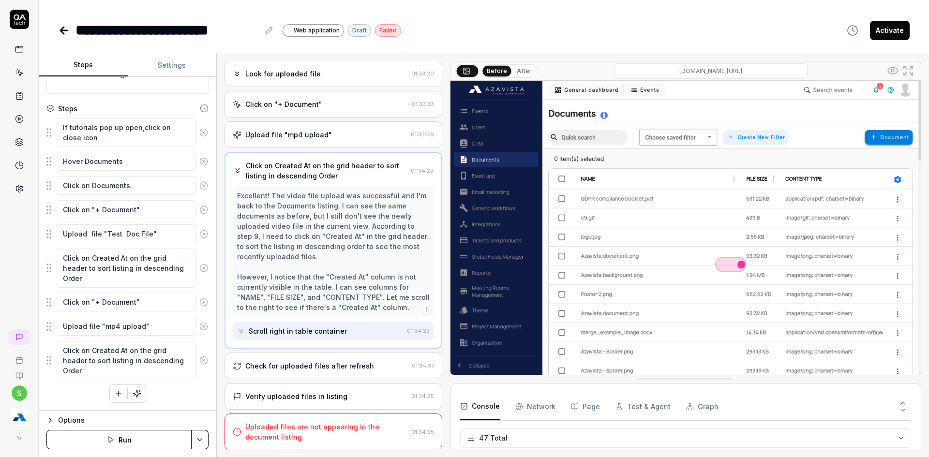
scroll to position [412, 0]
click at [309, 372] on div "Check for uploaded files after refresh 01:34:37" at bounding box center [333, 365] width 218 height 27
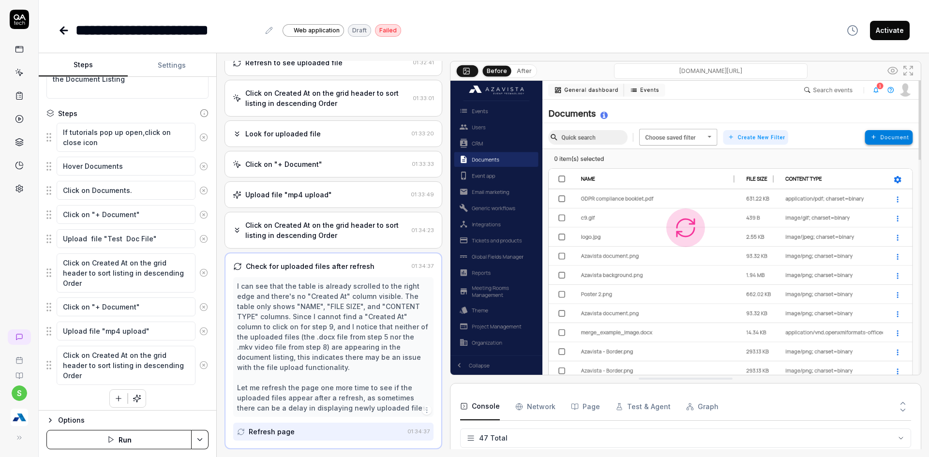
scroll to position [107, 0]
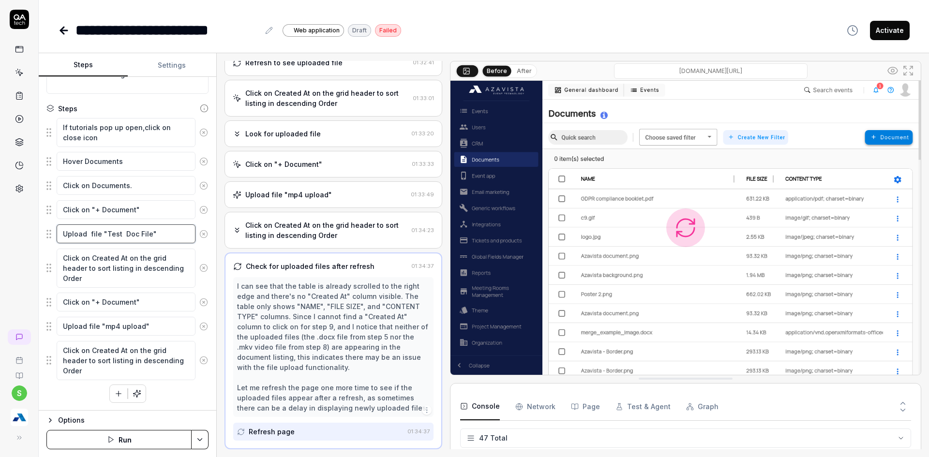
click at [174, 237] on textarea "Upload file "Test Doc File"" at bounding box center [126, 233] width 139 height 19
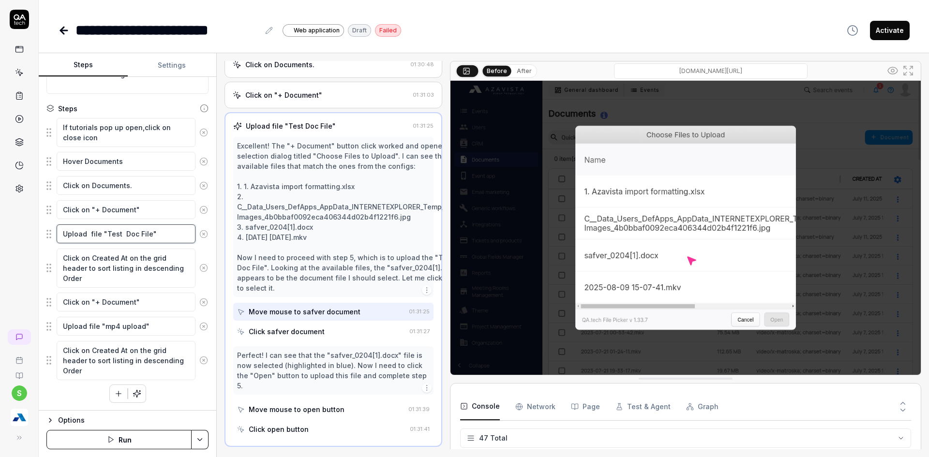
scroll to position [144, 0]
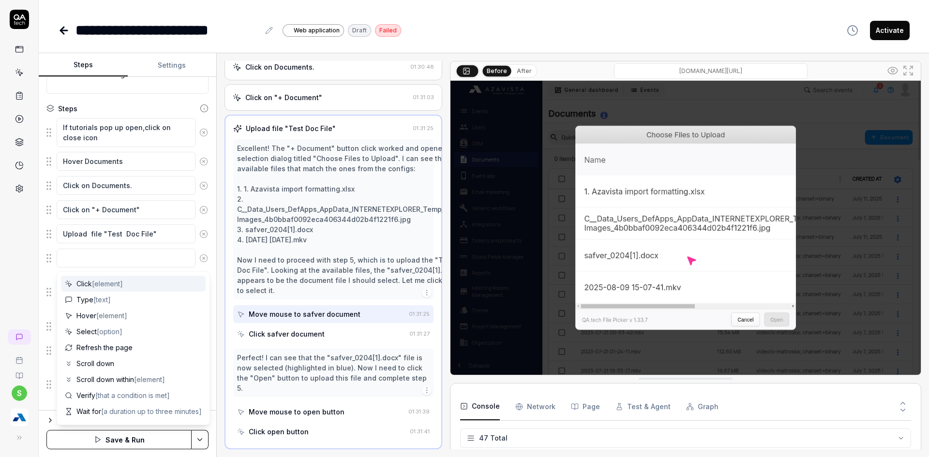
type textarea "*"
type textarea "S"
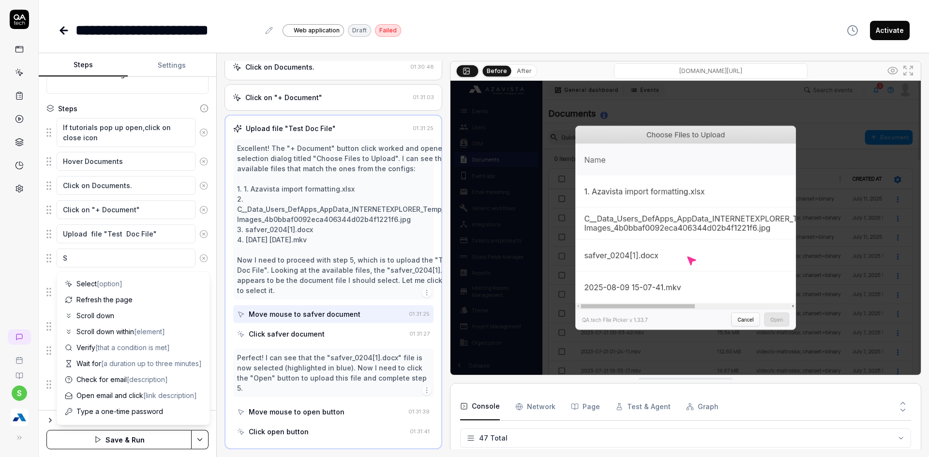
type textarea "*"
type textarea "Sc"
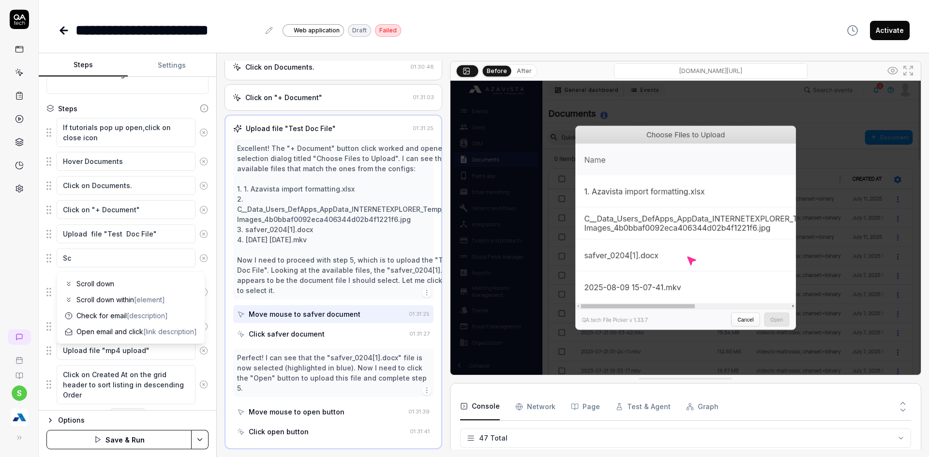
type textarea "*"
type textarea "Scr"
type textarea "*"
type textarea "Scro"
type textarea "*"
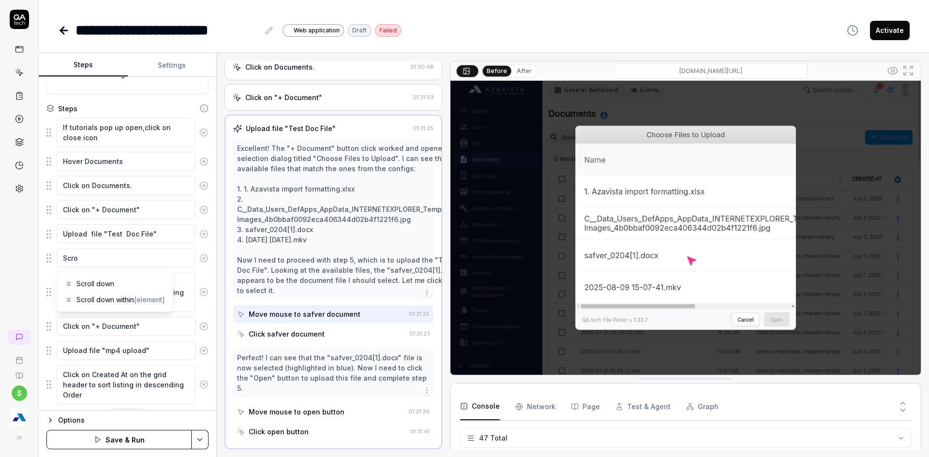
type textarea "Scrol"
type textarea "*"
type textarea "Scroll"
type textarea "*"
type textarea "Scroll"
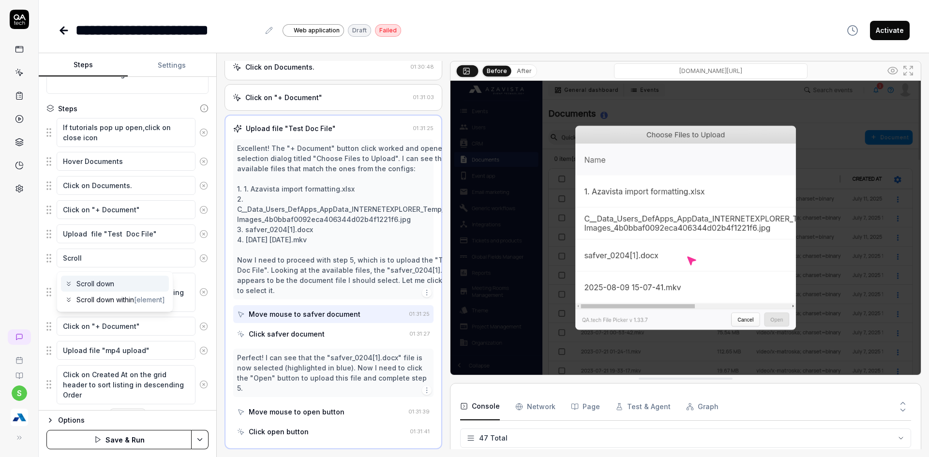
type textarea "*"
type textarea "Scroll t"
type textarea "*"
type textarea "Scroll to"
type textarea "*"
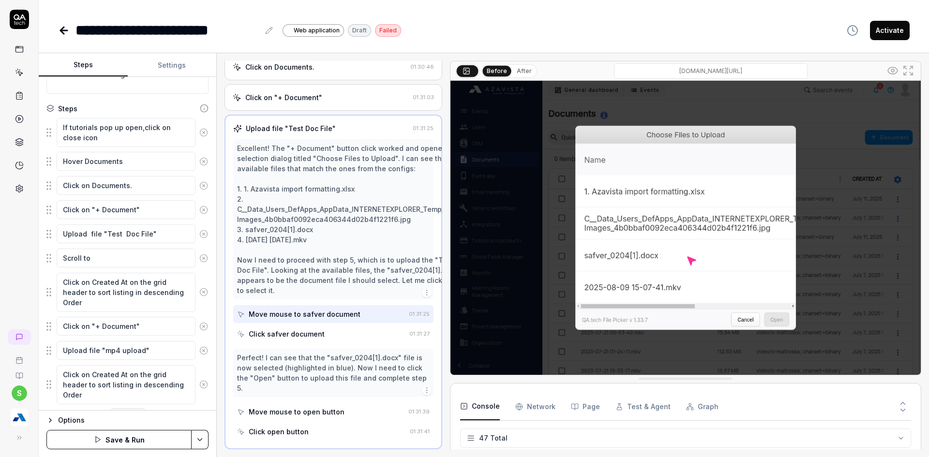
type textarea "Scroll to"
type textarea "*"
type textarea "Scroll to C"
type textarea "*"
type textarea "Scroll to Cre"
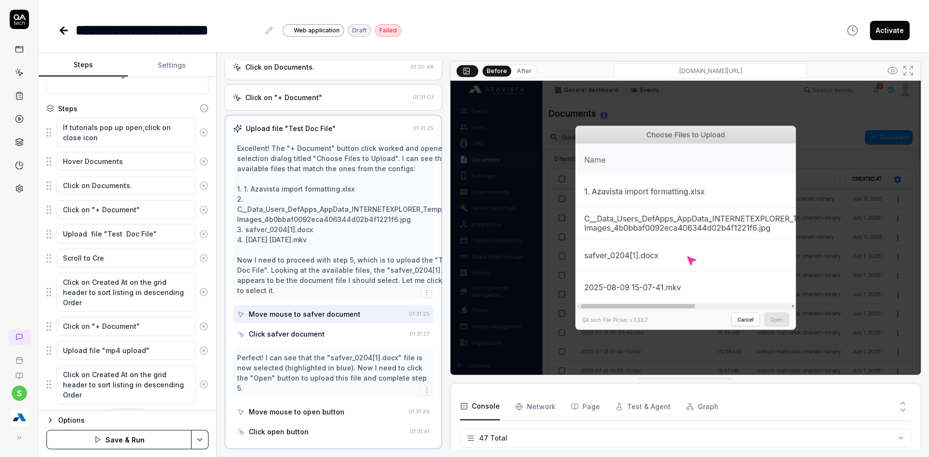
type textarea "*"
type textarea "Scroll to Crea"
type textarea "*"
type textarea "Scroll to Creat"
type textarea "*"
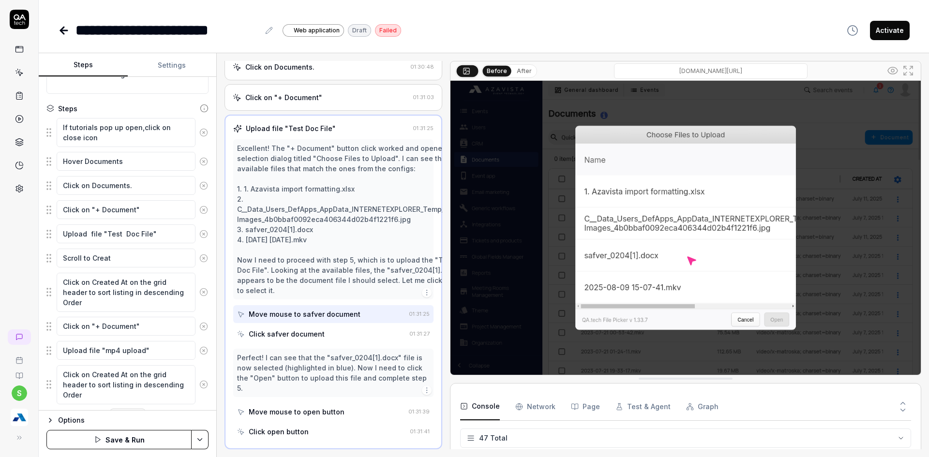
type textarea "Scroll to Create"
type textarea "*"
type textarea "Scroll to Created"
type textarea "*"
type textarea "Scroll to Created"
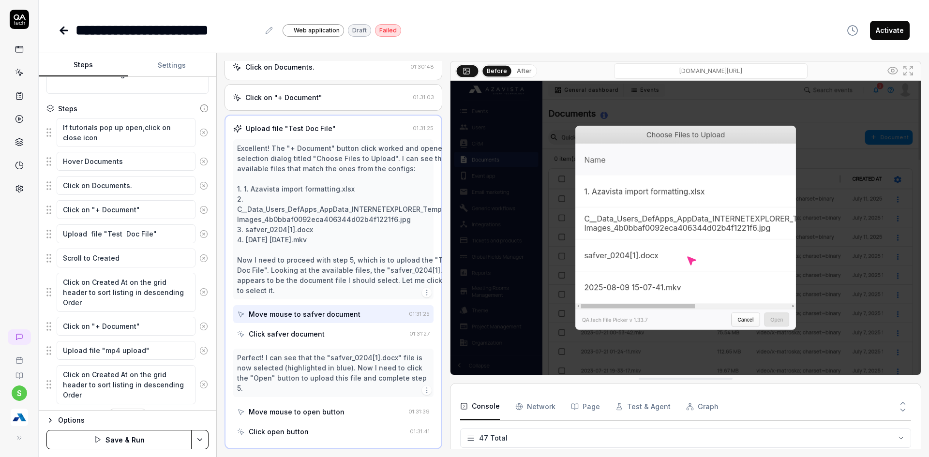
type textarea "*"
type textarea "Scroll to Created A"
type textarea "*"
type textarea "Scroll to Created AT"
type textarea "*"
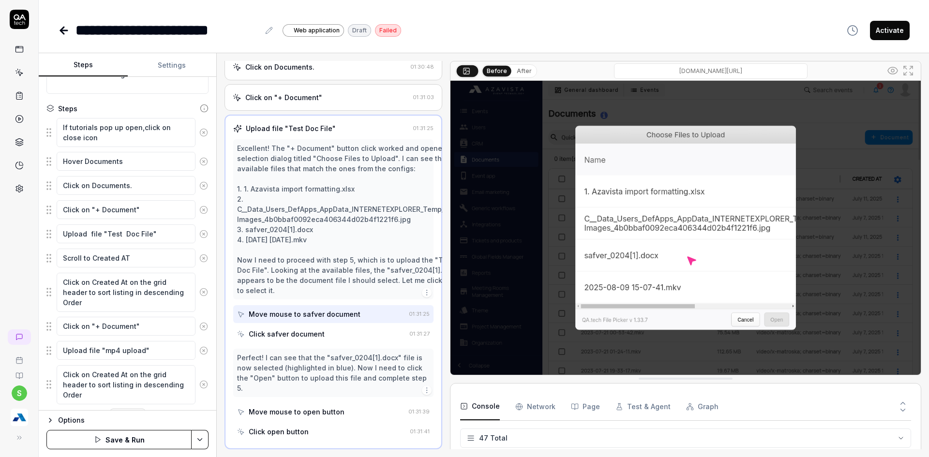
type textarea "Scroll to Created AT"
type textarea "*"
type textarea "Scroll to Created AT C"
type textarea "*"
type textarea "Scroll to Created AT Co"
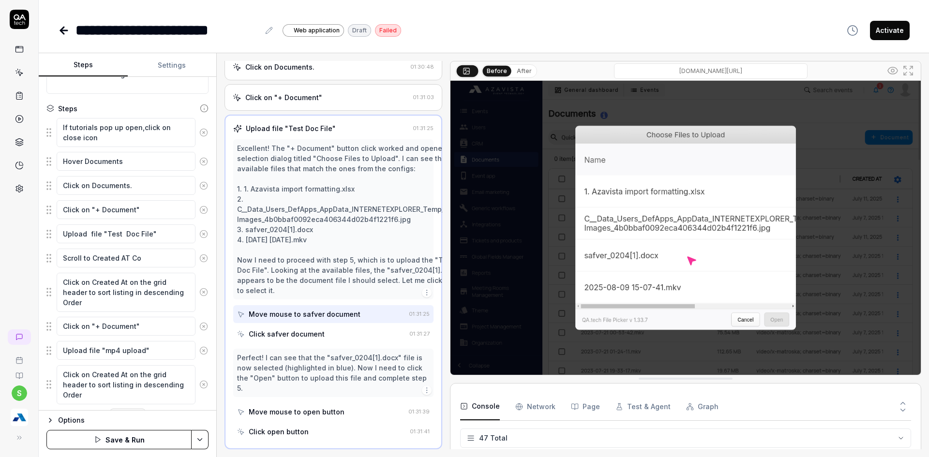
type textarea "*"
type textarea "Scroll to Created AT Col"
type textarea "*"
type textarea "Scroll to Created AT Colu"
click at [127, 256] on textarea "Scroll to Created AT Column" at bounding box center [126, 258] width 139 height 19
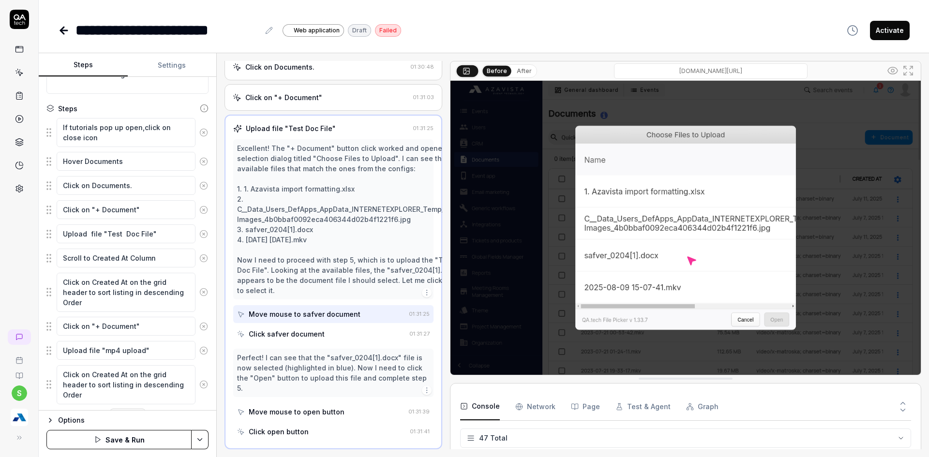
click at [20, 263] on div "s" at bounding box center [19, 228] width 39 height 457
click at [119, 258] on textarea "Scroll to Created At Column" at bounding box center [126, 258] width 139 height 19
click at [119, 257] on textarea "Scroll to Created At Column" at bounding box center [126, 258] width 139 height 19
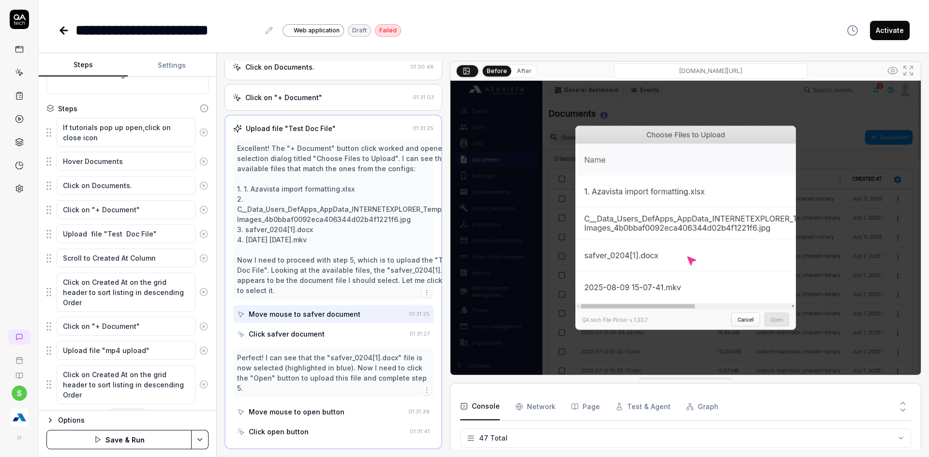
click at [196, 426] on div "Options" at bounding box center [133, 421] width 150 height 12
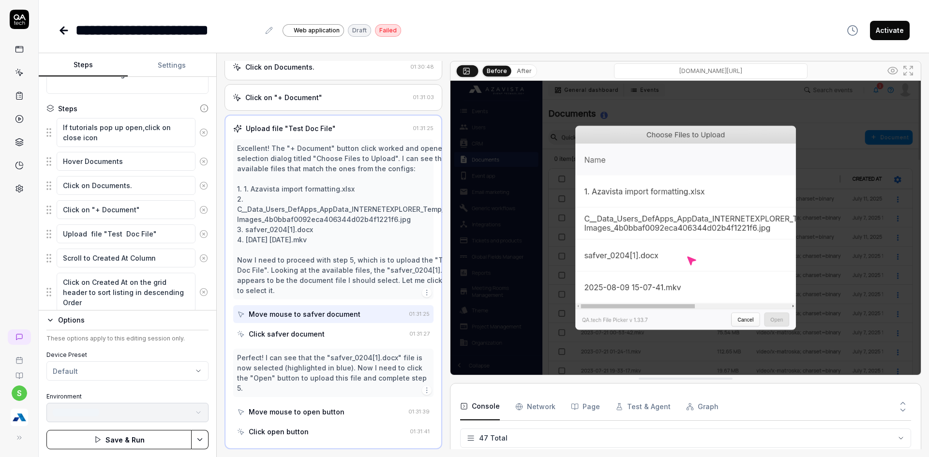
click at [196, 431] on html "**********" at bounding box center [464, 234] width 929 height 469
click at [126, 374] on div "Save" at bounding box center [151, 372] width 123 height 21
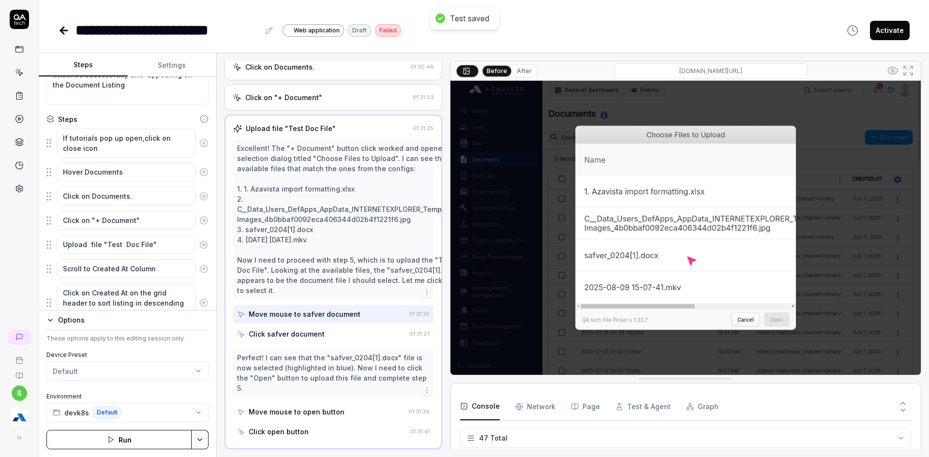
scroll to position [48, 0]
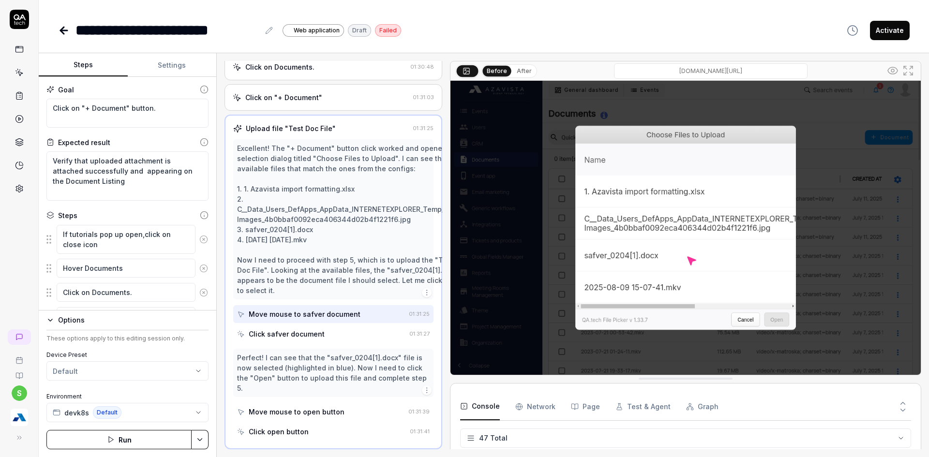
click at [92, 438] on button "Run" at bounding box center [118, 439] width 145 height 19
click at [50, 320] on icon "button" at bounding box center [50, 320] width 8 height 8
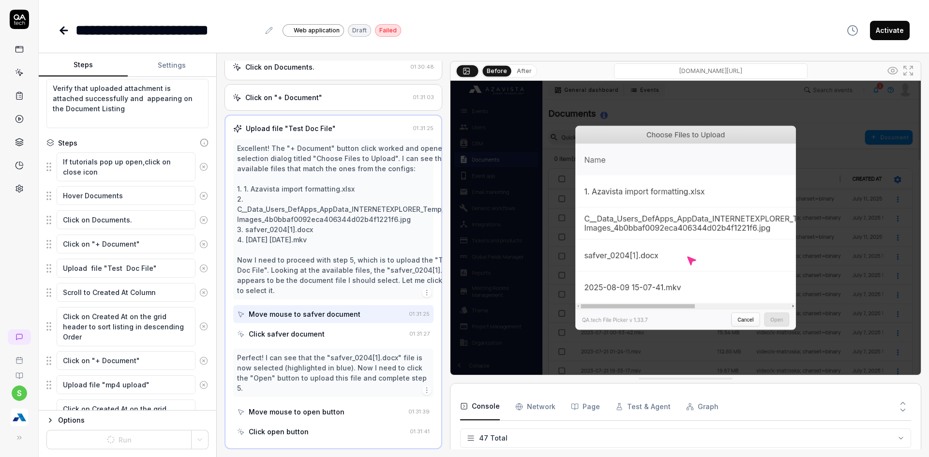
scroll to position [131, 0]
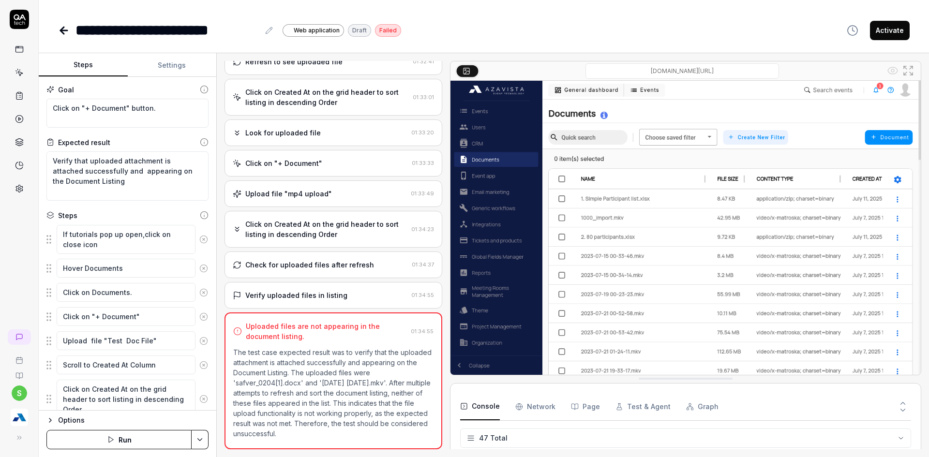
scroll to position [1154, 0]
type textarea "*"
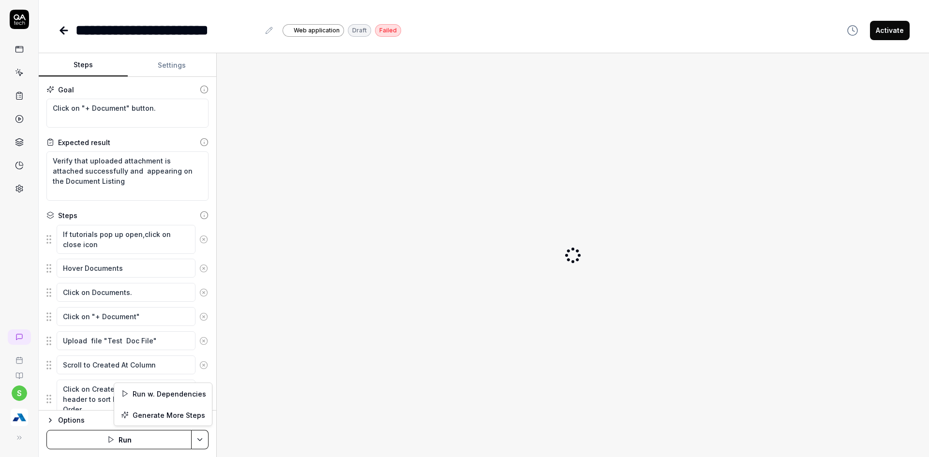
click at [201, 438] on html "**********" at bounding box center [464, 234] width 929 height 469
click at [95, 452] on html "**********" at bounding box center [464, 234] width 929 height 469
click at [136, 432] on button "Run" at bounding box center [118, 439] width 145 height 19
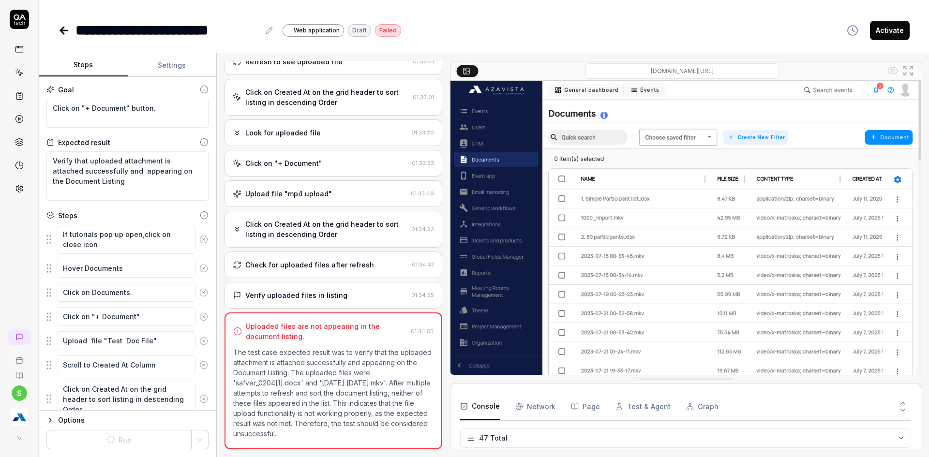
scroll to position [1154, 0]
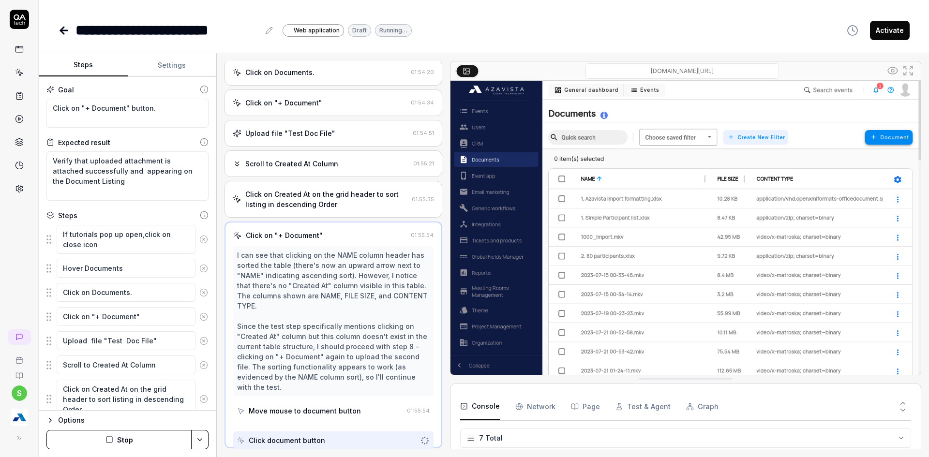
scroll to position [168, 0]
click at [600, 33] on div "**********" at bounding box center [483, 30] width 851 height 22
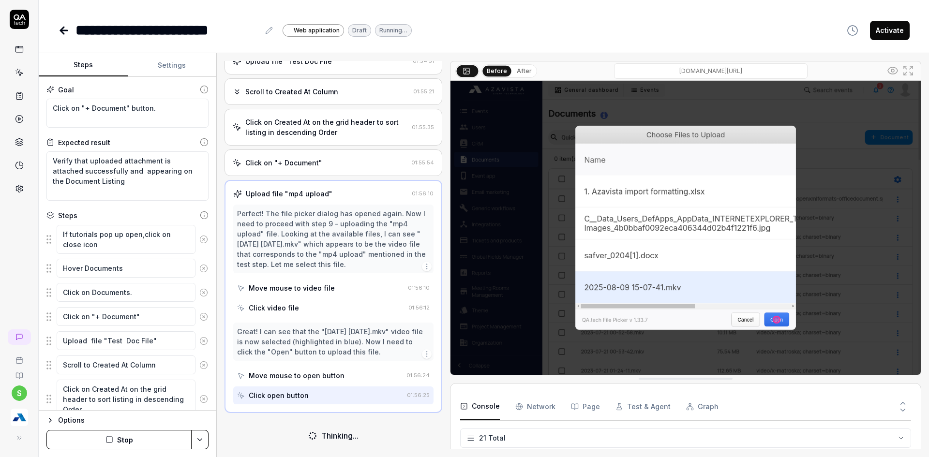
scroll to position [236, 0]
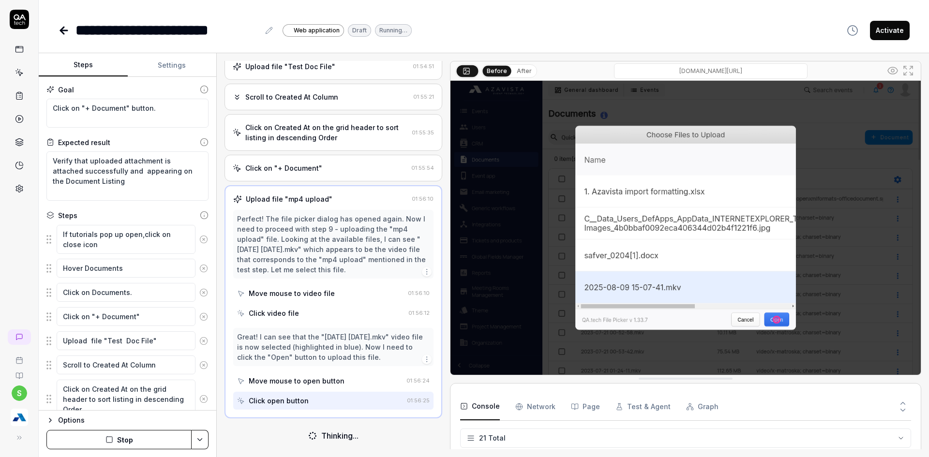
click at [350, 108] on div "Open browser 01:53:29 devk8s https://3.0.devk8s.azavista.com/ Enter email 01:53…" at bounding box center [333, 255] width 218 height 388
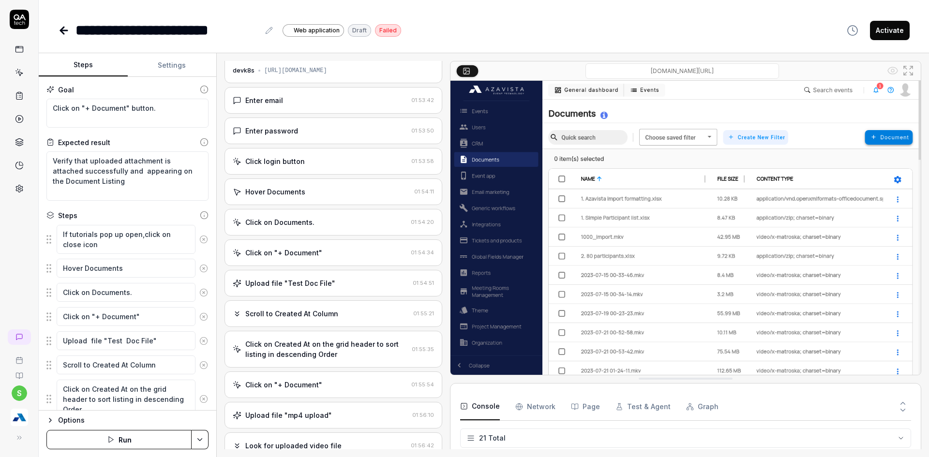
scroll to position [0, 0]
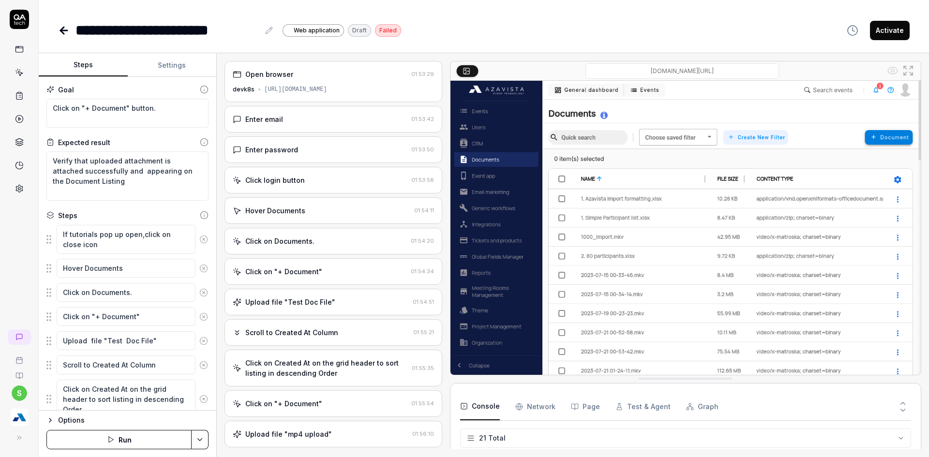
click at [304, 361] on div "Click on Created At on the grid header to sort listing in descending Order" at bounding box center [326, 368] width 163 height 20
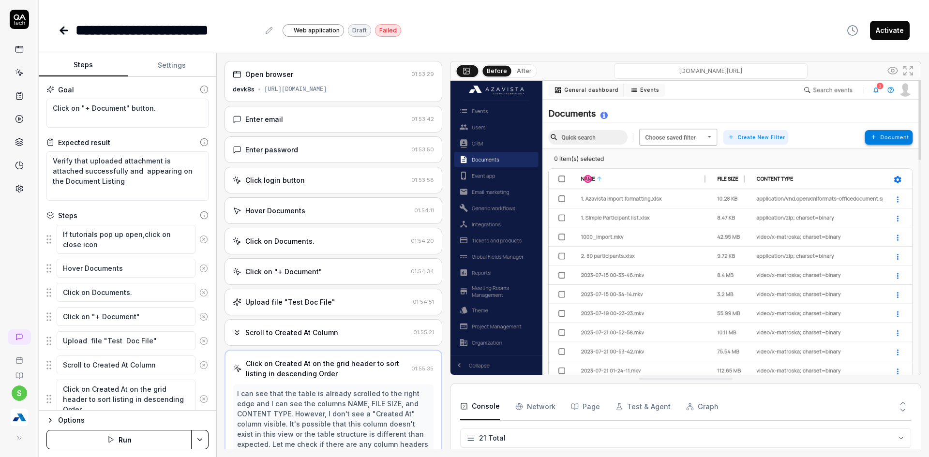
click at [115, 444] on button "Run" at bounding box center [118, 439] width 145 height 19
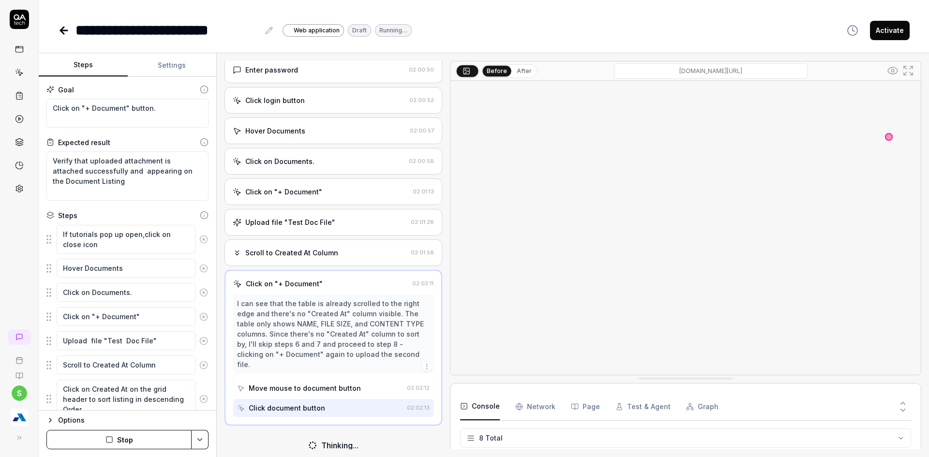
scroll to position [77, 0]
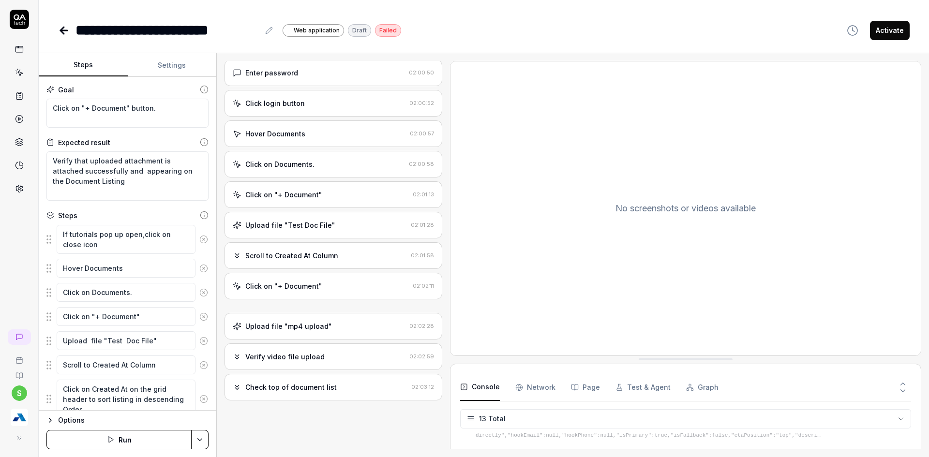
type textarea "*"
